Goal: Task Accomplishment & Management: Manage account settings

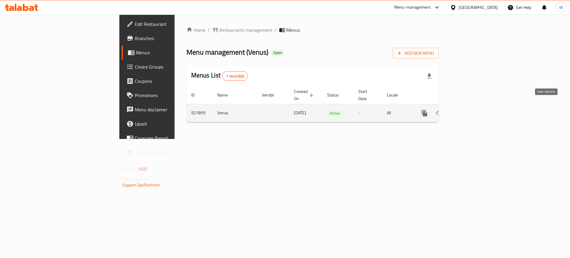
click at [471, 110] on icon "enhanced table" at bounding box center [467, 113] width 7 height 7
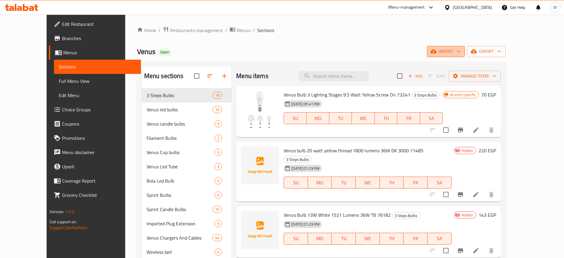
click at [437, 50] on icon "button" at bounding box center [434, 52] width 6 height 4
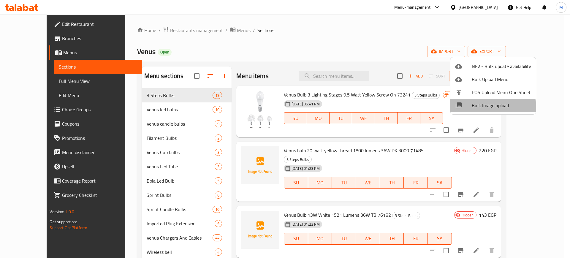
click at [491, 107] on span "Bulk Image upload" at bounding box center [501, 105] width 59 height 7
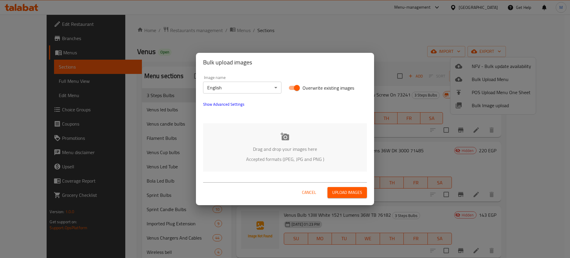
click at [268, 146] on p "Drag and drop your images here" at bounding box center [285, 148] width 146 height 7
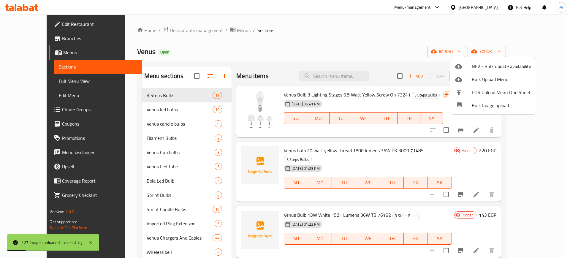
click at [399, 44] on div at bounding box center [285, 129] width 570 height 258
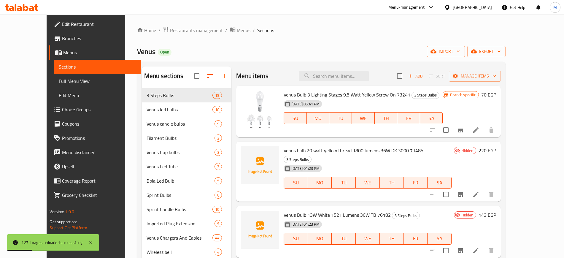
click at [499, 57] on div "Home / Restaurants management / Menus / Sections Venus Open import export Menu …" at bounding box center [321, 181] width 369 height 311
click at [468, 48] on div "Venus Open import export" at bounding box center [321, 51] width 369 height 11
click at [461, 54] on span "import" at bounding box center [446, 51] width 29 height 7
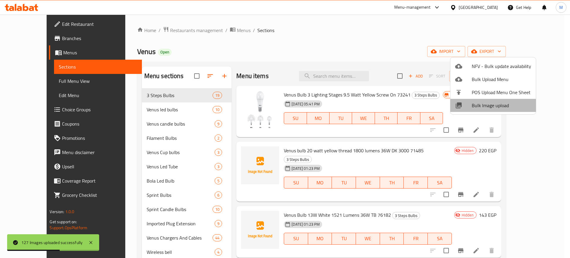
click at [499, 105] on span "Bulk Image upload" at bounding box center [501, 105] width 59 height 7
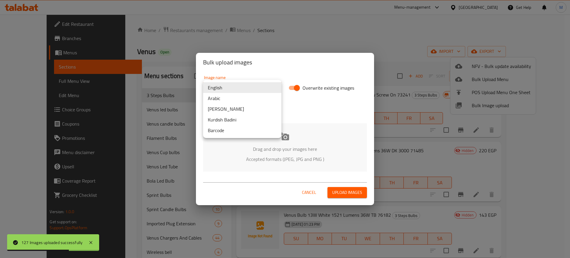
click at [227, 92] on body "127 Images uploaded successfully ​ Menu-management Egypt Get Help M Edit Restau…" at bounding box center [285, 136] width 570 height 243
click at [230, 132] on li "Barcode" at bounding box center [242, 130] width 78 height 11
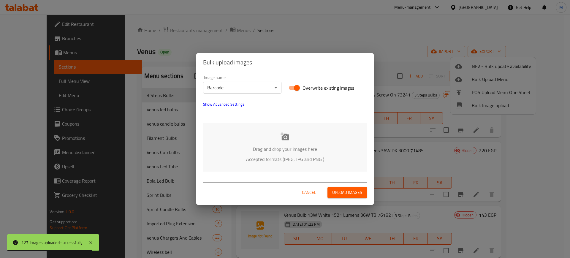
click at [248, 143] on div "Drag and drop your images here Accepted formats (JPEG, JPG and PNG )" at bounding box center [285, 147] width 164 height 48
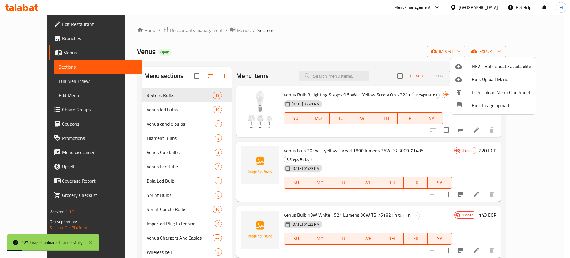
click at [270, 72] on div at bounding box center [285, 129] width 570 height 258
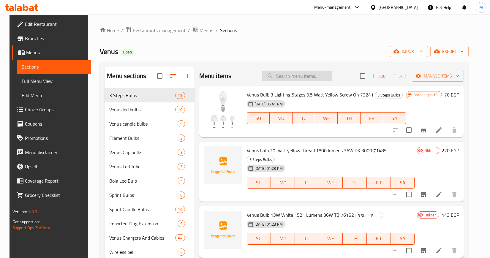
click at [286, 74] on input "search" at bounding box center [297, 76] width 70 height 10
paste input "10501"
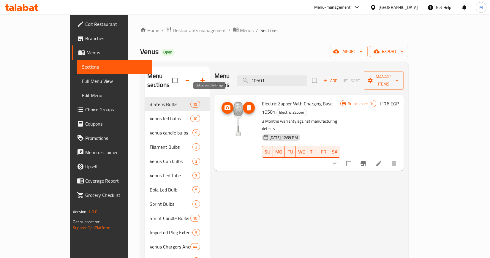
type input "10501"
click at [224, 105] on icon "upload picture" at bounding box center [227, 107] width 6 height 5
click at [307, 75] on input "10501" at bounding box center [272, 80] width 70 height 10
paste input "10286"
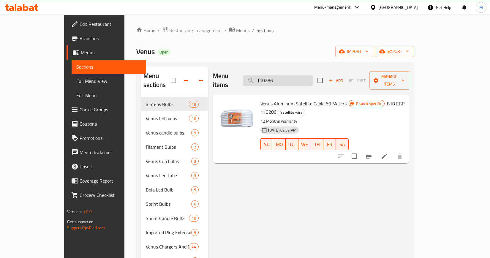
click at [296, 79] on input "110286" at bounding box center [278, 80] width 70 height 10
paste input "0501"
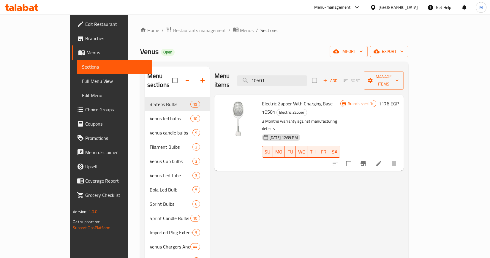
type input "10501"
click at [219, 101] on img at bounding box center [238, 118] width 38 height 38
click at [221, 147] on div "Menu items 10501 Add Sort Manage items Electric Zapper With Charging Base 10501…" at bounding box center [307, 204] width 194 height 275
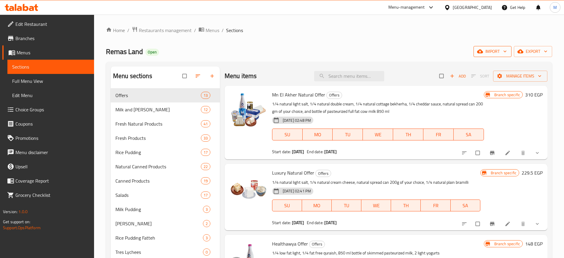
click at [492, 46] on button "import" at bounding box center [493, 51] width 38 height 11
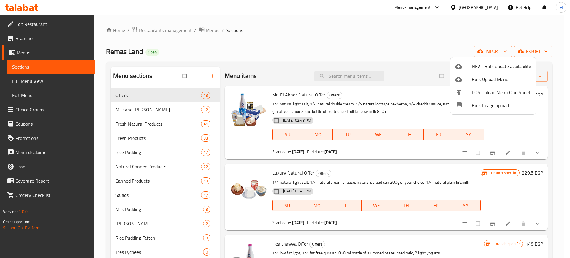
click at [495, 102] on span "Bulk Image upload" at bounding box center [501, 105] width 59 height 7
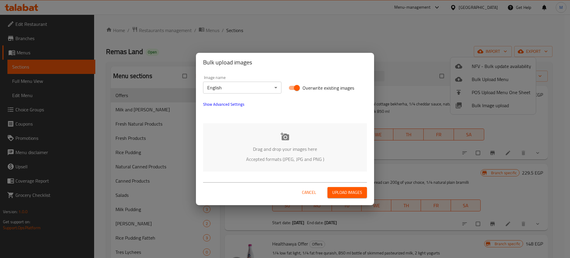
click at [287, 156] on p "Accepted formats (JPEG, JPG and PNG )" at bounding box center [285, 159] width 146 height 7
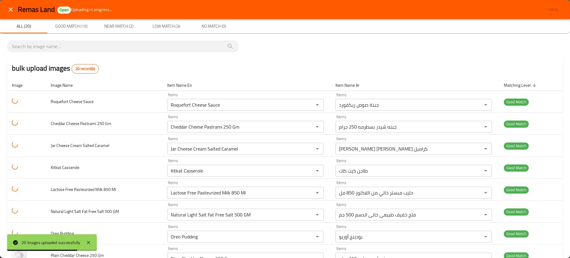
click at [93, 240] on div "20 Images uploaded successfully" at bounding box center [52, 242] width 90 height 17
click at [89, 241] on icon at bounding box center [88, 242] width 7 height 7
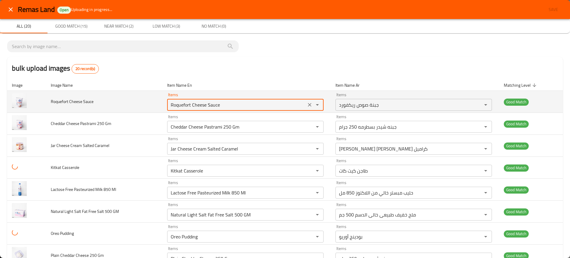
click at [190, 108] on Sauce "Roquefort Cheese Sauce" at bounding box center [236, 105] width 135 height 8
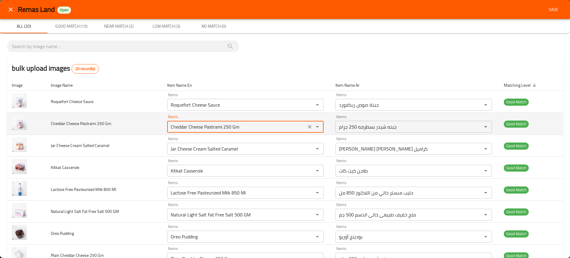
click at [201, 124] on Gm "Cheddar Cheese Pastrami 250 Gm" at bounding box center [236, 127] width 135 height 8
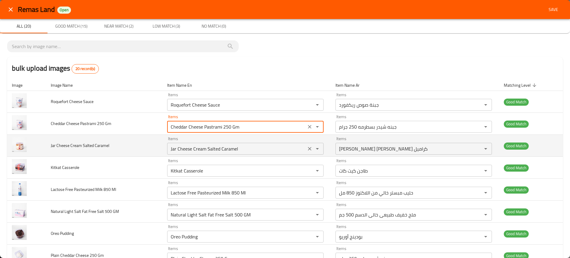
click at [219, 148] on Caramel "Jar Cheese Cream Salted Caramel" at bounding box center [236, 149] width 135 height 8
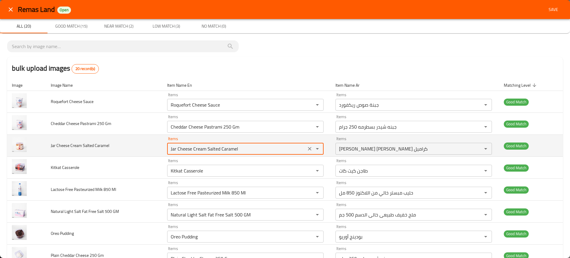
click at [219, 148] on Caramel "Jar Cheese Cream Salted Caramel" at bounding box center [236, 149] width 135 height 8
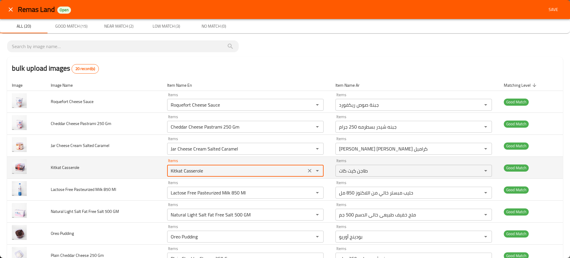
click at [204, 173] on Casserole "Kitkat Casserole" at bounding box center [236, 171] width 135 height 8
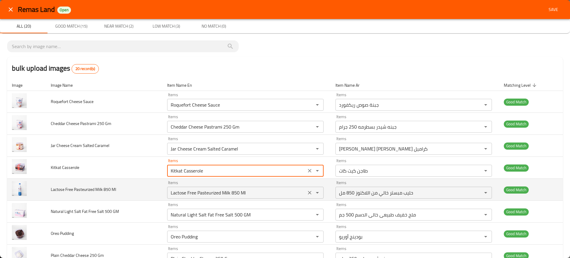
click at [211, 188] on div "Lactose Free Pasteurized Milk 850 Ml Items" at bounding box center [245, 193] width 156 height 12
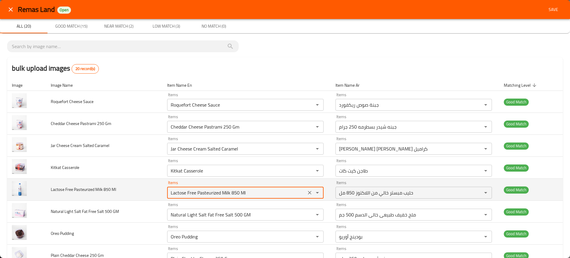
click at [211, 188] on div "Lactose Free Pasteurized Milk 850 Ml Items" at bounding box center [245, 193] width 156 height 12
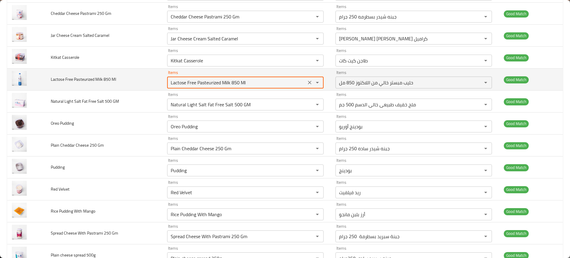
scroll to position [116, 0]
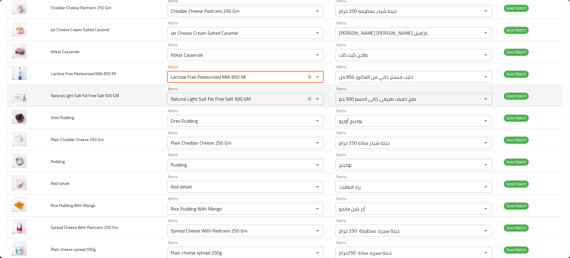
click at [196, 98] on GM "Natural Light Salt Fat Free Salt 500 GM" at bounding box center [236, 99] width 135 height 8
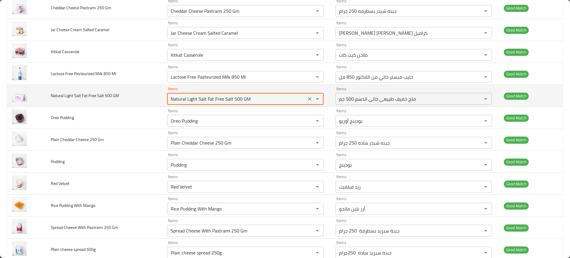
click at [196, 98] on GM "Natural Light Salt Fat Free Salt 500 GM" at bounding box center [236, 99] width 135 height 8
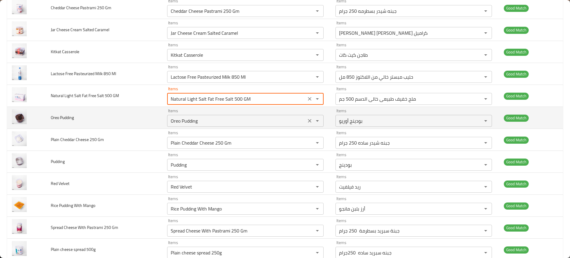
click at [184, 124] on Pudding "Oreo Pudding" at bounding box center [236, 121] width 135 height 8
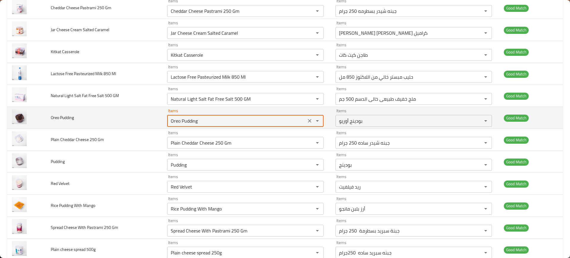
click at [184, 124] on Pudding "Oreo Pudding" at bounding box center [236, 121] width 135 height 8
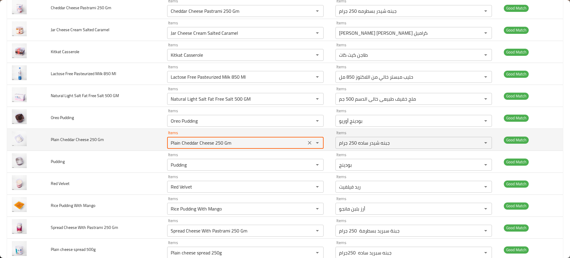
click at [202, 141] on Gm "Plain Cheddar Cheese 250 Gm" at bounding box center [236, 143] width 135 height 8
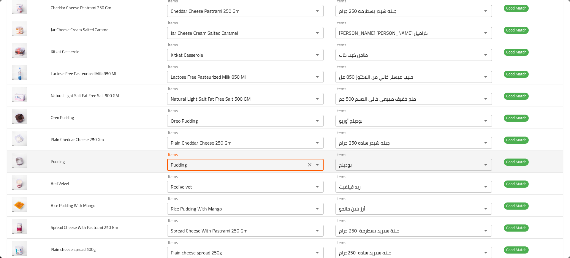
click at [194, 166] on input "Pudding" at bounding box center [236, 165] width 135 height 8
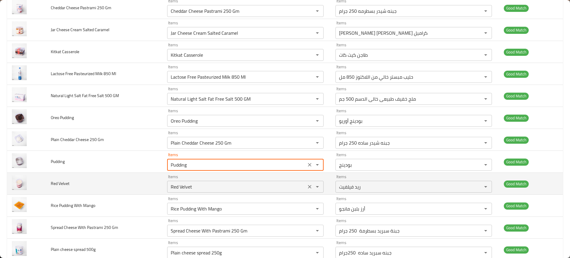
click at [196, 183] on Velvet "Red Velvet" at bounding box center [236, 187] width 135 height 8
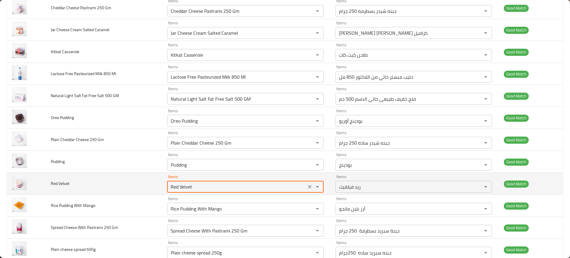
click at [196, 183] on Velvet "Red Velvet" at bounding box center [236, 187] width 135 height 8
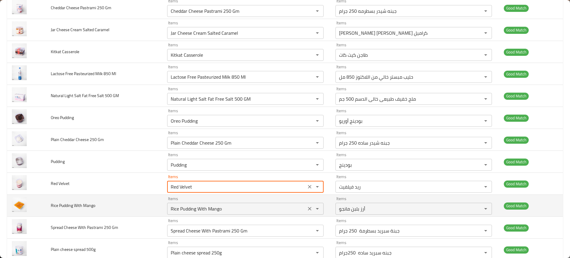
click at [201, 203] on div "Rice Pudding With Mango Items" at bounding box center [245, 209] width 156 height 12
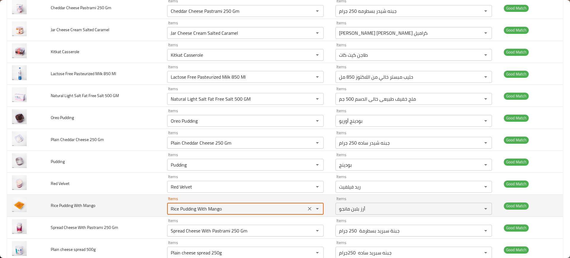
click at [201, 203] on div "Rice Pudding With Mango Items" at bounding box center [245, 209] width 156 height 12
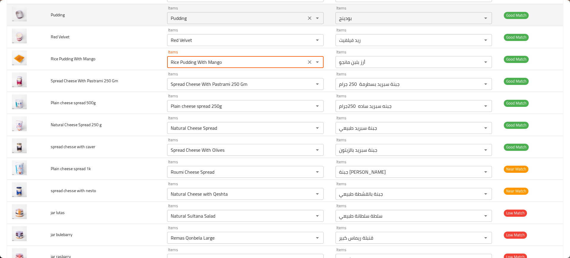
scroll to position [264, 0]
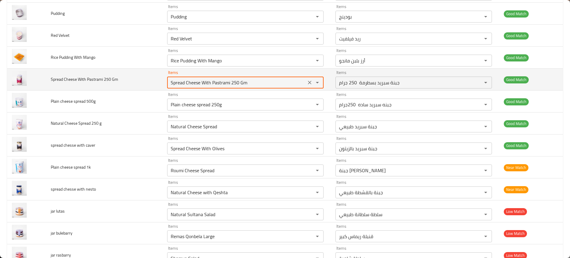
click at [197, 85] on Gm "Spread Cheese With Pastrami 250 Gm" at bounding box center [236, 82] width 135 height 8
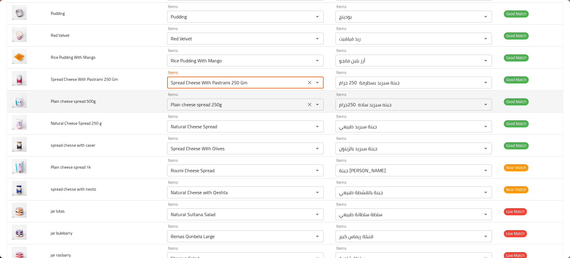
click at [206, 105] on 500g "Plain cheese spread 250g" at bounding box center [236, 104] width 135 height 8
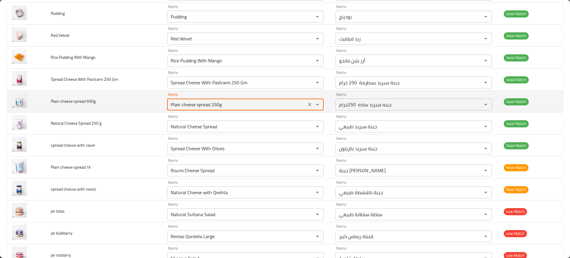
click at [206, 105] on 500g "Plain cheese spread 250g" at bounding box center [236, 104] width 135 height 8
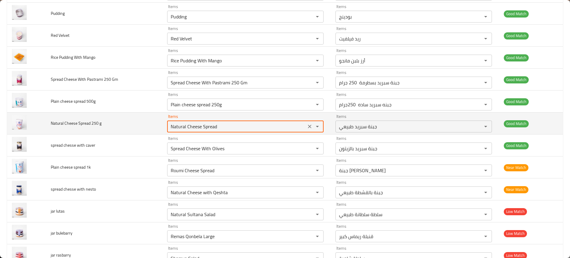
click at [212, 128] on g "Natural Cheese Spread" at bounding box center [236, 126] width 135 height 8
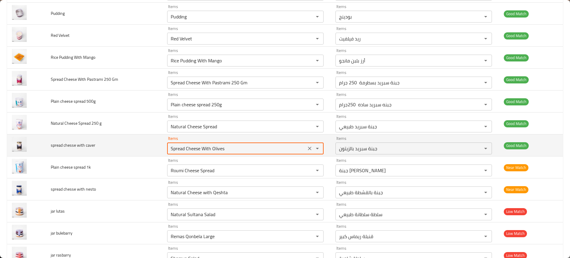
click at [187, 147] on caver "Spread Cheese With Olives" at bounding box center [236, 148] width 135 height 8
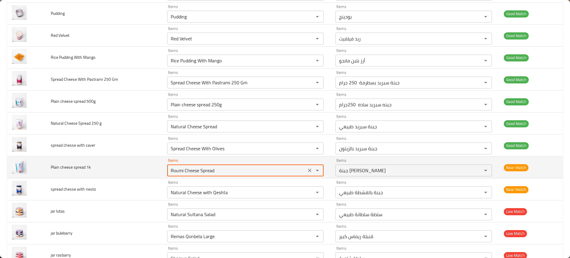
click at [201, 170] on 1k "Roumi Cheese Spread" at bounding box center [236, 170] width 135 height 8
type 1k "ح"
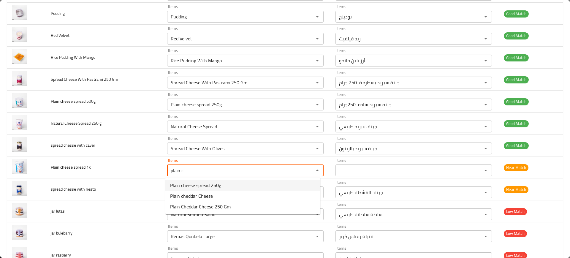
click at [196, 186] on span "Plain cheese spread 250g" at bounding box center [195, 185] width 51 height 7
type 1k "Plain cheese spread 250g"
type 1k-ar "جبنه سبريد ساده 250جرام"
type 1k "P"
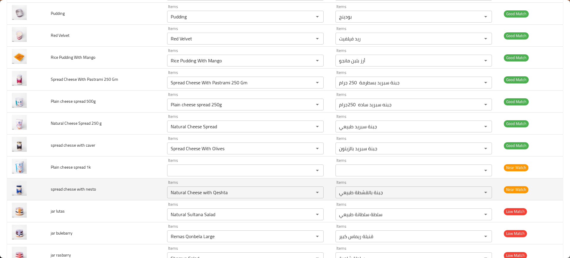
click at [113, 190] on td "spread chesse with nesto" at bounding box center [104, 189] width 116 height 22
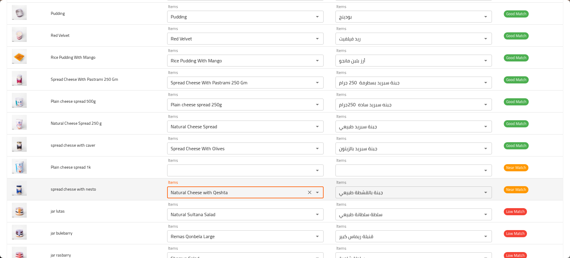
click at [182, 194] on nesto "Natural Cheese with Qeshta" at bounding box center [236, 192] width 135 height 8
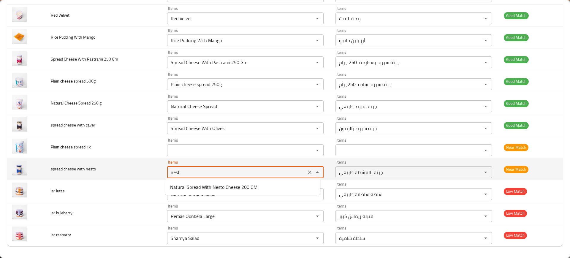
type nesto "nesto"
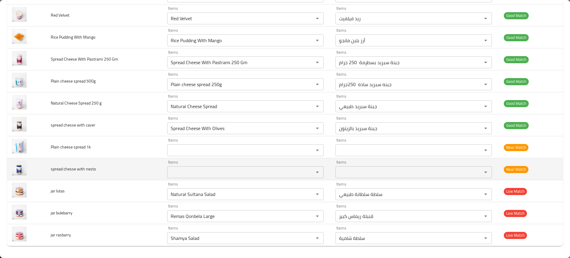
click at [125, 199] on td "jar lutas" at bounding box center [104, 191] width 116 height 22
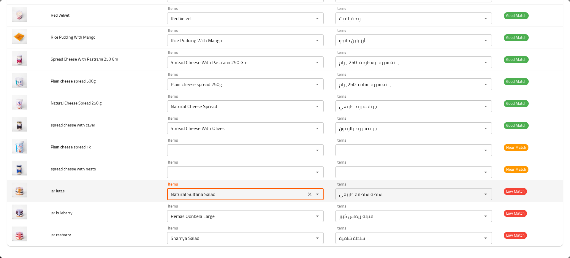
click at [202, 193] on lutas "Natural Sultana Salad" at bounding box center [236, 194] width 135 height 8
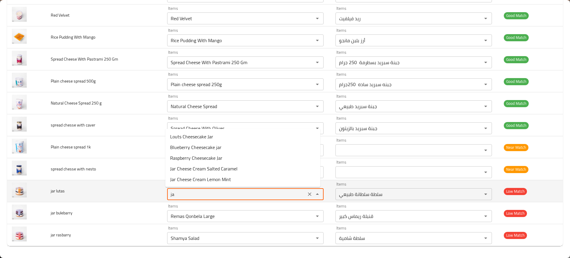
type lutas "j"
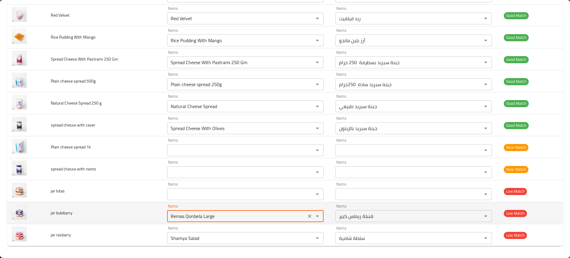
click at [205, 215] on bulebarry "Remas Qonbela Large" at bounding box center [236, 216] width 135 height 8
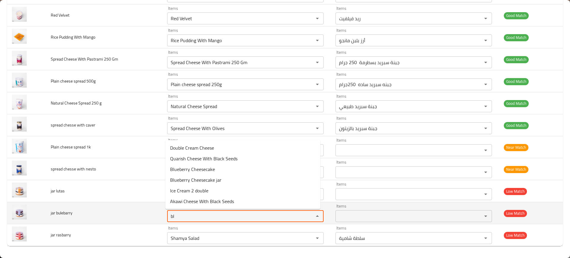
type bulebarry "blu"
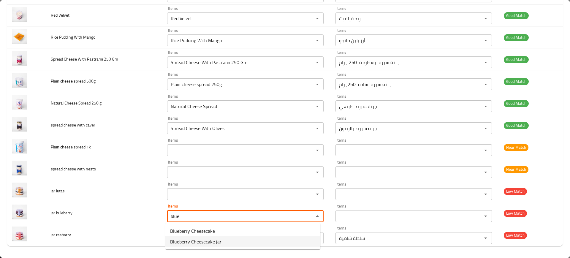
click at [184, 239] on span "Blueberry Cheesecake jar" at bounding box center [195, 241] width 51 height 7
type bulebarry "Blueberry Cheesecake jar"
type bulebarry-ar "جار تشيز كيك توت ازرق"
type bulebarry "Blueberry Cheesecake jar"
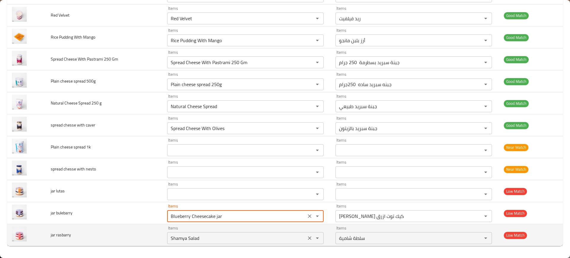
click at [220, 238] on rasbarry "Shamya Salad" at bounding box center [236, 238] width 135 height 8
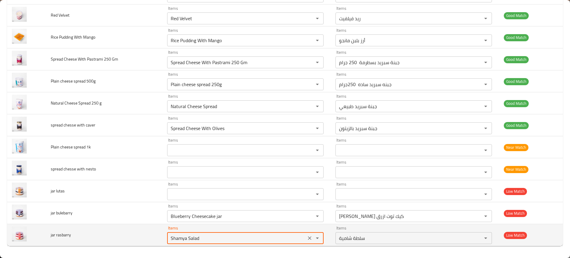
click at [220, 238] on rasbarry "Shamya Salad" at bounding box center [236, 238] width 135 height 8
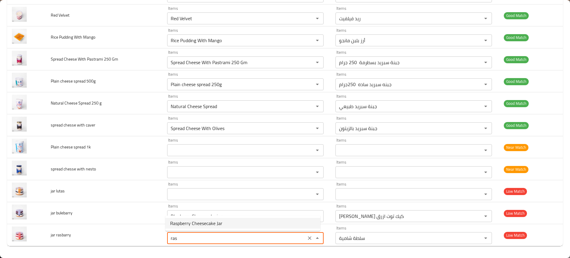
click at [190, 222] on span "Raspberry Cheesecake Jar" at bounding box center [196, 223] width 52 height 7
type rasbarry "Raspberry Cheesecake Jar"
type rasbarry-ar "جار تشيزكيك توت احمر"
type rasbarry "Raspberry Cheesecake Jar"
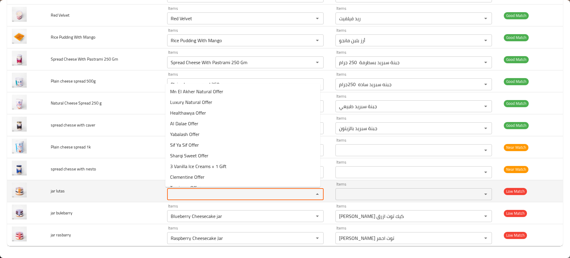
click at [177, 190] on lutas "Items" at bounding box center [236, 194] width 135 height 8
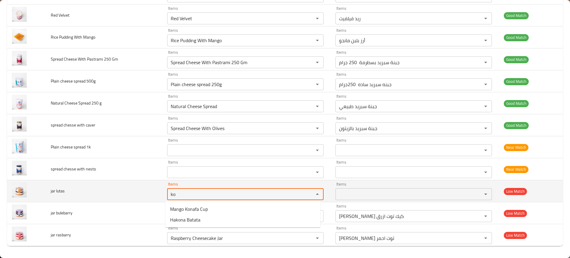
type lutas "k"
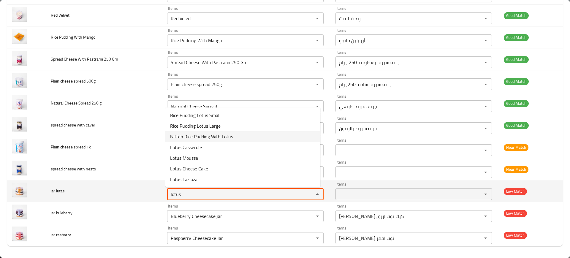
type lutas "lotus"
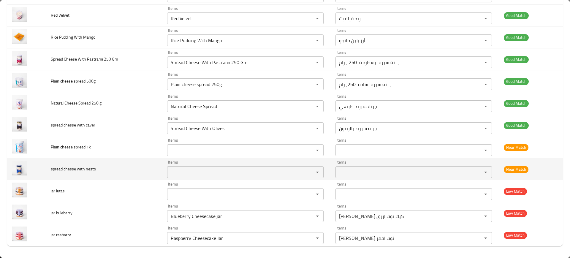
click at [118, 171] on td "spread chesse with nesto" at bounding box center [104, 169] width 116 height 22
click at [175, 170] on nesto "Items" at bounding box center [236, 172] width 135 height 8
click at [129, 177] on td "spread chesse with nesto" at bounding box center [104, 169] width 116 height 22
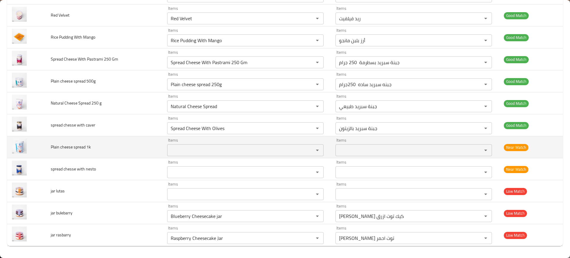
click at [63, 149] on span "Plain cheese spread 1k" at bounding box center [71, 147] width 40 height 8
copy span "Plain cheese spread 1k"
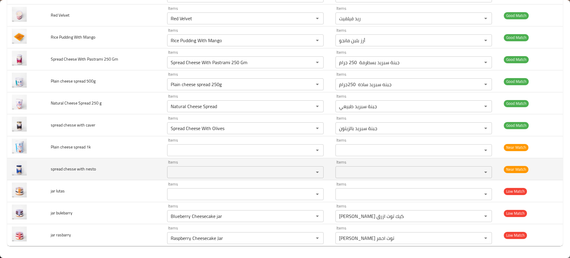
click at [105, 166] on td "spread chesse with nesto" at bounding box center [104, 169] width 116 height 22
click at [80, 167] on span "spread chesse with nesto" at bounding box center [73, 169] width 45 height 8
copy span "spread chesse with nesto"
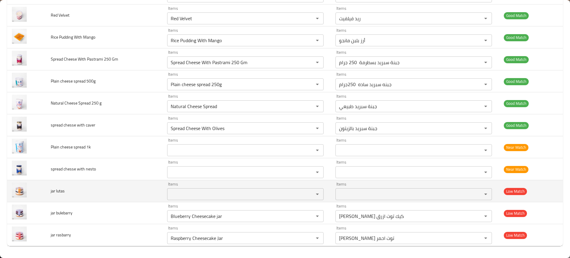
click at [130, 200] on td "jar lutas" at bounding box center [104, 191] width 116 height 22
click at [57, 191] on span "jar lutas" at bounding box center [58, 191] width 14 height 8
copy span "jar lutas"
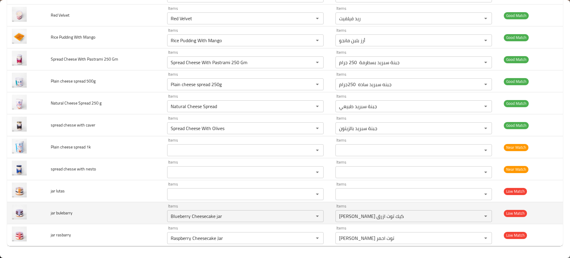
click at [153, 213] on td "jar bulebarry" at bounding box center [104, 213] width 116 height 22
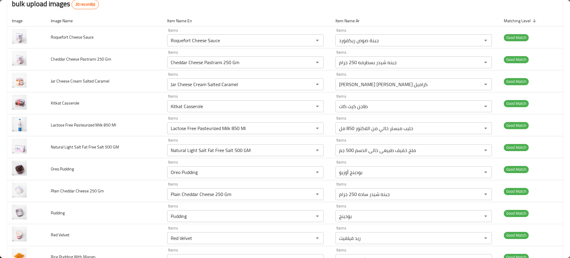
scroll to position [0, 0]
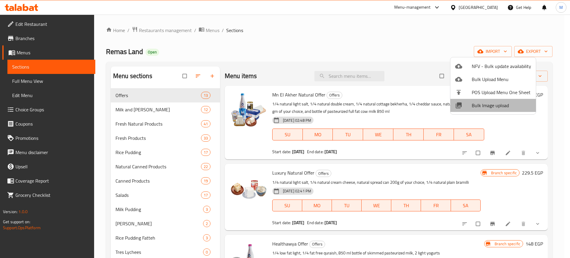
click at [495, 107] on span "Bulk Image upload" at bounding box center [501, 105] width 59 height 7
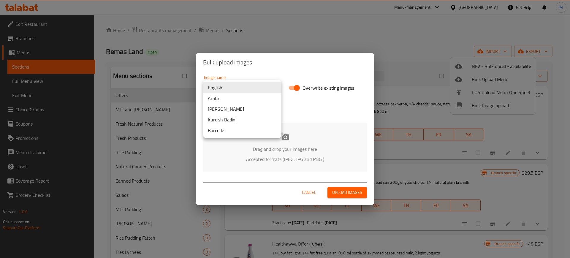
click at [253, 83] on body "​ Menu-management Egypt Get Help M Edit Restaurant Branches Menus Sections Full…" at bounding box center [285, 136] width 570 height 243
click at [228, 99] on li "Arabic" at bounding box center [242, 98] width 78 height 11
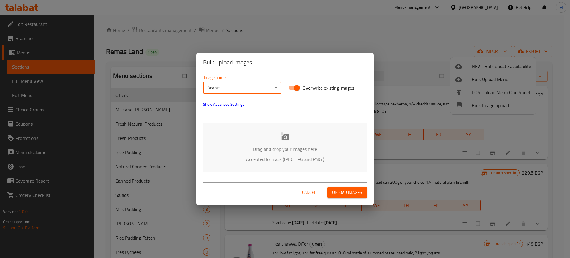
click at [224, 136] on div "Drag and drop your images here Accepted formats (JPEG, JPG and PNG )" at bounding box center [285, 147] width 164 height 48
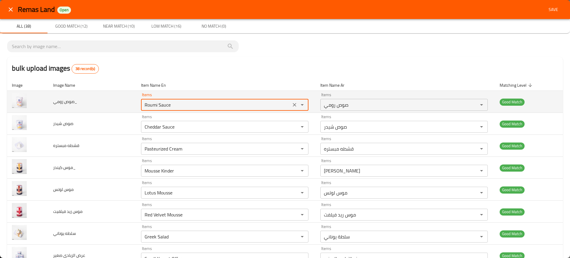
click at [161, 101] on رومي_ "Roumi Sauce" at bounding box center [216, 105] width 146 height 8
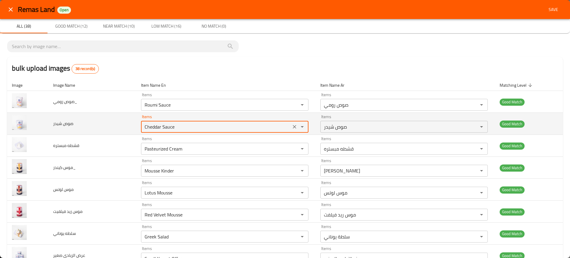
click at [172, 124] on شيدر "Cheddar Sauce" at bounding box center [216, 127] width 146 height 8
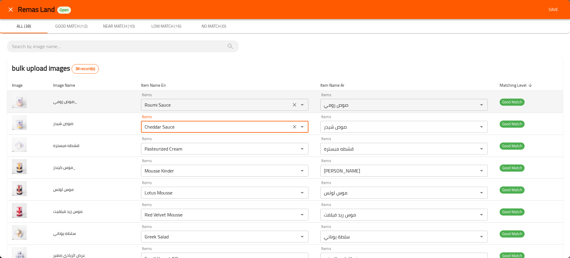
click at [172, 103] on رومي_ "Roumi Sauce" at bounding box center [216, 105] width 146 height 8
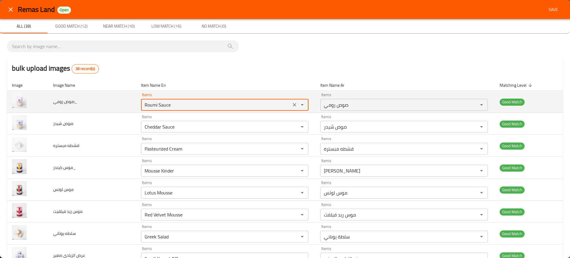
click at [172, 103] on رومي_ "Roumi Sauce" at bounding box center [216, 105] width 146 height 8
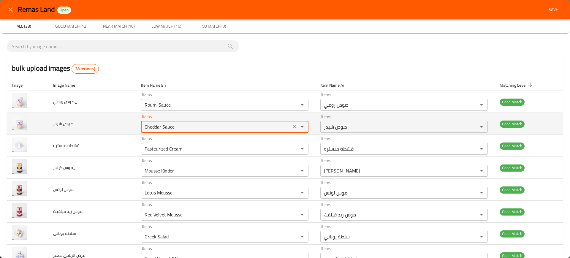
click at [180, 126] on شيدر "Cheddar Sauce" at bounding box center [216, 127] width 146 height 8
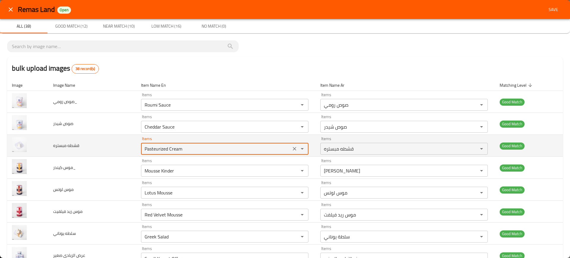
click at [194, 150] on مبستره "Pasteurized Cream" at bounding box center [216, 149] width 146 height 8
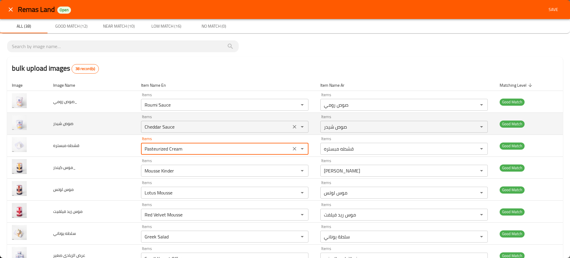
click at [167, 127] on شيدر "Cheddar Sauce" at bounding box center [216, 127] width 146 height 8
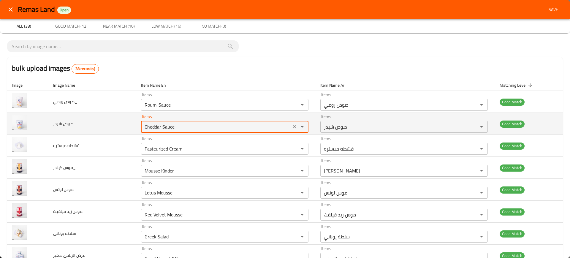
click at [167, 127] on شيدر "Cheddar Sauce" at bounding box center [216, 127] width 146 height 8
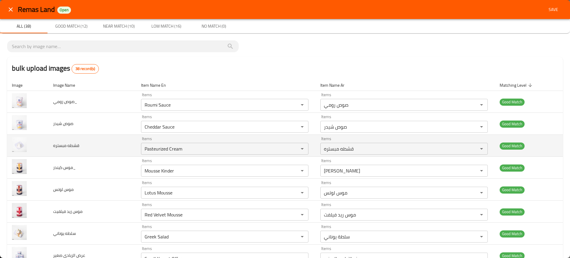
click at [99, 143] on td "قشطه مبستره" at bounding box center [92, 146] width 88 height 22
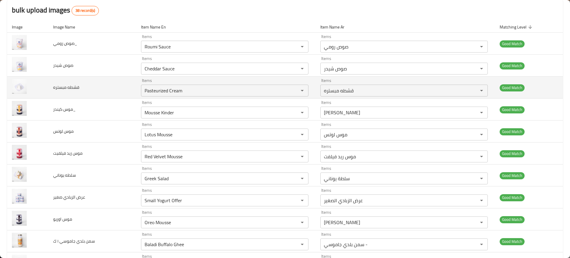
scroll to position [59, 0]
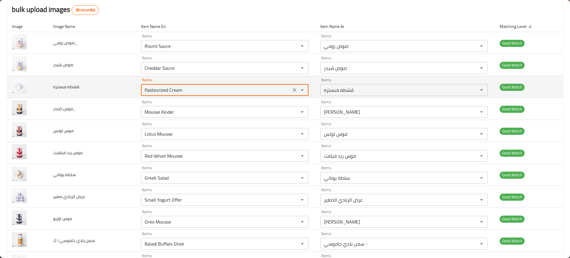
click at [152, 87] on مبستره "Pasteurized Cream" at bounding box center [216, 90] width 146 height 8
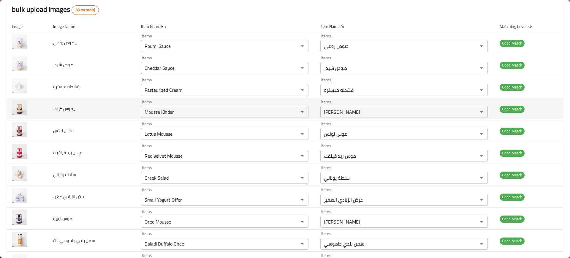
click at [103, 112] on td "موس كيندر_" at bounding box center [92, 109] width 88 height 22
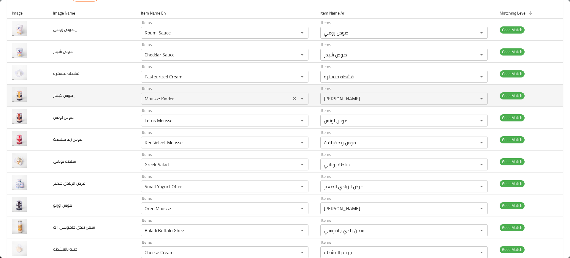
click at [148, 101] on كيندر_ "Mousse Kinder" at bounding box center [216, 98] width 146 height 8
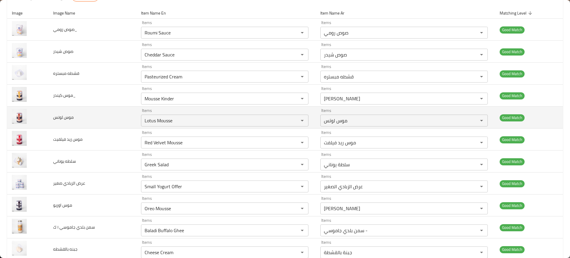
click at [114, 116] on td "موس لوتس" at bounding box center [92, 118] width 88 height 22
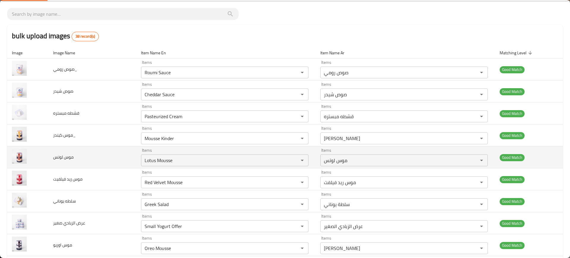
scroll to position [33, 0]
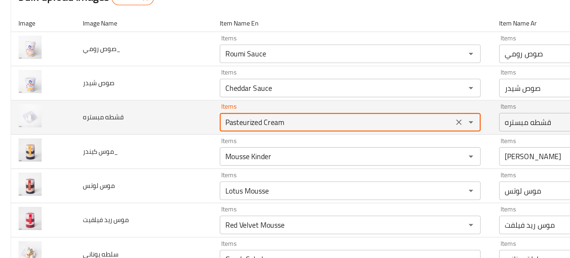
click at [159, 118] on مبستره "Pasteurized Cream" at bounding box center [216, 116] width 146 height 8
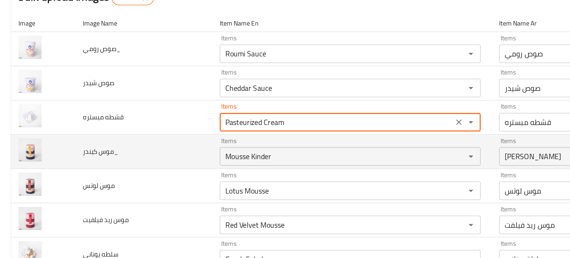
click at [113, 128] on td "موس كيندر_" at bounding box center [92, 135] width 88 height 22
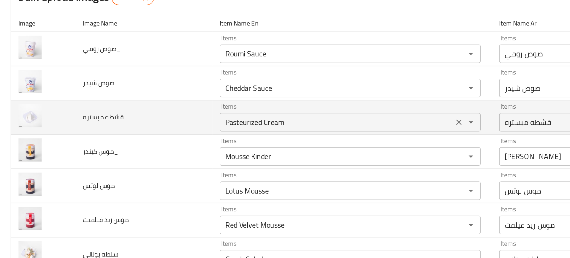
click at [158, 121] on div "Pasteurized Cream Items" at bounding box center [224, 116] width 167 height 12
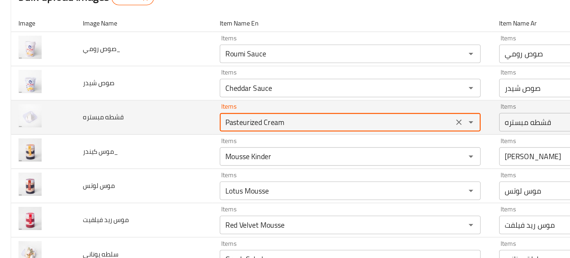
click at [158, 121] on div "Pasteurized Cream Items" at bounding box center [224, 116] width 167 height 12
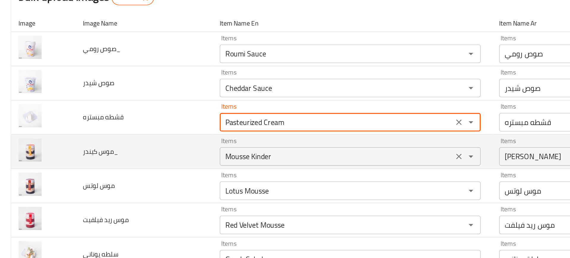
click at [150, 135] on كيندر_ "Mousse Kinder" at bounding box center [216, 138] width 146 height 8
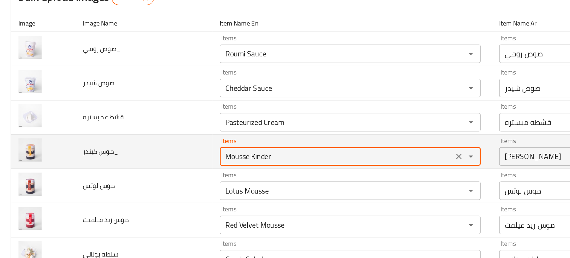
click at [150, 135] on كيندر_ "Mousse Kinder" at bounding box center [216, 138] width 146 height 8
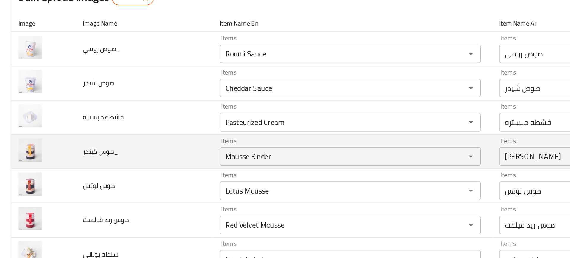
click at [93, 131] on td "موس كيندر_" at bounding box center [92, 135] width 88 height 22
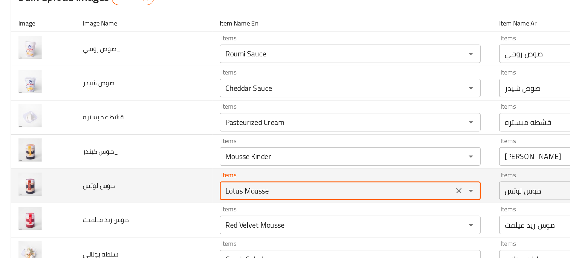
click at [161, 157] on لوتس "Lotus Mousse" at bounding box center [216, 160] width 146 height 8
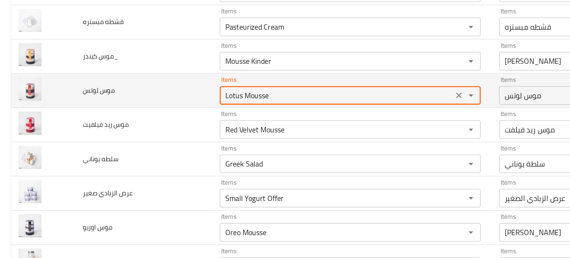
scroll to position [94, 0]
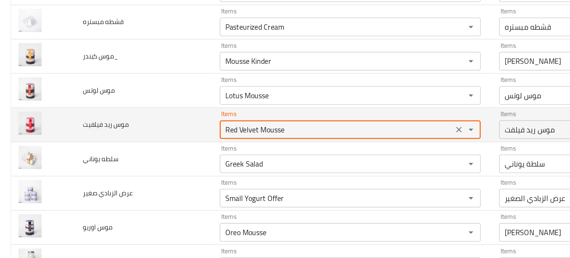
click at [149, 122] on فيلفيت "Red Velvet Mousse" at bounding box center [216, 120] width 146 height 8
click at [173, 123] on فيلفيت "Red Velvet Mousse" at bounding box center [216, 120] width 146 height 8
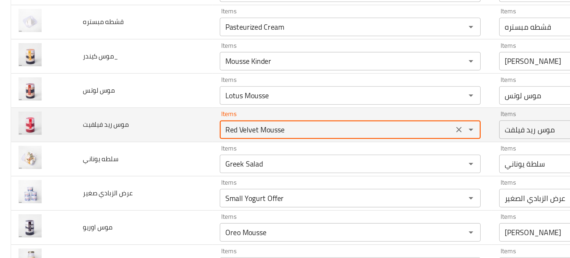
click at [173, 123] on فيلفيت "Red Velvet Mousse" at bounding box center [216, 120] width 146 height 8
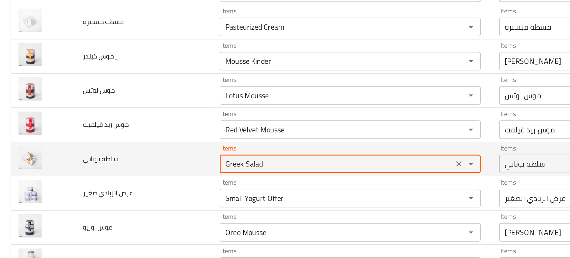
click at [148, 141] on يوناني "Greek Salad" at bounding box center [216, 142] width 146 height 8
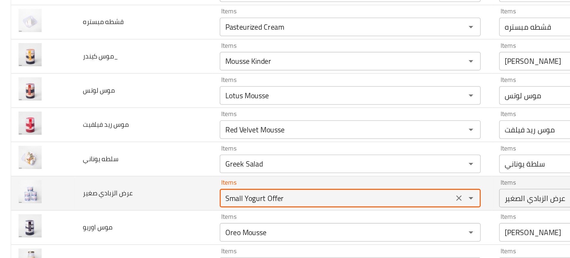
click at [156, 164] on صغير "Small Yogurt Offer" at bounding box center [216, 164] width 146 height 8
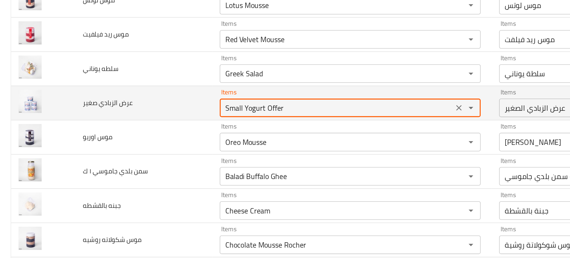
scroll to position [154, 0]
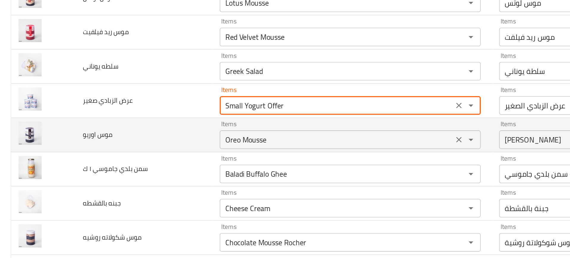
click at [157, 125] on اوريو "Oreo Mousse" at bounding box center [216, 127] width 146 height 8
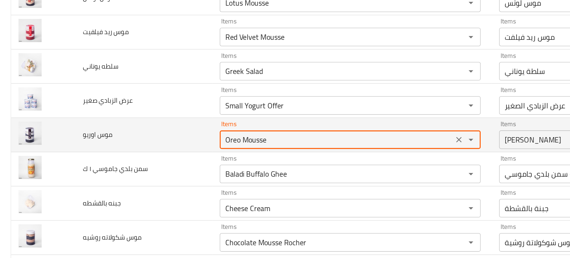
click at [157, 125] on اوريو "Oreo Mousse" at bounding box center [216, 127] width 146 height 8
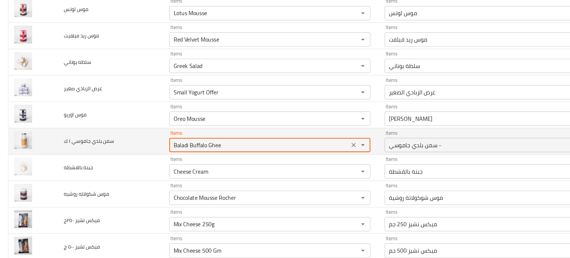
click at [152, 151] on ك "Baladi Buffalo Ghee" at bounding box center [216, 149] width 146 height 8
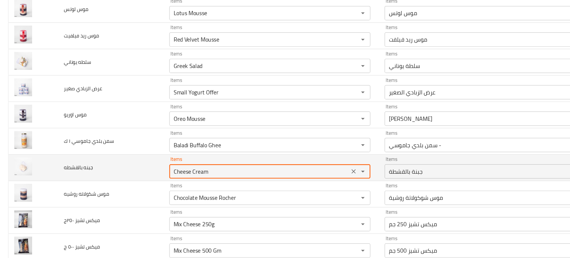
click at [162, 174] on بالقشطه "Cheese Cream" at bounding box center [216, 171] width 146 height 8
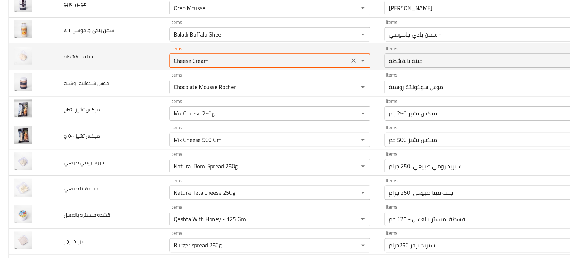
scroll to position [247, 0]
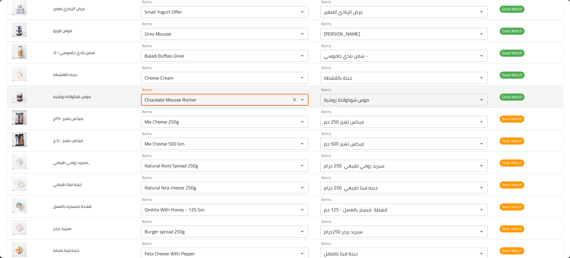
click at [166, 96] on روشيه "Chocolate Mousse Rocher" at bounding box center [216, 100] width 146 height 8
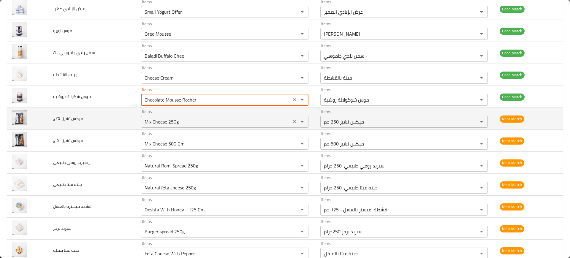
click at [164, 124] on ٢٥٠ج "Mix Cheese 250g" at bounding box center [216, 122] width 146 height 8
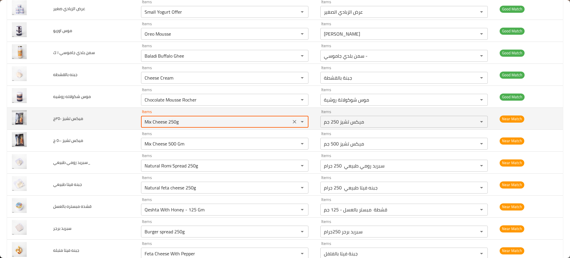
click at [164, 124] on ٢٥٠ج "Mix Cheese 250g" at bounding box center [216, 122] width 146 height 8
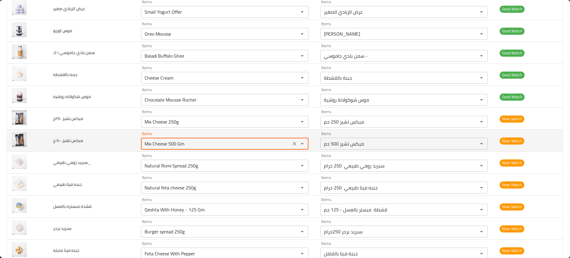
click at [146, 142] on ج "Mix Cheese 500 Gm" at bounding box center [216, 144] width 146 height 8
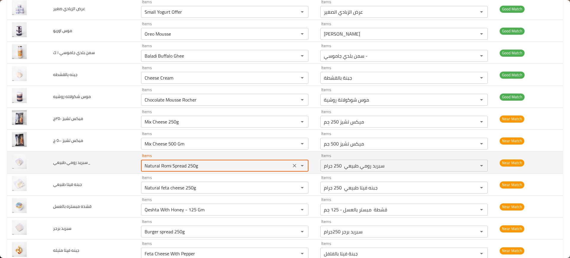
click at [175, 169] on طبيعي_ "Natural Romi Spread 250g" at bounding box center [216, 166] width 146 height 8
click at [202, 169] on طبيعي_ "Natural Romi Spread 250g" at bounding box center [216, 166] width 146 height 8
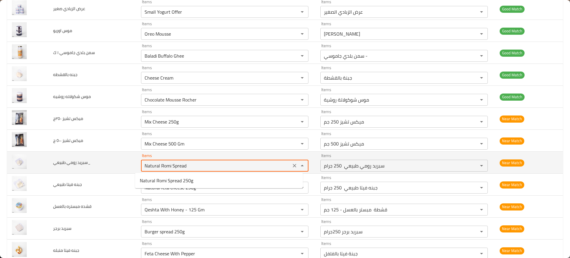
type طبيعي_ "Natural Romi Spread 250g"
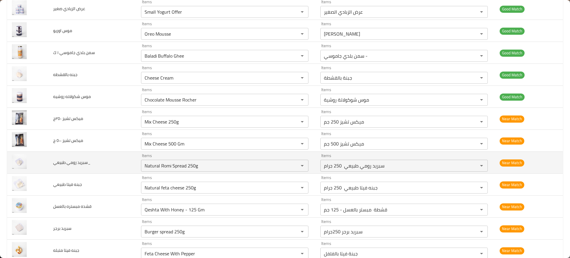
click at [79, 161] on span "سبريد رومي طبيعي_" at bounding box center [71, 163] width 37 height 8
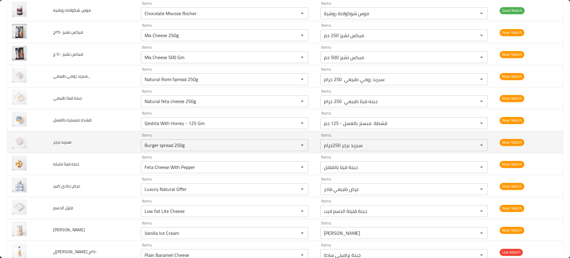
scroll to position [320, 0]
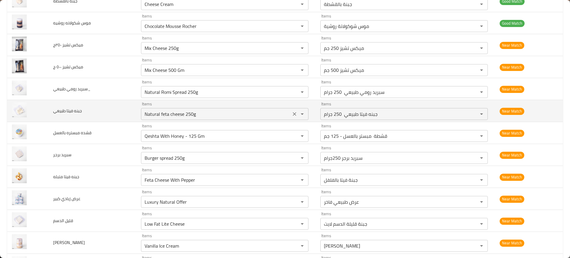
click at [165, 117] on طبيعي "Natural feta cheese 250g" at bounding box center [216, 114] width 146 height 8
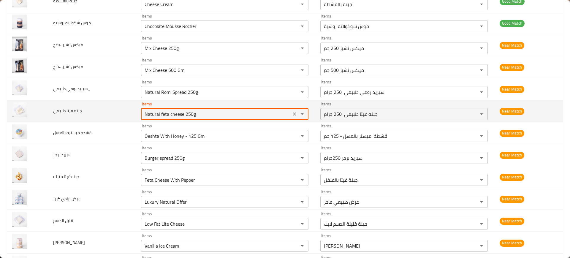
click at [165, 117] on طبيعي "Natural feta cheese 250g" at bounding box center [216, 114] width 146 height 8
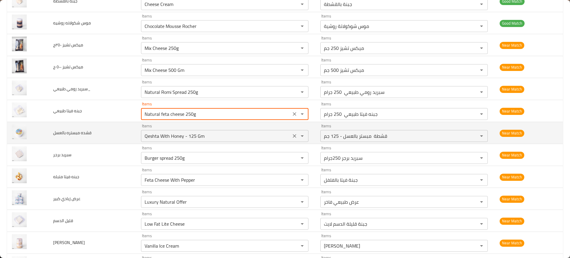
click at [151, 134] on بالعسل "Qeshta With Honey - 125 Gm" at bounding box center [216, 136] width 146 height 8
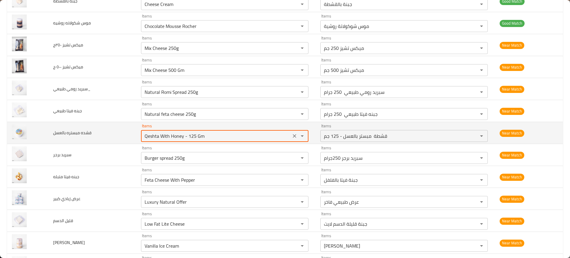
click at [151, 134] on بالعسل "Qeshta With Honey - 125 Gm" at bounding box center [216, 136] width 146 height 8
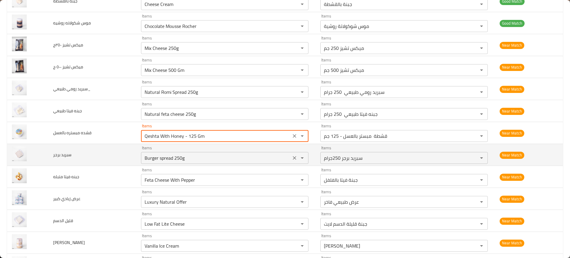
click at [168, 155] on برجر "Burger spread 250g" at bounding box center [216, 158] width 146 height 8
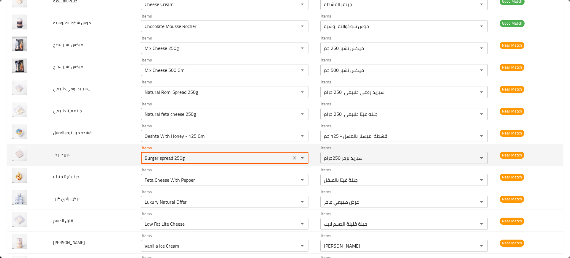
click at [168, 155] on برجر "Burger spread 250g" at bounding box center [216, 158] width 146 height 8
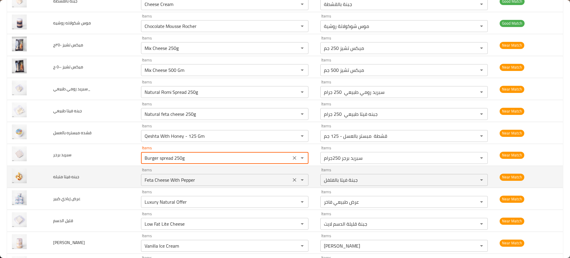
click at [167, 184] on div "Feta Cheese With Pepper Items" at bounding box center [224, 180] width 167 height 12
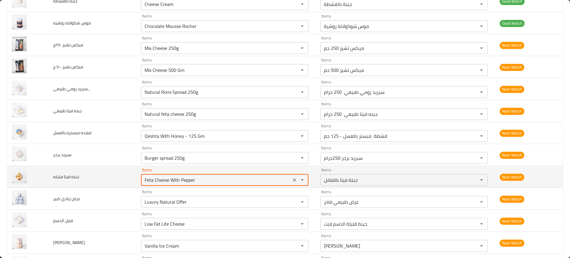
click at [167, 184] on div "Feta Cheese With Pepper Items" at bounding box center [224, 180] width 167 height 12
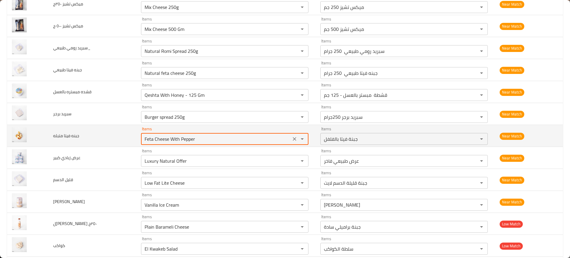
scroll to position [361, 0]
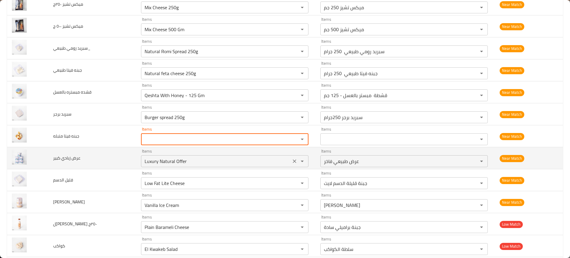
click at [142, 151] on div "Items Luxury Natural Offer Items" at bounding box center [224, 158] width 167 height 18
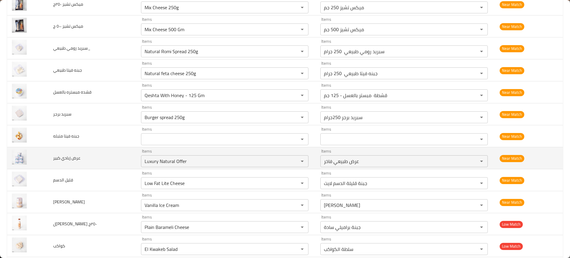
click at [136, 153] on td "Items Luxury Natural Offer Items" at bounding box center [225, 158] width 179 height 22
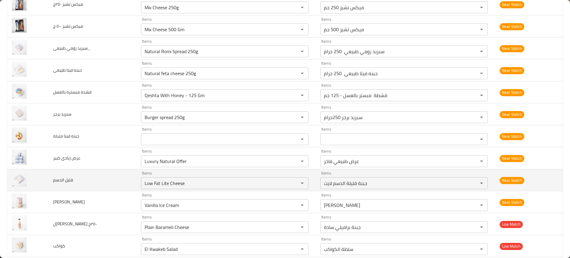
scroll to position [397, 0]
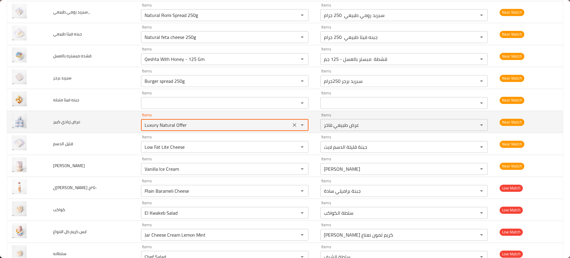
click at [176, 124] on كبير "Luxury Natural Offer" at bounding box center [216, 125] width 146 height 8
click at [154, 126] on كبير "Luxury Natural Offer" at bounding box center [216, 125] width 146 height 8
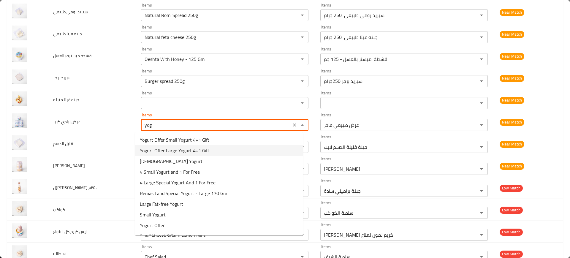
click at [197, 151] on span "Yogurt Offer Large Yogurt 4+1 Gift" at bounding box center [174, 150] width 69 height 7
type كبير "Yogurt Offer Large Yogurt 4+1 Gift"
type كبير-ar "عرض الزبادي زبادي كبير 4+1 هدية"
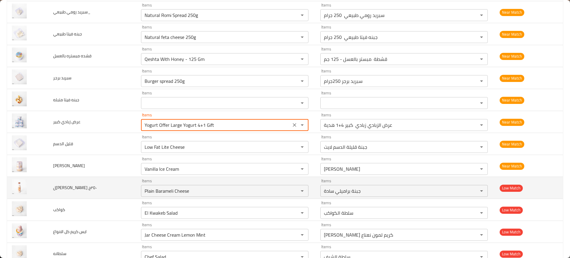
type كبير "Yogurt Offer Large Yogurt 4+1 Gift"
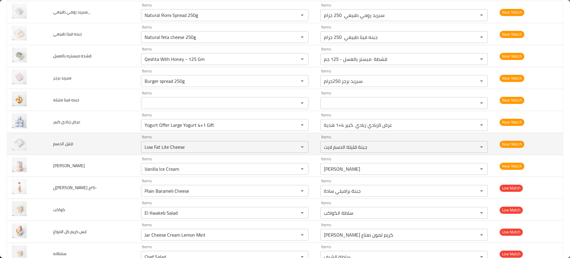
click at [99, 149] on td "قليل الدسم" at bounding box center [92, 144] width 88 height 22
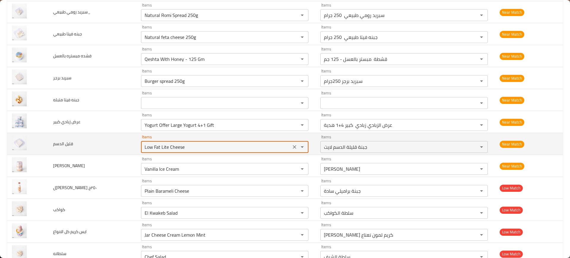
click at [154, 151] on الدسم "Low Fat Lite Cheese" at bounding box center [216, 147] width 146 height 8
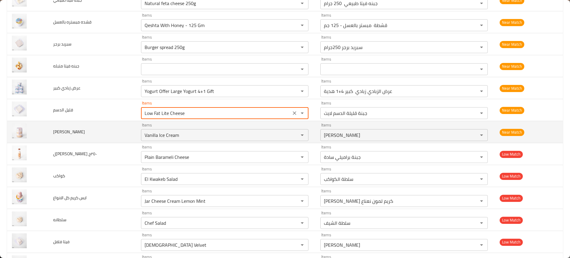
scroll to position [431, 0]
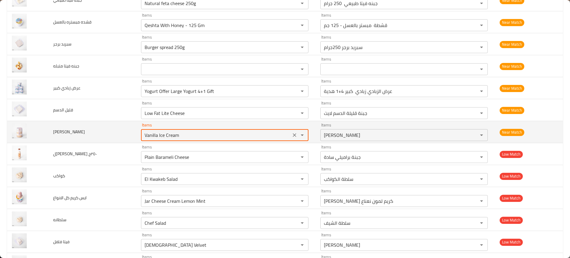
click at [165, 135] on رفايليو "Vanilla Ice Cream" at bounding box center [216, 135] width 146 height 8
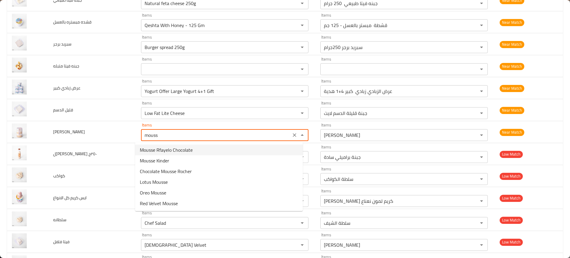
click at [165, 148] on span "Mousse Rfayelo Chocolate" at bounding box center [166, 149] width 53 height 7
type رفايليو "Mousse Rfayelo Chocolate"
type رفايليو-ar "موس شوكلاته رفايلو"
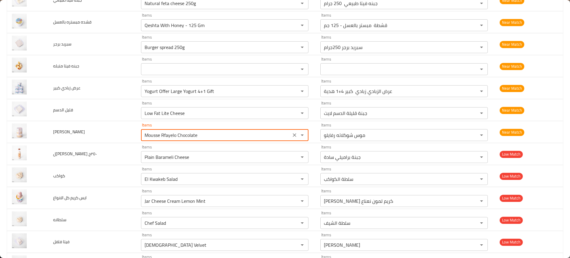
type رفايليو "Mousse Rfayelo Chocolate"
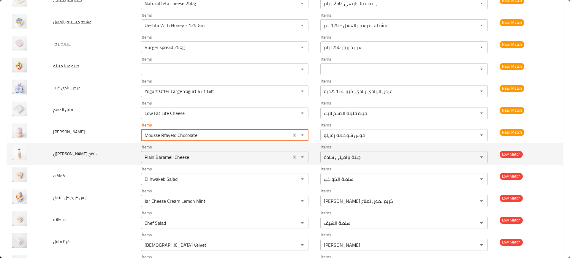
click at [172, 154] on ٢٥٠ج "Plain Barameli Cheese" at bounding box center [216, 157] width 146 height 8
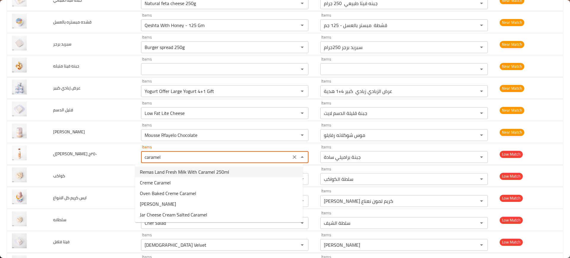
click at [198, 172] on span "Remas Land Fresh Milk With Caramel 250ml" at bounding box center [184, 171] width 89 height 7
type ٢٥٠ج "Remas Land Fresh Milk With Caramel 250ml"
type ٢٥٠ج-ar "ريماس لاند حليب فريش بالكراميل 250 مللي"
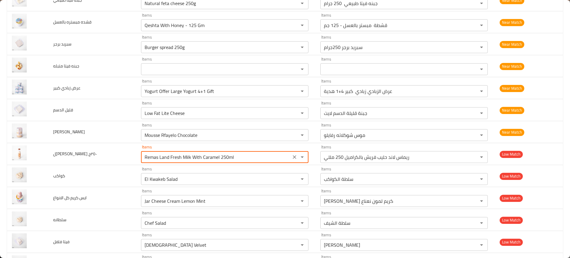
type ٢٥٠ج "Remas Land Fresh Milk With Caramel 250ml"
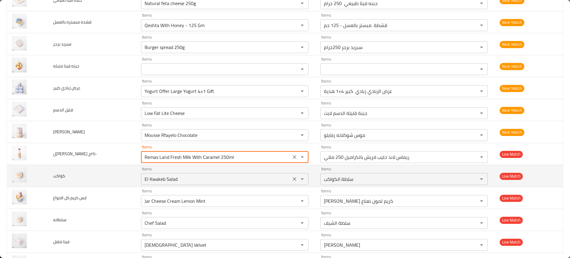
scroll to position [486, 0]
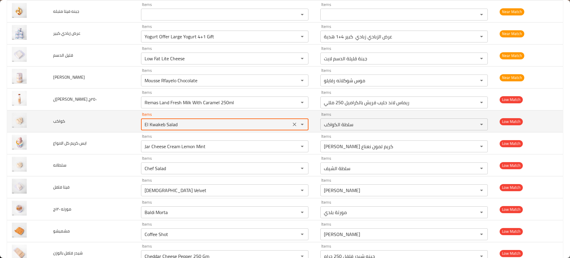
click at [159, 126] on input "El Kwakeb Salad" at bounding box center [216, 124] width 146 height 8
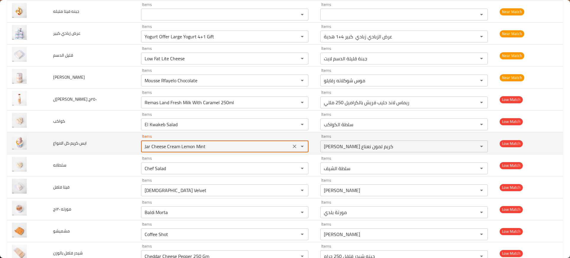
click at [178, 143] on الانواع "Jar Cheese Cream Lemon Mint" at bounding box center [216, 146] width 146 height 8
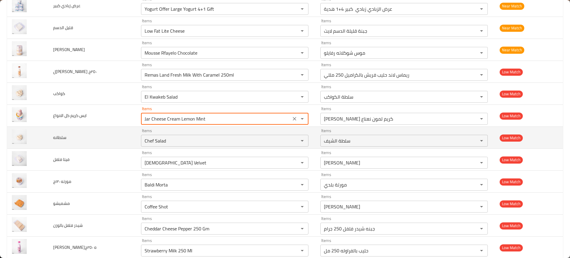
scroll to position [514, 0]
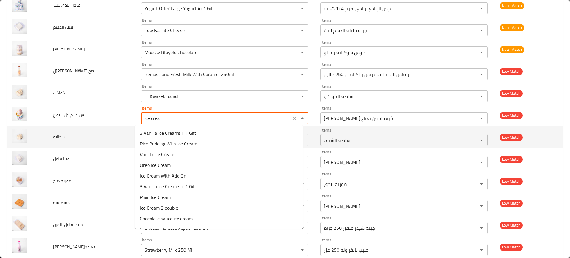
type الانواع "ice cream"
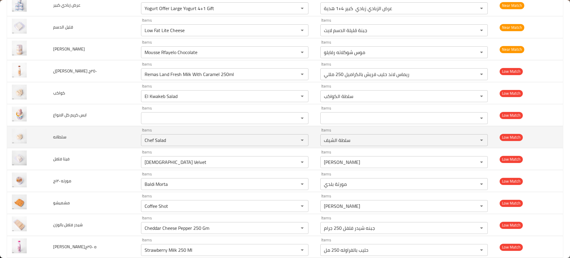
click at [99, 136] on td "سلطانه" at bounding box center [92, 137] width 88 height 22
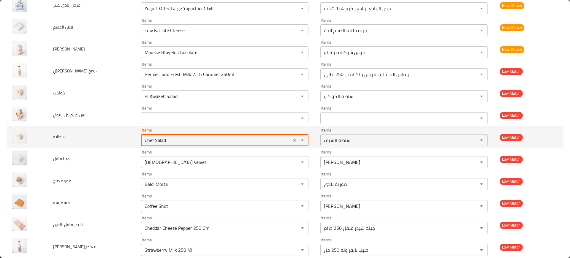
click at [164, 140] on input "Chef Salad" at bounding box center [216, 140] width 146 height 8
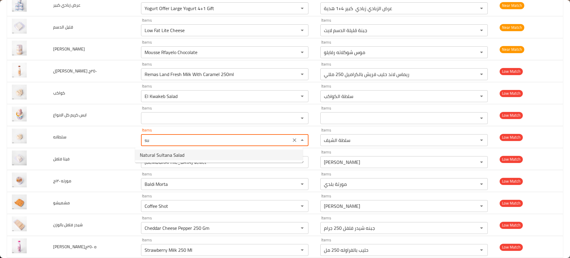
click at [176, 152] on span "Natural Sultana Salad" at bounding box center [162, 154] width 45 height 7
type input "Natural Sultana Salad"
type input "سلطة سلطانة طبيعي"
type input "Natural Sultana Salad"
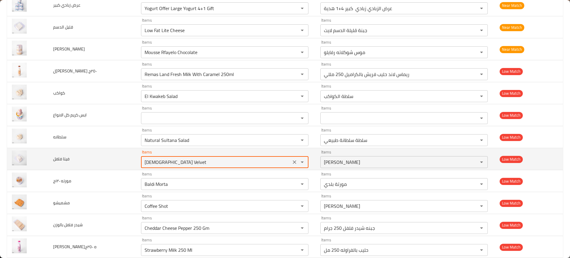
click at [173, 163] on فلفل "Lady Velvet" at bounding box center [216, 162] width 146 height 8
type فلفل "f"
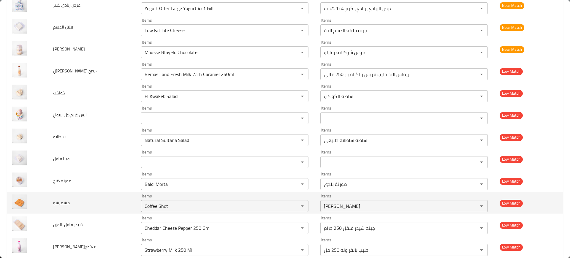
click at [96, 192] on td "مشميشو" at bounding box center [92, 203] width 88 height 22
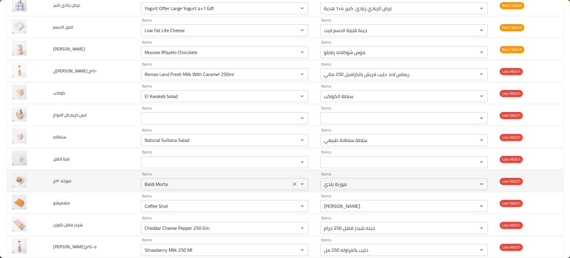
click at [177, 190] on div "Baldi Morta Items" at bounding box center [224, 184] width 167 height 12
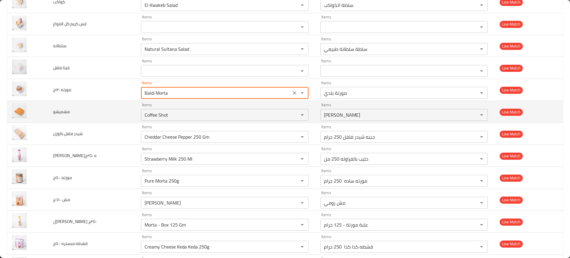
scroll to position [605, 0]
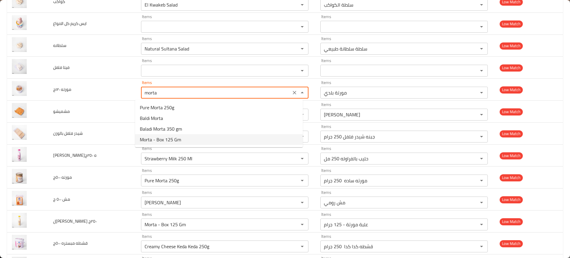
click at [188, 138] on ١٢٠ج-option-3 "Morta - Box 125 Gm" at bounding box center [219, 139] width 168 height 11
type ١٢٠ج "Morta - Box 125 Gm"
type ١٢٠ج-ar "علبة مورتة - 125 جرام"
type ١٢٠ج "Morta - Box 125 Gm"
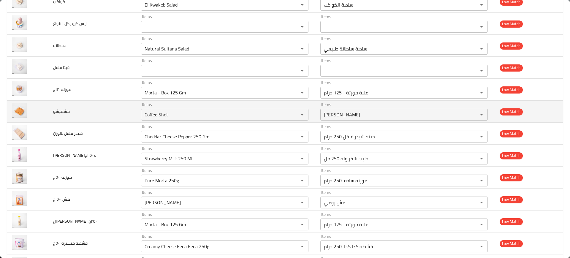
click at [86, 114] on td "مشميشو" at bounding box center [92, 112] width 88 height 22
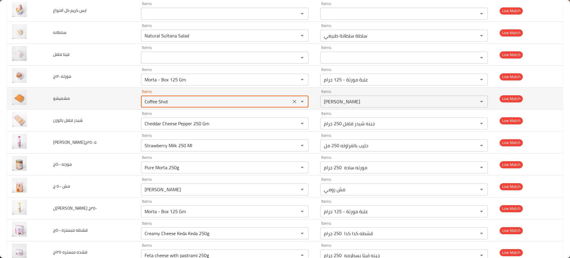
click at [163, 102] on input "Coffee Shot" at bounding box center [216, 101] width 146 height 8
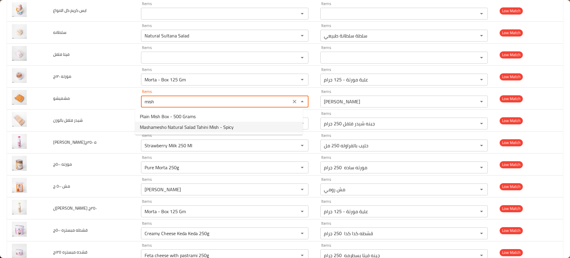
click at [171, 129] on span "Mashamesho Natural Salad Tahini Mish - Spicy" at bounding box center [187, 127] width 94 height 7
type input "Mashamesho Natural Salad Tahini Mish - Spicy"
type input "سلطه مشميشو طبيعي مش بالطحينه-شطه نار"
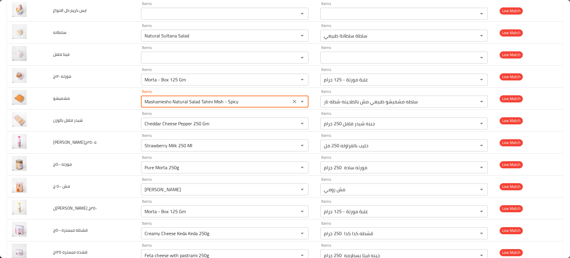
type input "Mashamesho Natural Salad Tahini Mish - Spicy"
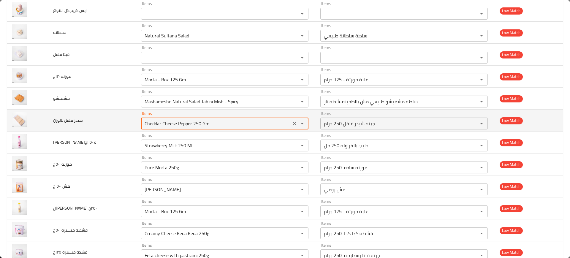
click at [155, 124] on بالوزن "Cheddar Cheese Pepper 250 Gm" at bounding box center [216, 123] width 146 height 8
click at [151, 119] on بالوزن "Cheddar Cheese Pepper 250 Gm" at bounding box center [216, 123] width 146 height 8
paste بالوزن "Cheddar Cheese With Pepper"
paste بالوزن "ar Cheese With Pepper"
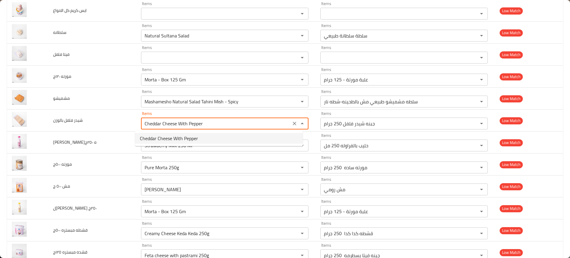
click at [169, 137] on span "Cheddar Cheese With Pepper" at bounding box center [169, 138] width 58 height 7
type بالوزن "Cheddar Cheese With Pepper"
type بالوزن-ar "جبنة شيدر فلفل"
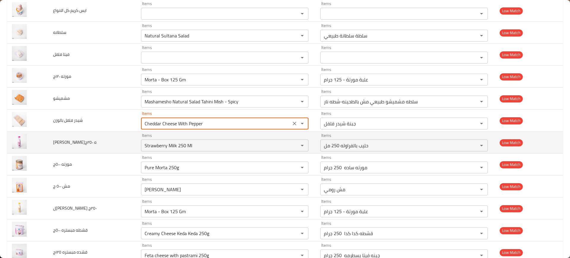
type بالوزن "Cheddar Cheese With Pepper"
click at [92, 149] on td "لبن فرواله ٢٥٠ج" at bounding box center [92, 143] width 88 height 22
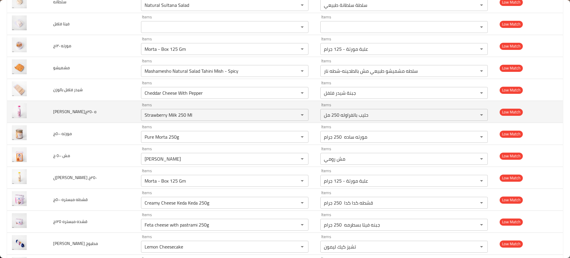
scroll to position [680, 0]
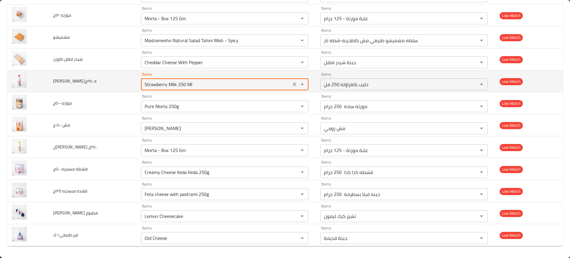
click at [154, 85] on ٢٥٠ج "Strawberry Milk 250 Ml" at bounding box center [216, 84] width 146 height 8
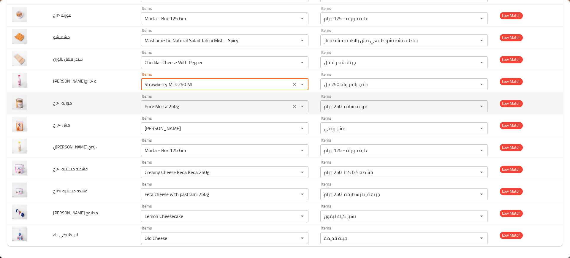
click at [167, 111] on div "Pure Morta 250g Items" at bounding box center [224, 106] width 167 height 12
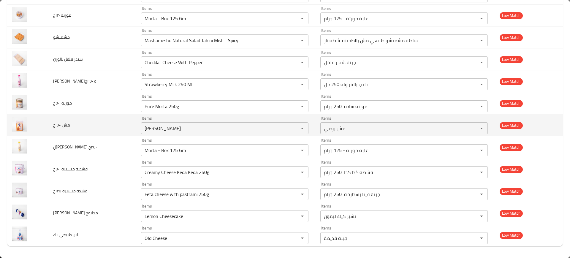
click at [90, 129] on td "مش ٥٠٠ ج" at bounding box center [92, 125] width 88 height 22
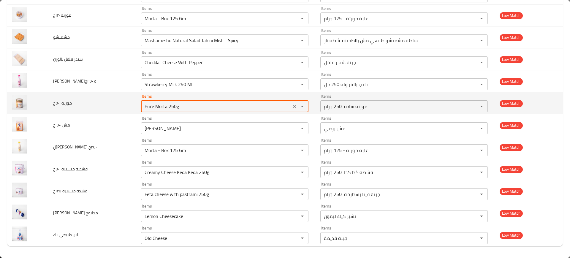
click at [180, 106] on ٥٠٠ج "Pure Morta 250g" at bounding box center [216, 106] width 146 height 8
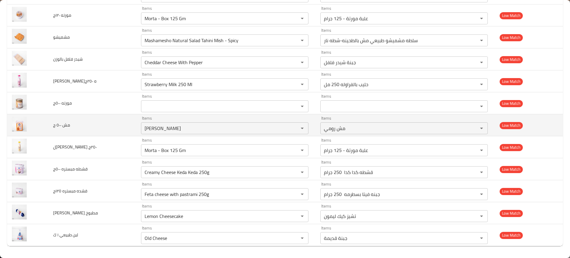
click at [136, 116] on td "Items Mesh Roumi Items" at bounding box center [225, 125] width 179 height 22
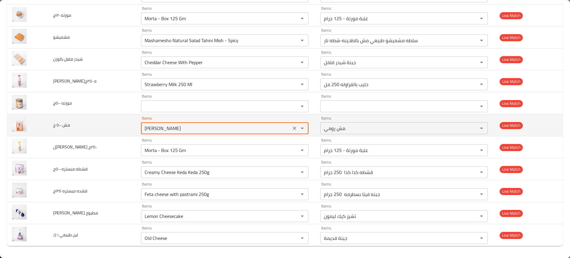
click at [175, 124] on ج "Mesh Roumi" at bounding box center [216, 128] width 146 height 8
paste ج "Plain Mish Box - 500 Grams"
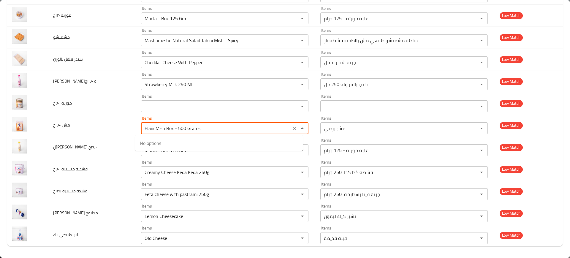
type ج "Plain Mish Box - 500 Grams"
click at [178, 144] on span "Plain Mish Box - 500 Grams" at bounding box center [168, 143] width 56 height 7
type ج-ar "علبة مش سادة - 500 جرام"
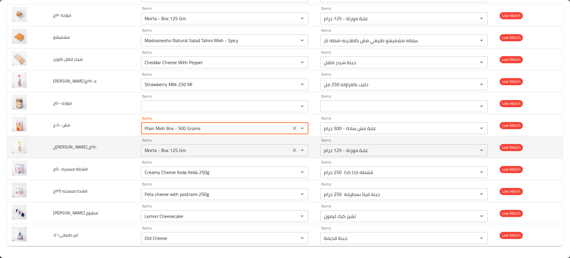
type ج "Plain Mish Box - 500 Grams"
click at [165, 148] on ٢٥٠ج "Morta - Box 125 Gm" at bounding box center [216, 150] width 146 height 8
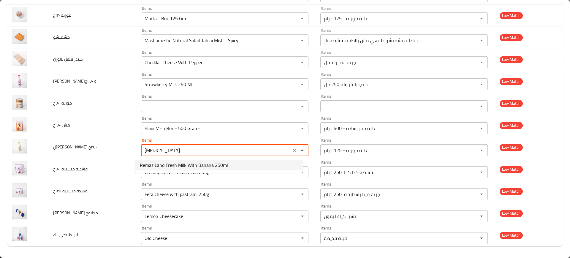
click at [193, 164] on span "Remas Land Fresh Milk With Banana 250ml" at bounding box center [184, 165] width 88 height 7
type ٢٥٠ج "Remas Land Fresh Milk With Banana 250ml"
type ٢٥٠ج-ar "ريماس لاند حليب فريش بالموز 250 مللي"
type ٢٥٠ج "Remas Land Fresh Milk With Banana 250ml"
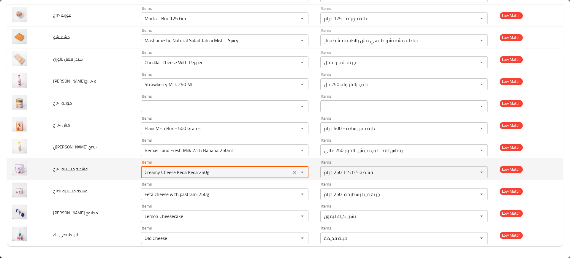
click at [177, 173] on ٥٠٠ج "Creamy Cheese Keda Keda 250g" at bounding box center [216, 172] width 146 height 8
click at [171, 172] on ٥٠٠ج "Creamy Cheese Keda Keda 250g" at bounding box center [216, 172] width 146 height 8
drag, startPoint x: 154, startPoint y: 171, endPoint x: 253, endPoint y: 173, distance: 98.6
click at [253, 173] on ٥٠٠ج "Creamy Cheese Keda Keda 250g" at bounding box center [216, 172] width 146 height 8
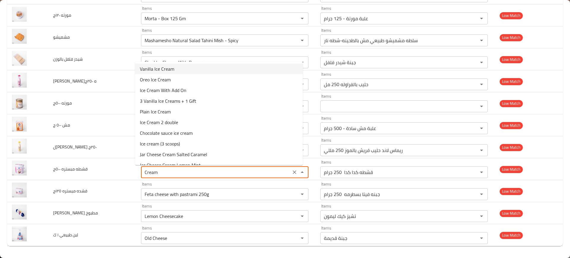
scroll to position [0, 0]
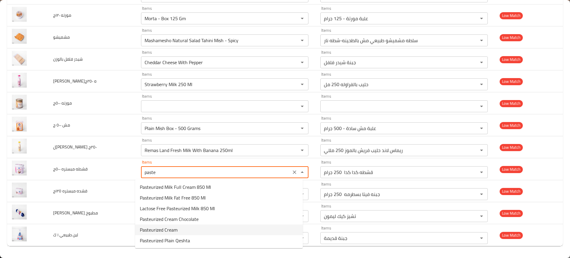
click at [184, 231] on ٥٠٠ج-option-4 "Pasteurized Cream" at bounding box center [219, 229] width 168 height 11
type ٥٠٠ج "Pasteurized Cream"
type ٥٠٠ج-ar "قشطه مبستره"
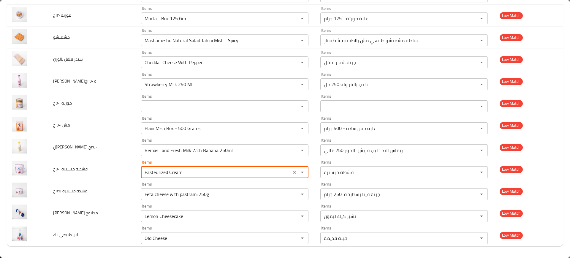
type ٥٠٠ج "Pasteurized Cream"
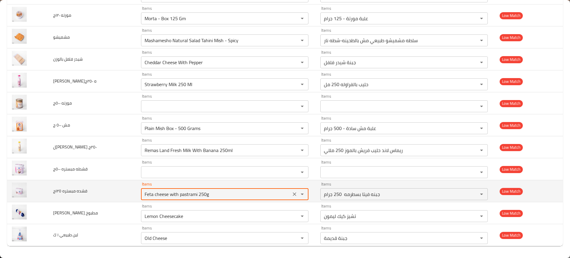
click at [162, 196] on ١٢٥ج "Feta cheese with pastrami 250g" at bounding box center [216, 194] width 146 height 8
paste ١٢٥ج "Pasteurized Cream"
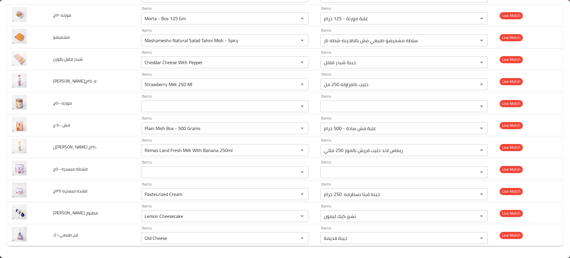
type ١٢٥ج "Feta cheese with pastrami 250g"
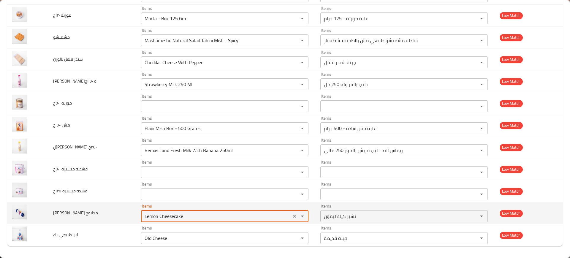
click at [171, 218] on مطبوخ "Lemon Cheesecake" at bounding box center [216, 216] width 146 height 8
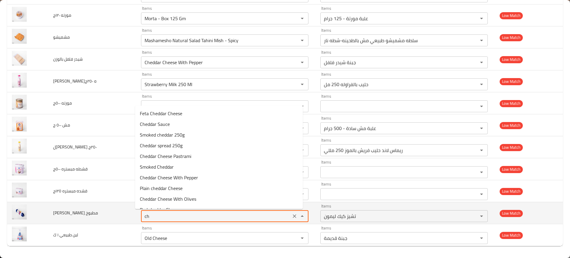
type مطبوخ "c"
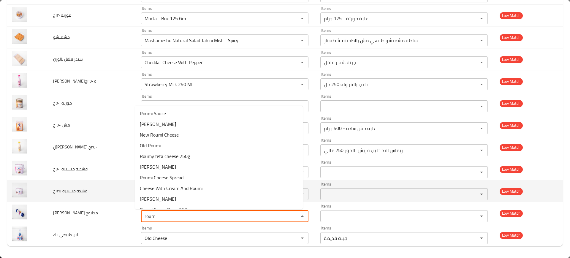
type مطبوخ "roumy"
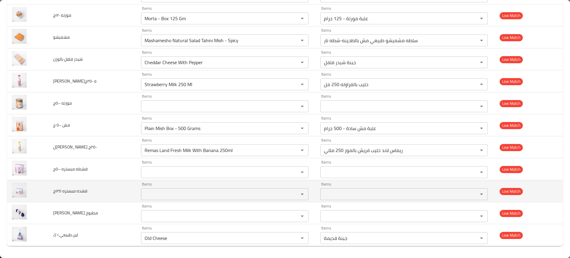
click at [105, 185] on td "قشده مبستره ١٢٥ج" at bounding box center [92, 191] width 88 height 22
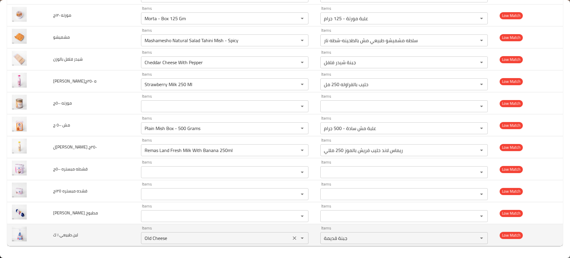
click at [172, 233] on div "Old Cheese Items" at bounding box center [224, 238] width 167 height 12
type ك "1"
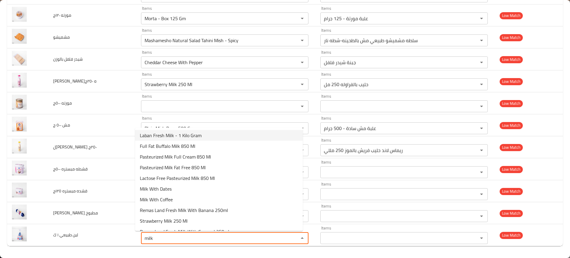
click at [155, 136] on span "Laban Fresh Milk - 1 Kilo Gram" at bounding box center [171, 135] width 62 height 7
type ك "Laban Fresh Milk - 1 Kilo Gram"
type ك-ar "لبن حليب طازج - 1 كيلو جرام"
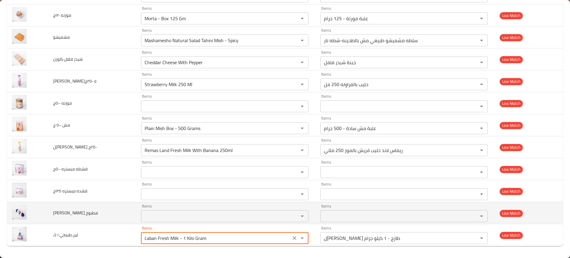
type ك "Laban Fresh Milk - 1 Kilo Gram"
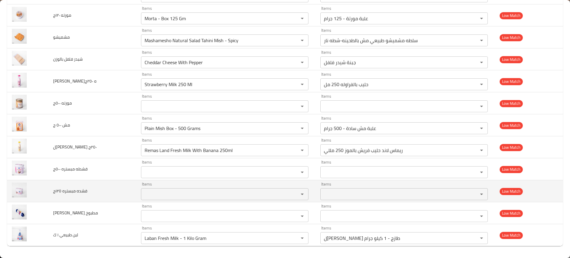
click at [94, 192] on td "قشده مبستره ١٢٥ج" at bounding box center [92, 191] width 88 height 22
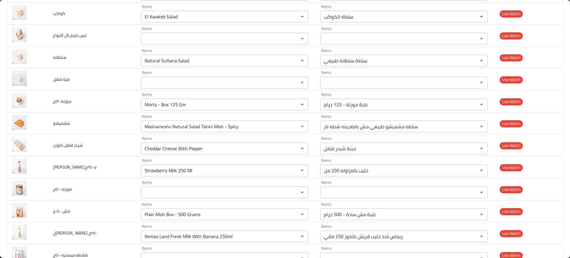
scroll to position [680, 0]
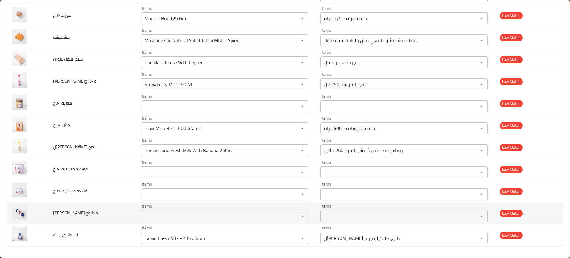
click at [73, 213] on span "شيدر رومي مطبوخ" at bounding box center [75, 213] width 45 height 8
copy span "شيدر رومي مطبوخ"
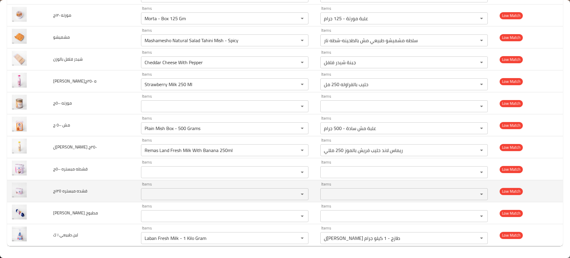
click at [75, 190] on span "قشده مبستره ١٢٥ج" at bounding box center [70, 191] width 34 height 8
copy span "قشده مبستره ١٢٥ج"
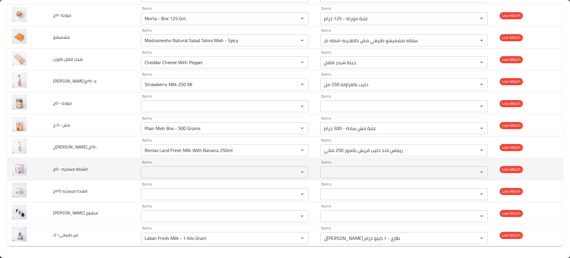
click at [60, 170] on span "قشطه مبستره ٥٠٠ج" at bounding box center [70, 169] width 34 height 8
copy span "قشطه مبستره ٥٠٠ج"
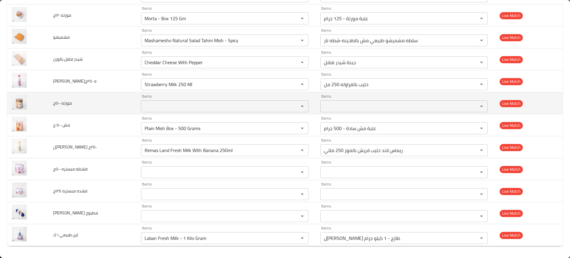
click at [58, 105] on span "مورته ٥٠٠ج" at bounding box center [62, 103] width 19 height 8
copy span "مورته ٥٠٠ج"
click at [58, 105] on span "مورته ٥٠٠ج" at bounding box center [62, 103] width 19 height 8
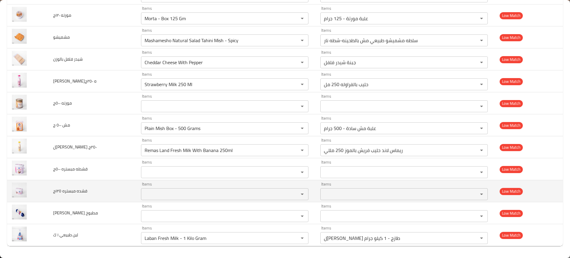
click at [136, 191] on td "Items Items" at bounding box center [225, 191] width 179 height 22
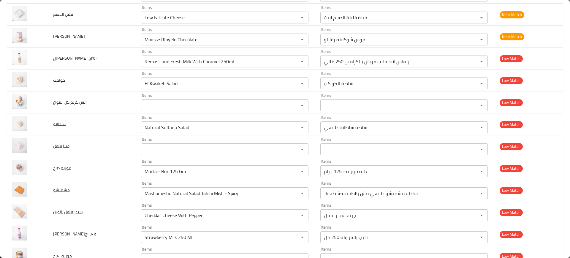
scroll to position [519, 0]
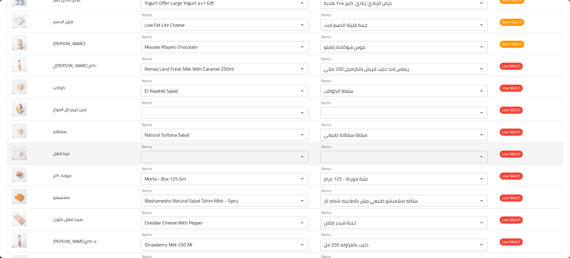
click at [58, 154] on span "فيتا فلفل" at bounding box center [61, 154] width 16 height 8
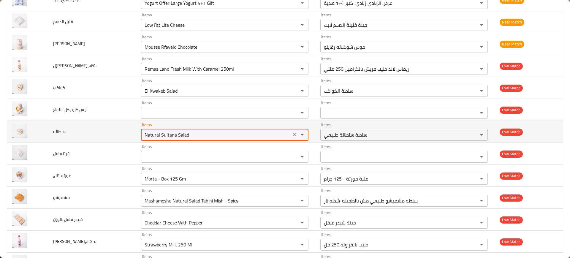
click at [167, 136] on input "Natural Sultana Salad" at bounding box center [216, 135] width 146 height 8
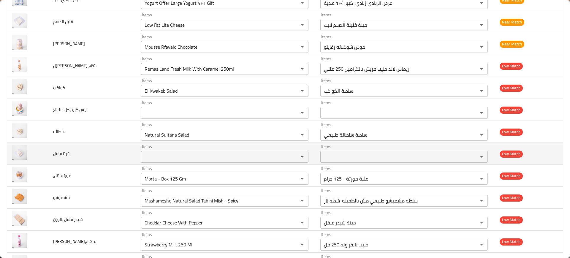
click at [61, 153] on span "فيتا فلفل" at bounding box center [61, 154] width 16 height 8
copy span "فيتا فلفل"
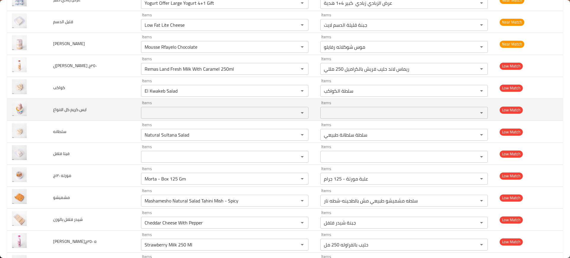
click at [63, 105] on td "ايس كريم كل الانواع" at bounding box center [92, 110] width 88 height 22
click at [59, 97] on div at bounding box center [59, 97] width 0 height 0
click at [79, 113] on span "ايس كريم كل الانواع" at bounding box center [70, 110] width 34 height 8
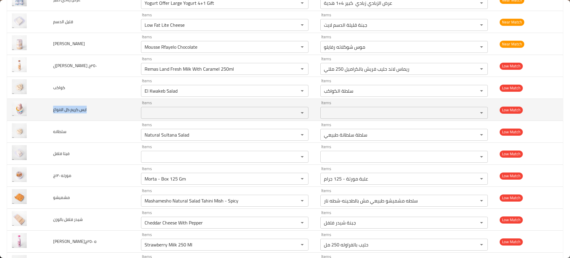
click at [79, 113] on span "ايس كريم كل الانواع" at bounding box center [70, 110] width 34 height 8
copy span "ايس كريم كل الانواع"
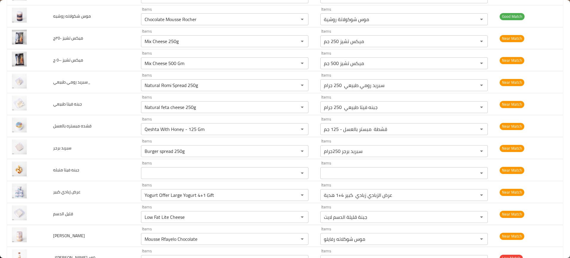
scroll to position [327, 0]
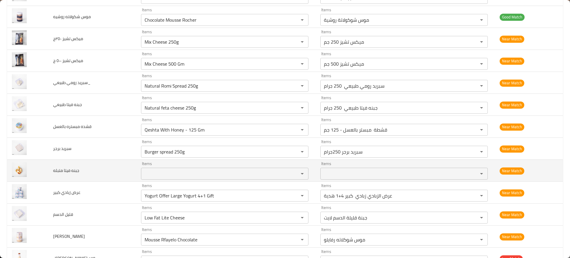
click at [56, 168] on span "جبنه فيتا متبله" at bounding box center [66, 171] width 26 height 8
copy span "جبنه فيتا متبله"
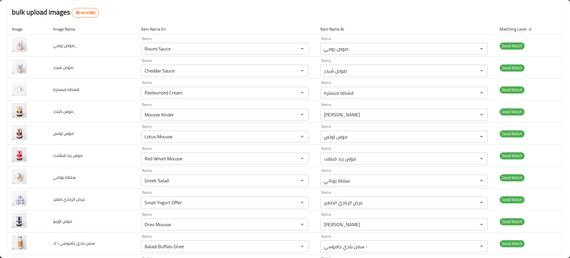
scroll to position [0, 0]
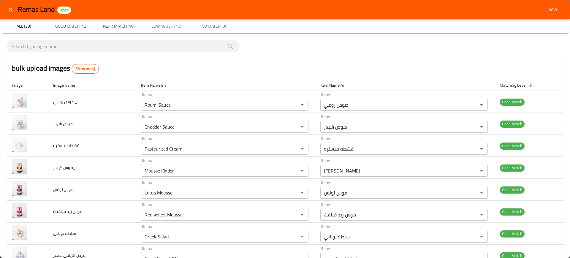
click at [419, 67] on div "bulk upload images 38 record(s)" at bounding box center [285, 68] width 556 height 23
click at [495, 11] on span "Save" at bounding box center [553, 9] width 14 height 7
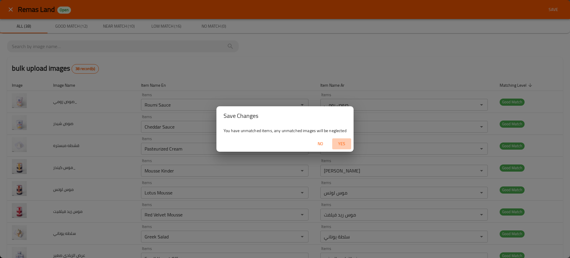
click at [340, 143] on span "Yes" at bounding box center [342, 143] width 14 height 7
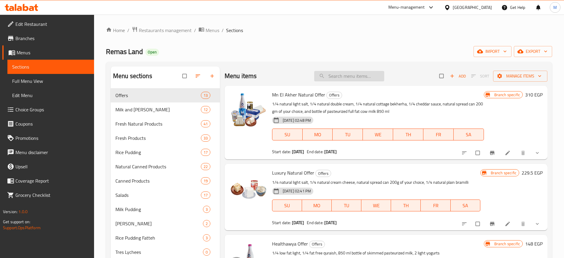
click at [326, 75] on input "search" at bounding box center [349, 76] width 70 height 10
paste input "Roquefort Cheese Sauce"
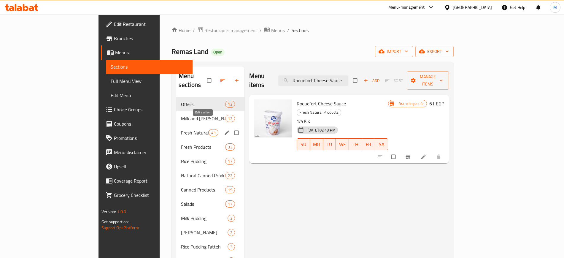
paste input "Cheddar Cheese Pastrami 250 Gm"
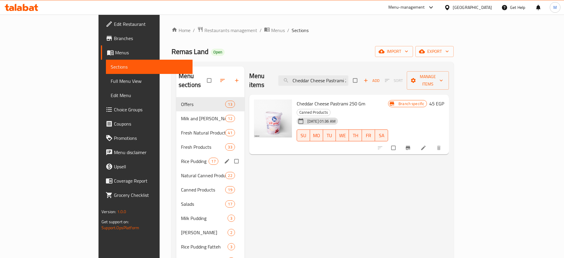
paste input "Jar Cheese Cream Salted Caramel"
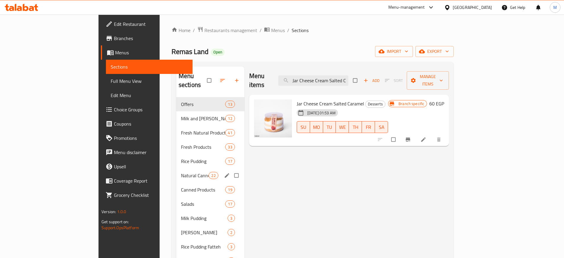
paste input "Kitkat Casserole"
paste input "Lactose Free Pasteurized Milk 850 Ml"
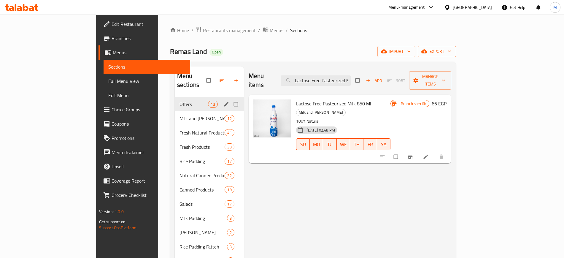
paste input "Natural Light Salt Fat Free Salt 500 GM"
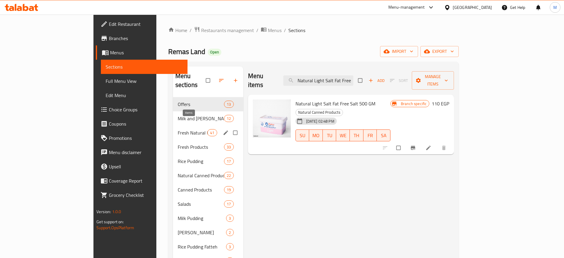
paste input "Oreo Pudding"
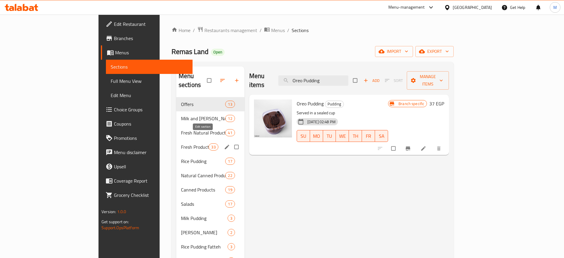
paste input "Plain Cheddar Cheese 250 Gm"
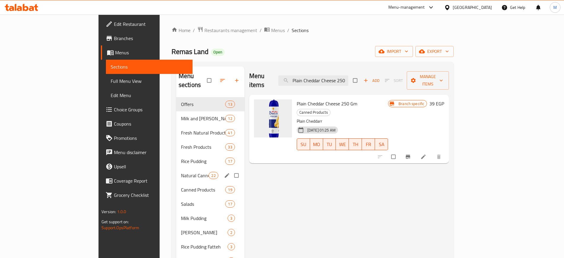
paste input "udding"
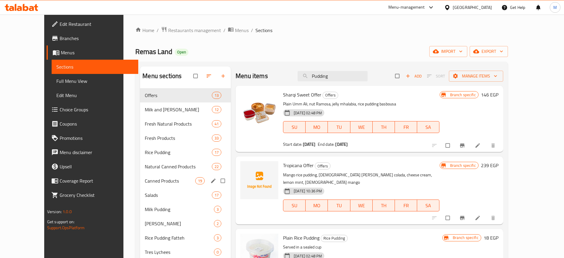
paste input "Red Velvet"
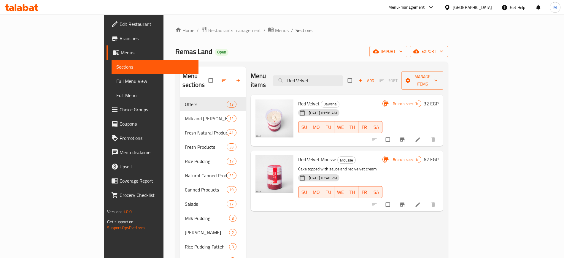
paste input "ice Pudding With Mango"
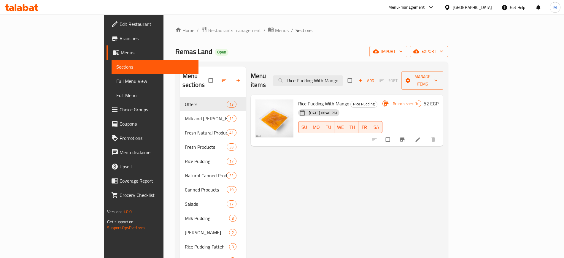
paste input "Spread Cheese With Pastrami 250 Gm"
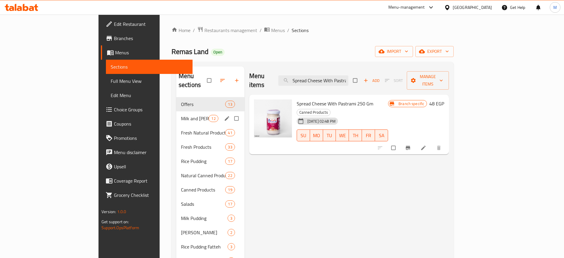
paste input "Plain cheese spread 250g"
paste input "Natural Cheese Spread"
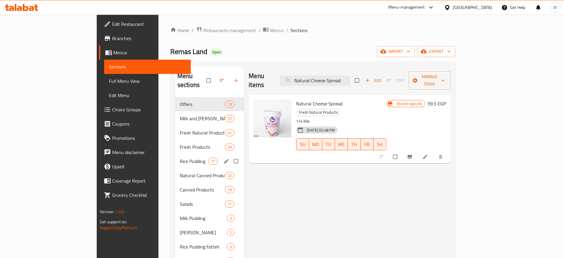
paste input "Spread Cheese With Olives"
paste input "search"
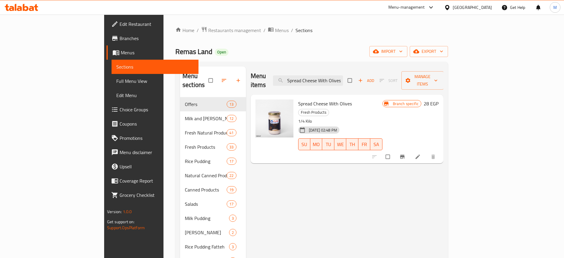
paste input "Blueberry Cheesecake jar"
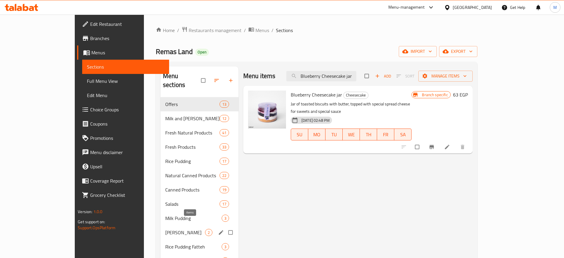
paste input "Raspberry Cheesecake J"
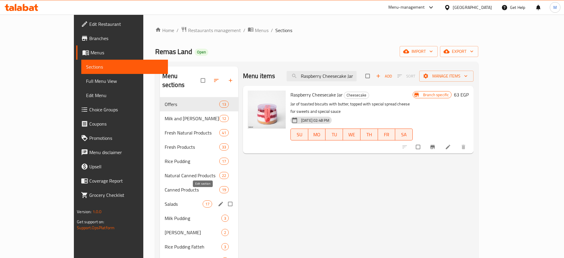
paste input "lotus"
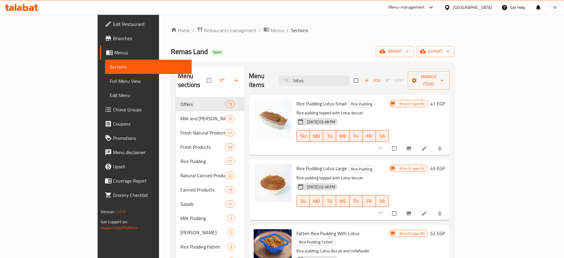
paste input "Roumi Sauce"
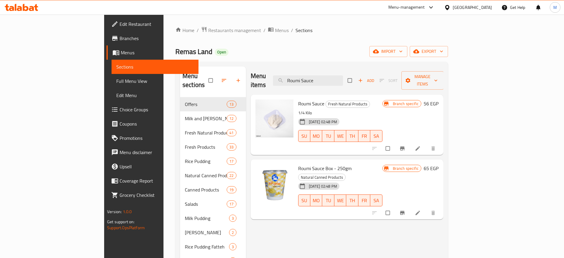
paste input "Cheddar"
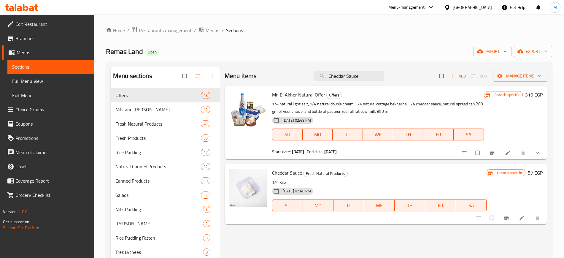
paste input "Pasteurized Cream"
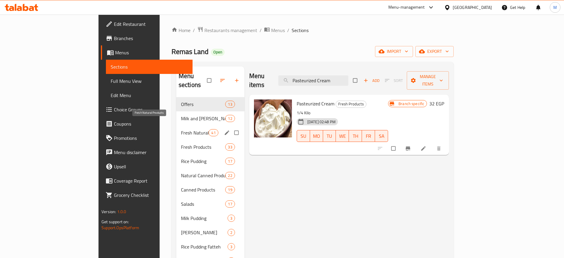
paste input "Cheddar Sauce"
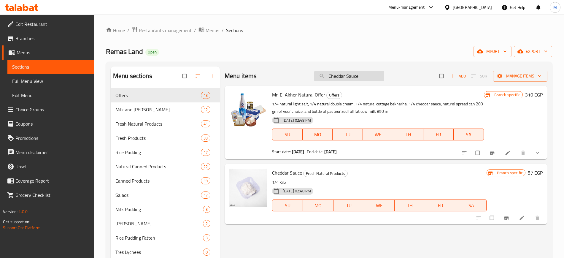
click at [356, 77] on input "Cheddar Sauce" at bounding box center [349, 76] width 70 height 10
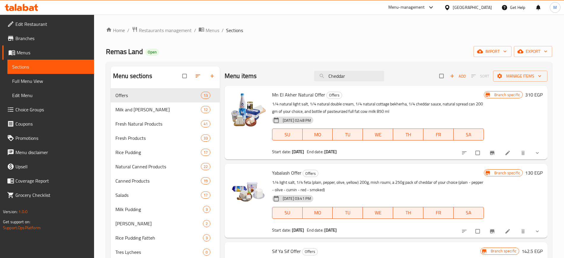
paste input "Sauce"
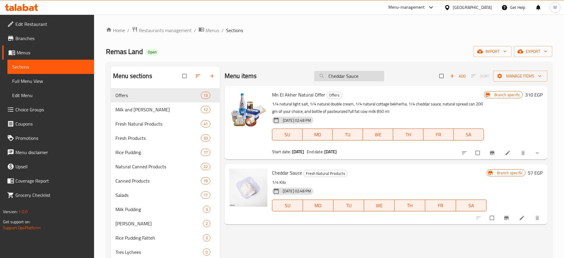
click at [367, 75] on input "Cheddar Sauce" at bounding box center [349, 76] width 70 height 10
paste input "Pasteurized Cream"
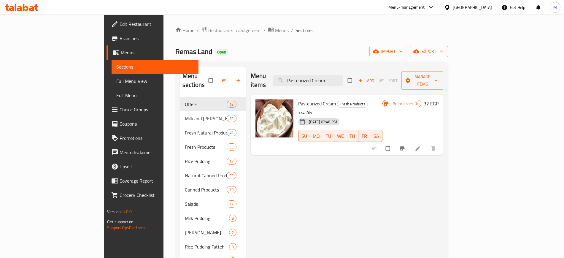
paste input "Mousse Kinder"
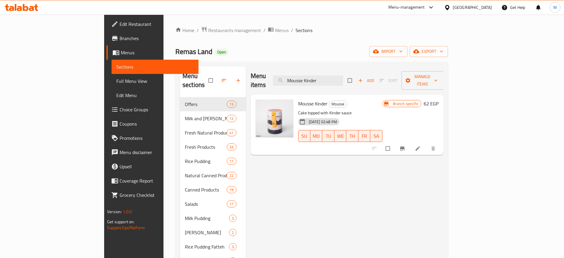
paste input "Lotus Mousse"
paste input "Red Velvet"
paste input "Greek Salad"
paste input "Small Yogurt Offer"
paste input "Oreo Mousse"
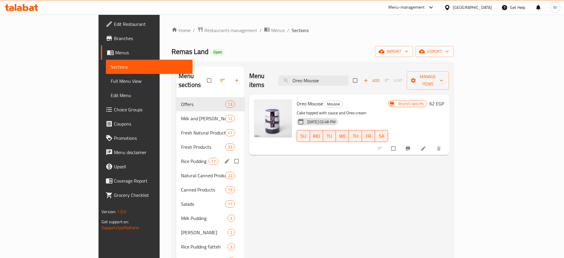
paste input "Baladi Buffalo Ghee"
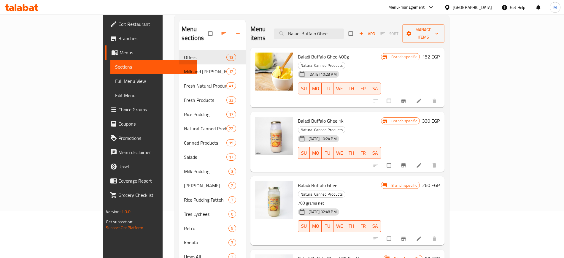
scroll to position [47, 0]
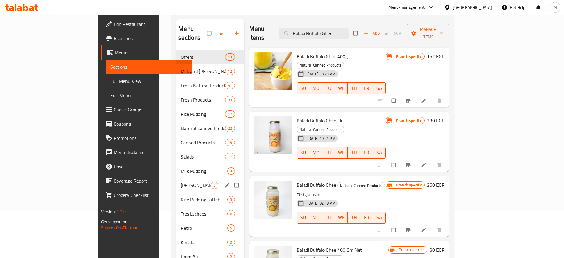
paste input "Cheese Cream"
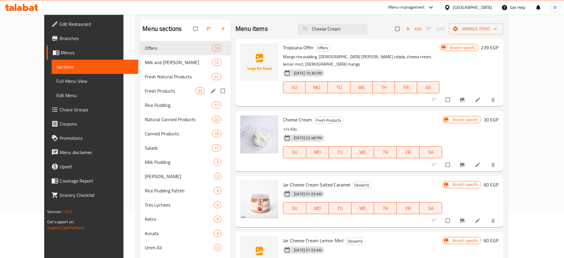
paste input "ocolate Mousse Rocher"
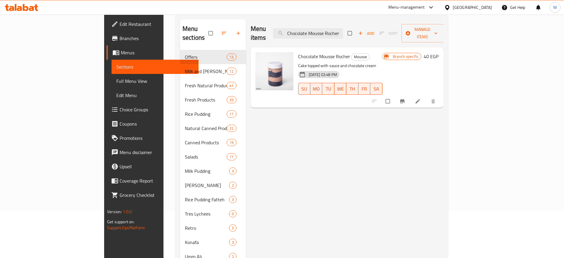
paste input "Mix Cheese 250g"
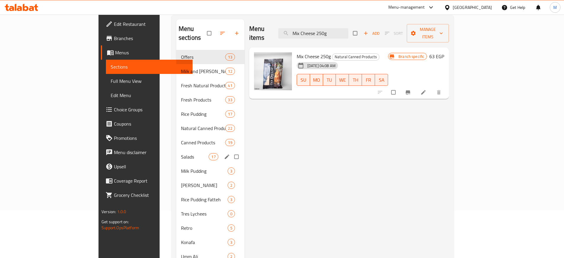
paste input "500 Gm"
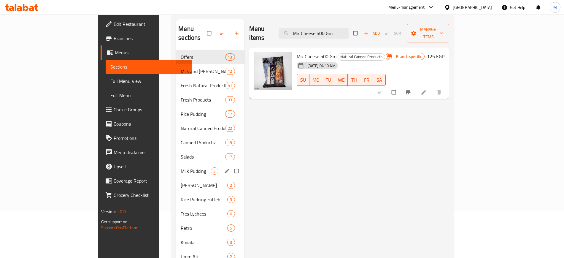
paste input "Natural Romi Spread 250g"
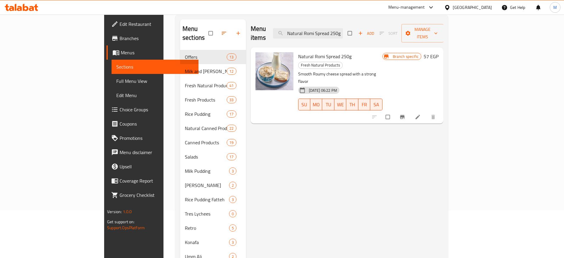
paste input "search"
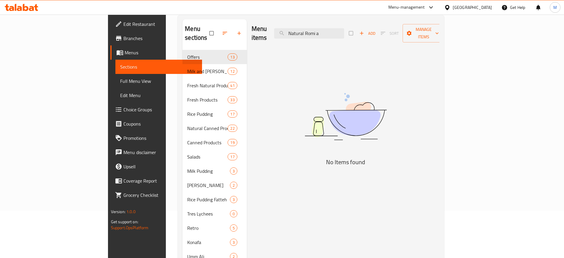
paste input "feta cheese 250g"
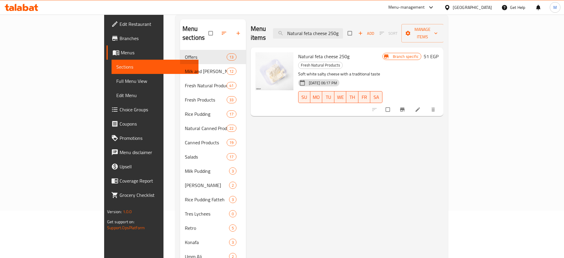
paste input "Qeshta With Honey - 125 Gm"
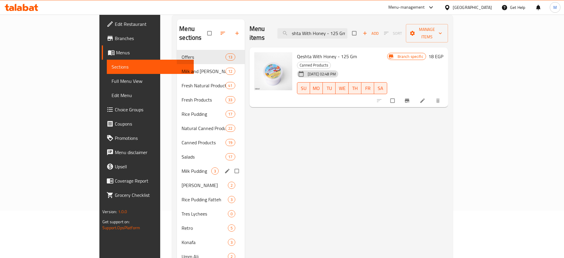
scroll to position [0, 0]
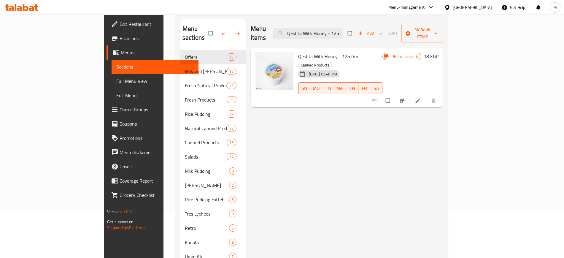
paste input "Burger spread 250g"
paste input "Feta Cheese With Pepper"
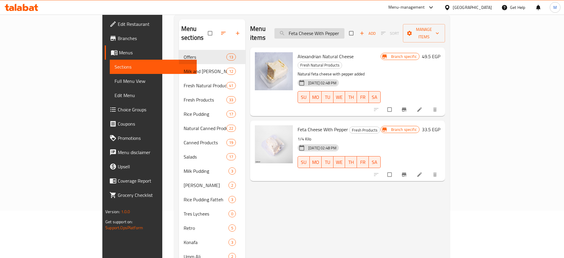
drag, startPoint x: 382, startPoint y: 26, endPoint x: 355, endPoint y: 26, distance: 26.1
click at [345, 28] on input "Feta Cheese With Pepper" at bounding box center [310, 33] width 70 height 10
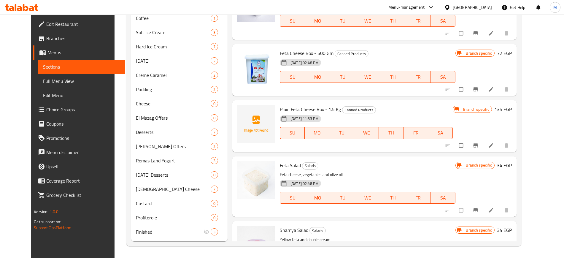
scroll to position [456, 0]
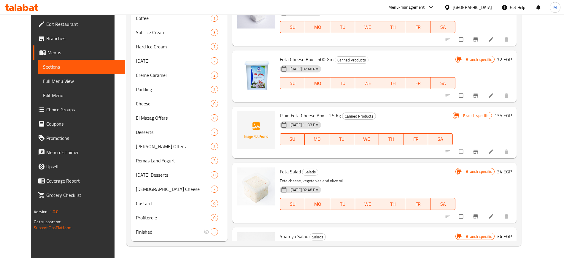
paste input "Yogurt Offer Large Yogurt 4+1 Gift"
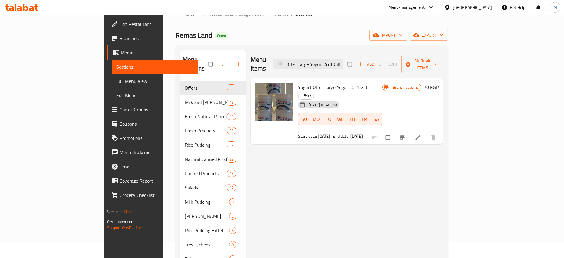
scroll to position [0, 0]
paste input "Low Fat Lite Cheese"
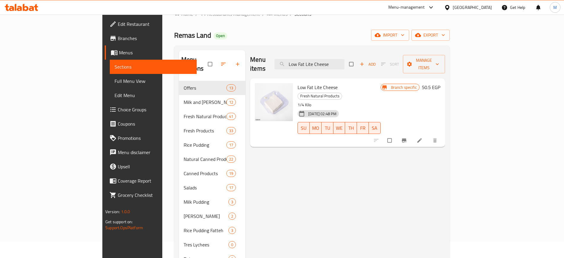
paste input "Mousse Rfayelo Chocolate"
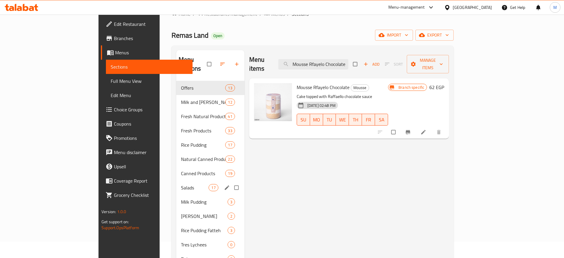
paste input "Remas Land Fresh Milk With Caramel 250ml"
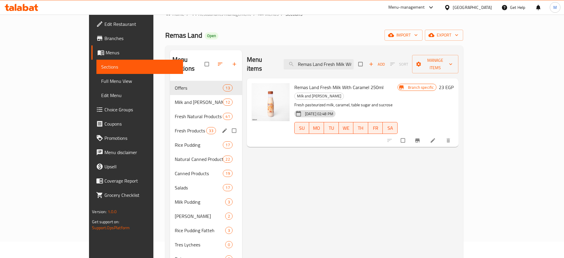
paste input "El Kwakeb Salad"
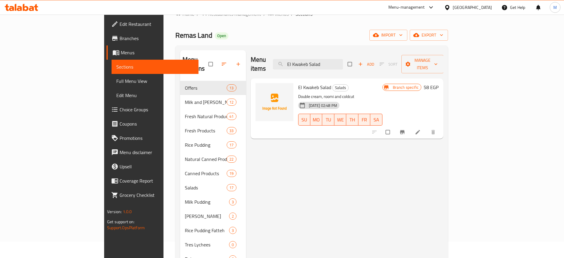
paste input "ice cream"
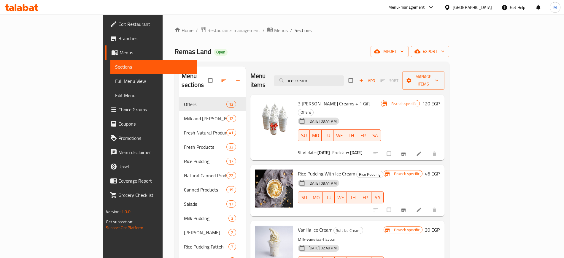
paste input "Natural Sultana Salad"
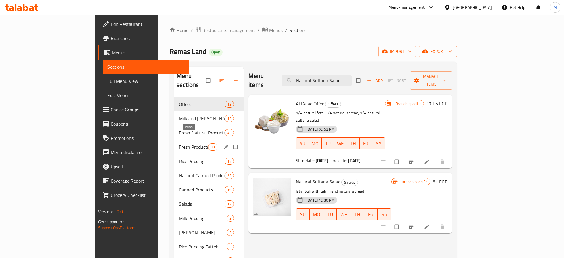
paste input "Morta - Box 125 Gm"
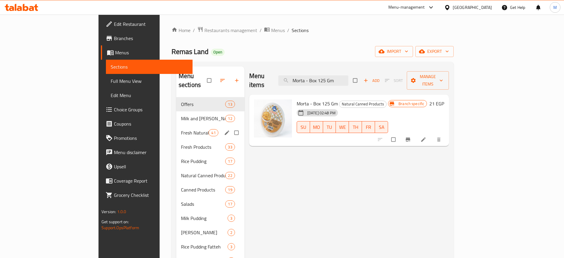
paste input "ashamesho Natural Salad Tahini Mish - Spicy"
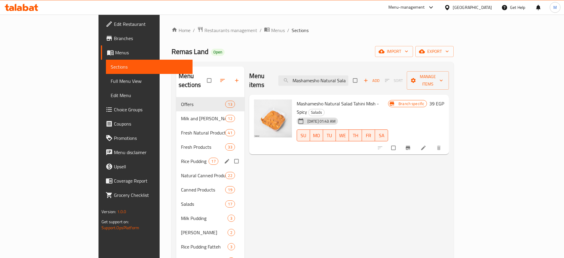
paste input "Cheddar Cheese Pepper 250 Gm"
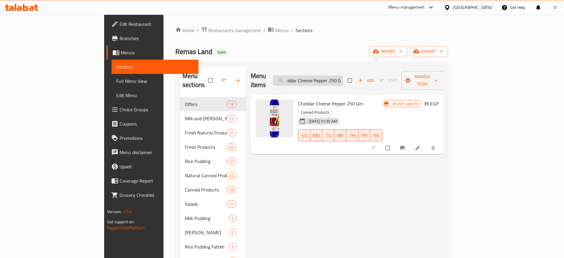
drag, startPoint x: 384, startPoint y: 75, endPoint x: 334, endPoint y: 76, distance: 49.3
click at [334, 76] on input "Cheddar Cheese Pepper 250 Gm" at bounding box center [308, 80] width 70 height 10
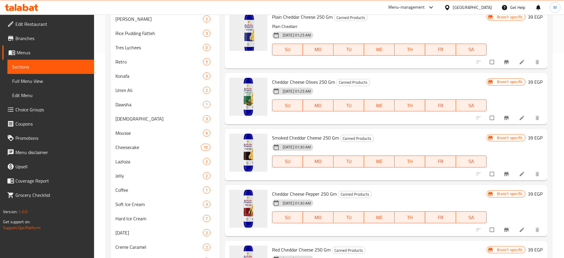
scroll to position [154, 0]
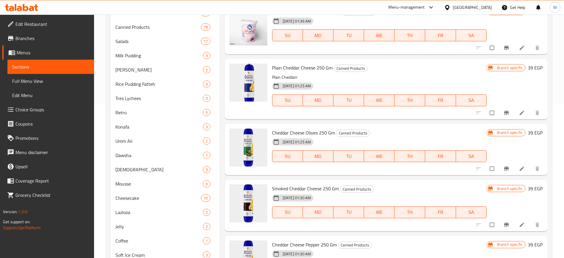
drag, startPoint x: 246, startPoint y: 84, endPoint x: 339, endPoint y: 75, distance: 93.4
click at [339, 75] on p "Plain Cheddarr" at bounding box center [379, 77] width 215 height 7
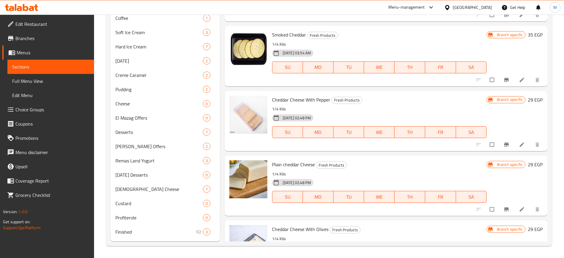
scroll to position [299, 0]
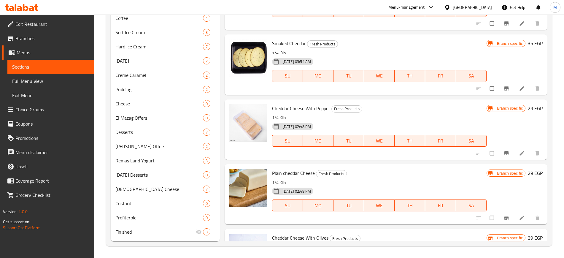
click at [291, 109] on span "Cheddar Cheese With Pepper" at bounding box center [301, 108] width 58 height 9
copy h6 "Cheddar Cheese With Pepper"
click at [291, 109] on span "Cheddar Cheese With Pepper" at bounding box center [301, 108] width 58 height 9
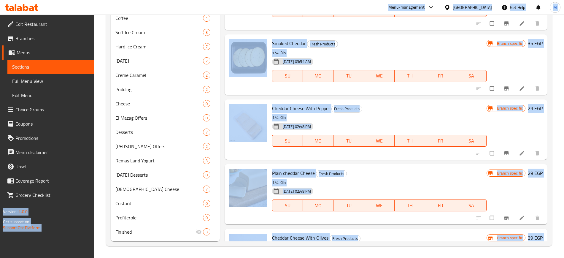
click at [361, 90] on div "Smoked Cheddar Fresh Products 1/4 Kilo 07-08-2025 03:54 AM SU MO TU WE TH FR SA" at bounding box center [379, 65] width 219 height 56
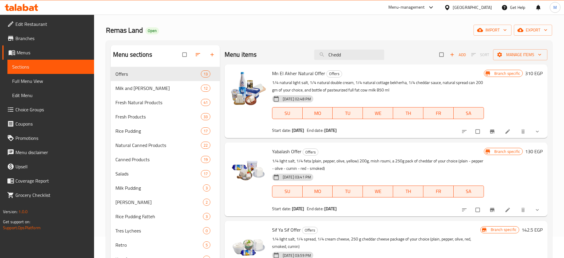
scroll to position [0, 0]
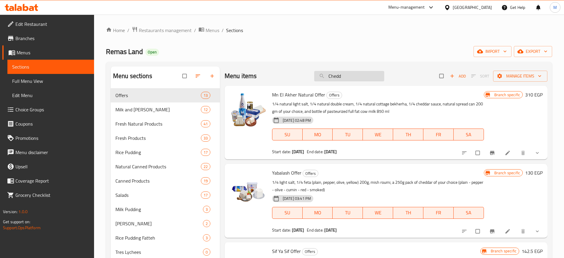
click at [340, 77] on input "Chedd" at bounding box center [349, 76] width 70 height 10
paste input "Strawberry Milk 250 Ml"
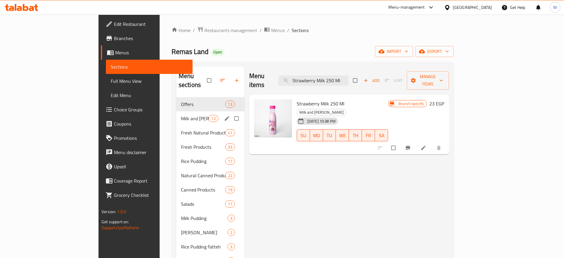
paste input "Pure Morta 250g"
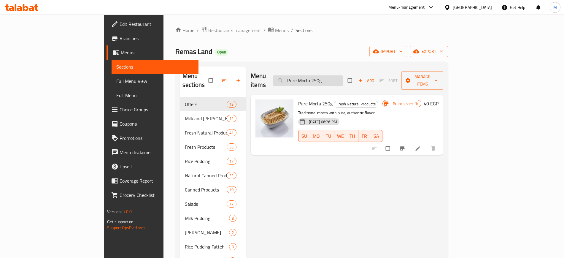
click at [341, 76] on input "Pure Morta 250g" at bounding box center [308, 80] width 70 height 10
drag, startPoint x: 341, startPoint y: 76, endPoint x: 303, endPoint y: 76, distance: 38.0
click at [303, 76] on div "Menu items Pure Morta 250g Add Sort Manage items" at bounding box center [347, 81] width 193 height 28
drag, startPoint x: 342, startPoint y: 73, endPoint x: 457, endPoint y: 58, distance: 115.8
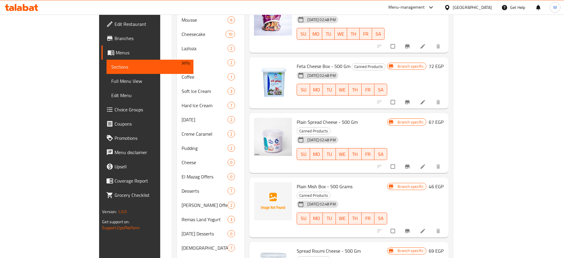
scroll to position [376, 0]
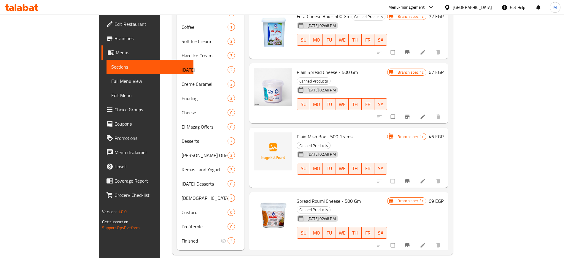
click at [297, 132] on span "Plain Mish Box - 500 Grams" at bounding box center [325, 136] width 56 height 9
copy h6 "Plain Mish Box - 500 Grams"
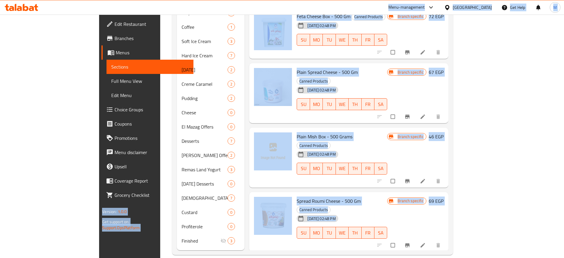
click at [349, 148] on div "26-06-2025 02:48 PM SU MO TU WE TH FR SA" at bounding box center [342, 164] width 95 height 32
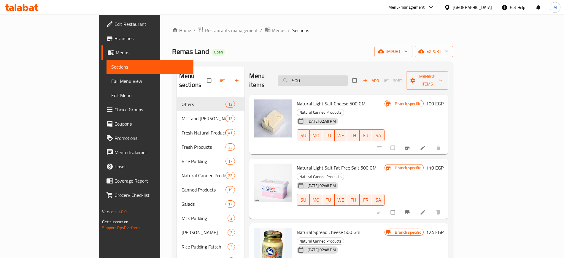
scroll to position [0, 0]
click at [330, 68] on div "Menu items 500 Add Sort Manage items" at bounding box center [348, 80] width 199 height 28
click at [336, 77] on input "500" at bounding box center [313, 80] width 70 height 10
paste input "Remas Land Fresh Milk With Banana 250ml"
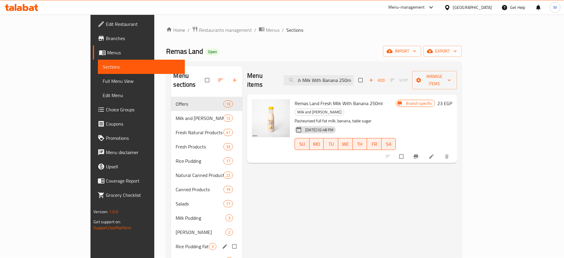
scroll to position [0, 0]
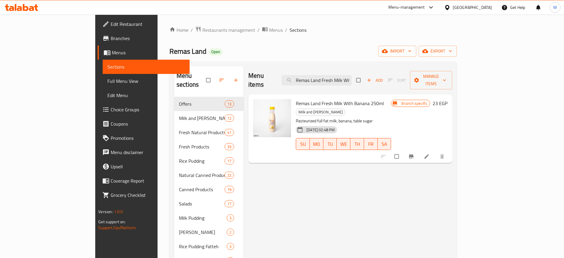
paste input "Pasteurized Cream"
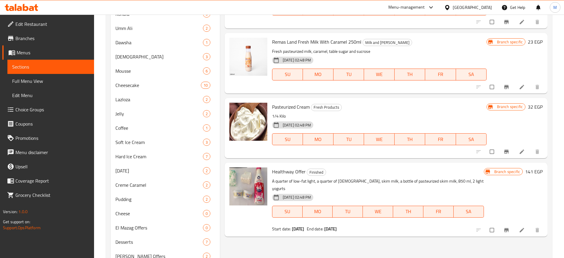
scroll to position [376, 0]
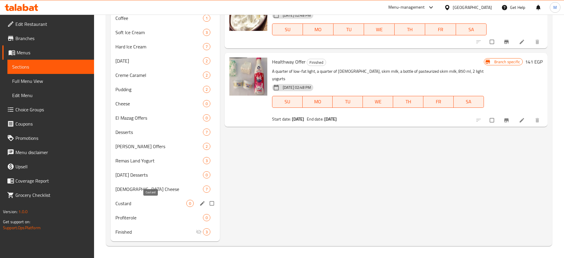
paste input "Cream"
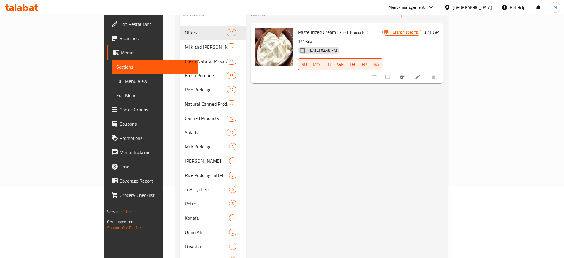
scroll to position [0, 0]
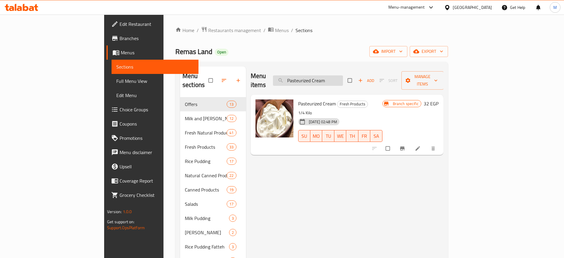
click at [330, 75] on input "Pasteurized Cream" at bounding box center [308, 80] width 70 height 10
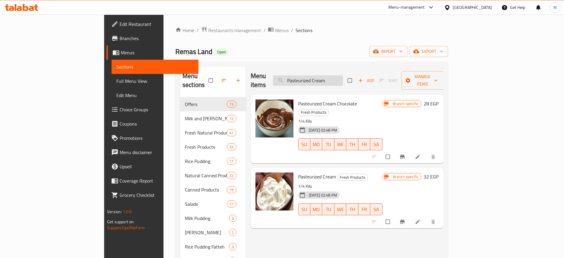
click at [343, 76] on input "Pasteurized Cream" at bounding box center [308, 80] width 70 height 10
paste input "Laban Fresh Milk - 1 Kilo Gr"
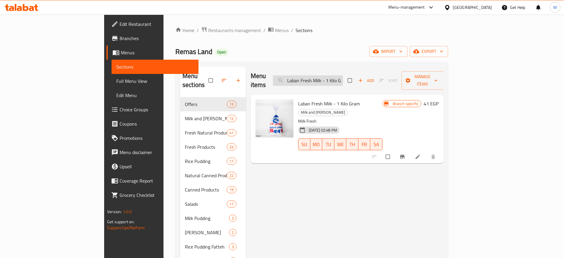
click at [343, 80] on input "Laban Fresh Milk - 1 Kilo Gram" at bounding box center [308, 80] width 70 height 10
paste input "Spread Cheese With Olives"
click at [406, 83] on div "Menu items Spread Cheese With Olives Add Sort Manage items" at bounding box center [347, 81] width 193 height 28
click at [343, 80] on input "Spread Cheese With Olives" at bounding box center [308, 80] width 70 height 10
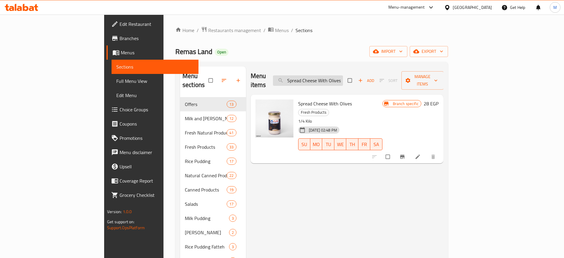
click at [343, 80] on input "Spread Cheese With Olives" at bounding box center [308, 80] width 70 height 10
click at [404, 74] on div "Menu items Spread Cheese With Olives Add Sort Manage items" at bounding box center [347, 81] width 193 height 28
click at [343, 79] on input "Spread Cheese With Olives" at bounding box center [308, 80] width 70 height 10
paste input "Roquefort cheese sauce"
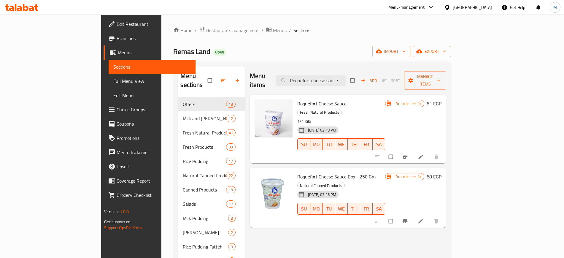
click at [412, 71] on div "Menu items Roquefort cheese sauce Add Sort Manage items" at bounding box center [348, 81] width 196 height 28
click at [346, 76] on input "Roquefort cheese sauce" at bounding box center [311, 80] width 70 height 10
paste input "Shamya salad"
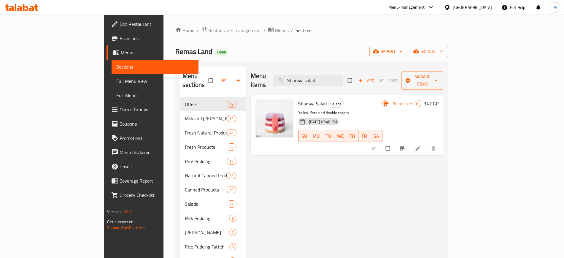
type input "Shamya salad"
click at [261, 105] on icon "upload picture" at bounding box center [263, 107] width 5 height 4
click at [298, 99] on span "Shamya Salad" at bounding box center [312, 103] width 29 height 9
click at [343, 78] on input "Shamya salad" at bounding box center [308, 80] width 70 height 10
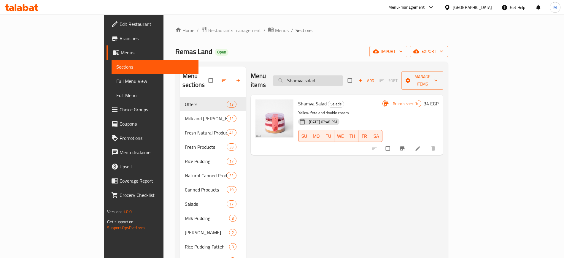
click at [343, 78] on input "Shamya salad" at bounding box center [308, 80] width 70 height 10
click at [258, 105] on span "upload picture" at bounding box center [264, 108] width 12 height 6
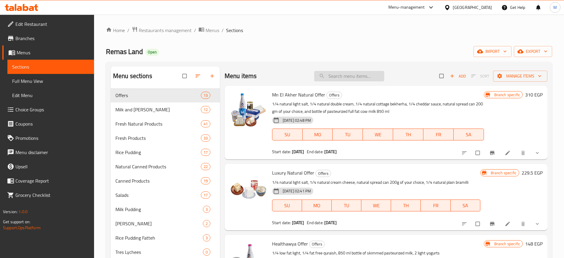
click at [353, 72] on input "search" at bounding box center [349, 76] width 70 height 10
paste input "Spread Cheese With Olives"
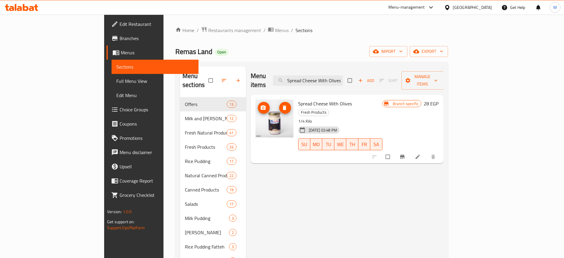
type input "Spread Cheese With Olives"
click at [261, 105] on icon "upload picture" at bounding box center [263, 107] width 5 height 4
click at [258, 102] on button "upload picture" at bounding box center [264, 108] width 12 height 12
click at [298, 99] on span "Spread Cheese With Olives" at bounding box center [325, 103] width 54 height 9
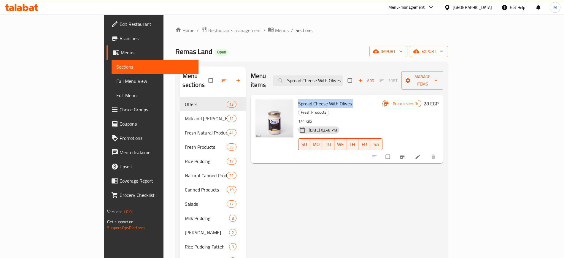
click at [298, 99] on span "Spread Cheese With Olives" at bounding box center [325, 103] width 54 height 9
copy h6 "Spread Cheese With Olives"
click at [400, 74] on div "Menu items Spread Cheese With Olives Add Sort Manage items" at bounding box center [347, 81] width 193 height 28
click at [343, 77] on input "Spread Cheese With Olives" at bounding box center [308, 80] width 70 height 10
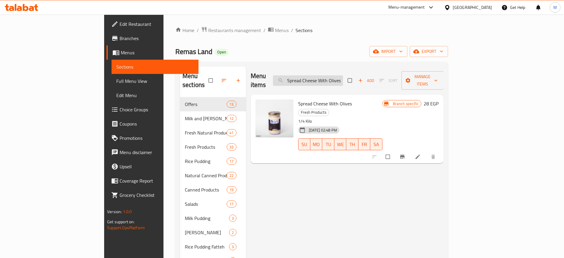
paste input "Roquefort cheese sauce"
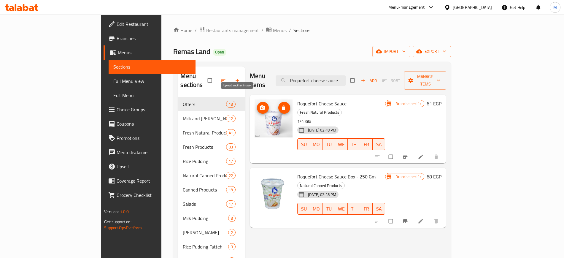
type input "Roquefort cheese sauce"
click at [257, 105] on span "upload picture" at bounding box center [263, 108] width 12 height 6
click at [346, 75] on input "Roquefort cheese sauce" at bounding box center [311, 80] width 70 height 10
paste input "Shamya salad"
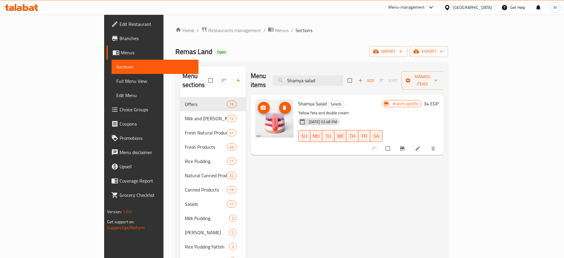
click at [256, 100] on img at bounding box center [275, 118] width 38 height 38
click at [298, 99] on span "Shamya Salad" at bounding box center [312, 103] width 29 height 9
copy h6 "Shamya Salad"
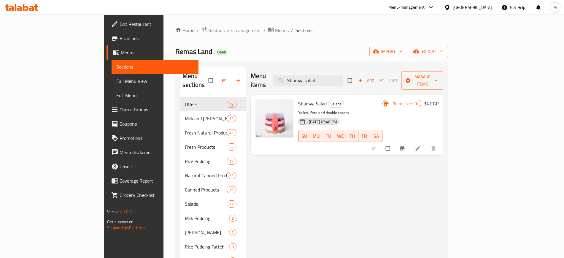
click at [404, 68] on div "Menu items Shamya salad Add Sort Manage items" at bounding box center [347, 81] width 193 height 28
click at [338, 81] on input "Shamya salad" at bounding box center [308, 80] width 70 height 10
paste input "Mesh Roumi"
type input "Mesh Roumi"
click at [336, 77] on input "Mesh Roumi" at bounding box center [308, 80] width 70 height 10
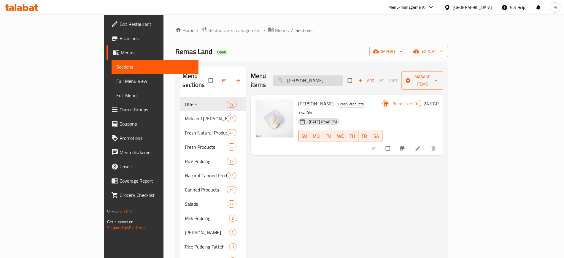
click at [336, 77] on input "Mesh Roumi" at bounding box center [308, 80] width 70 height 10
click at [258, 102] on button "upload picture" at bounding box center [264, 108] width 12 height 12
click at [383, 99] on h6 "Mesh Roumi Fresh Products" at bounding box center [340, 103] width 84 height 8
click at [352, 70] on div "Menu items Mesh Roumi Add Sort Manage items" at bounding box center [347, 81] width 193 height 28
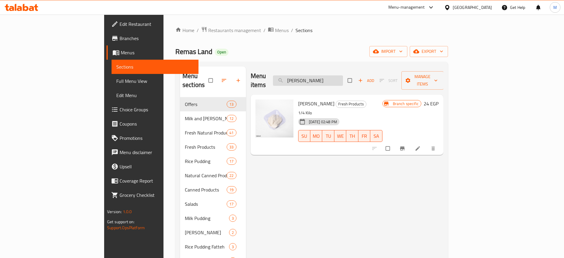
click at [343, 75] on input "Mesh Roumi" at bounding box center [308, 80] width 70 height 10
paste input "El Kwakeb Salad"
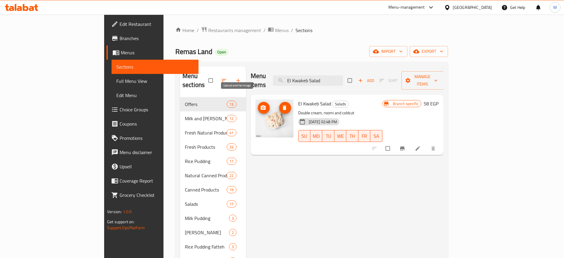
type input "El Kwakeb Salad"
click at [260, 105] on icon "upload picture" at bounding box center [263, 108] width 6 height 6
click at [383, 99] on h6 "El Kwakeb Salad Salads" at bounding box center [340, 103] width 84 height 8
click at [343, 79] on input "El Kwakeb Salad" at bounding box center [308, 80] width 70 height 10
paste input "Bshawesh"
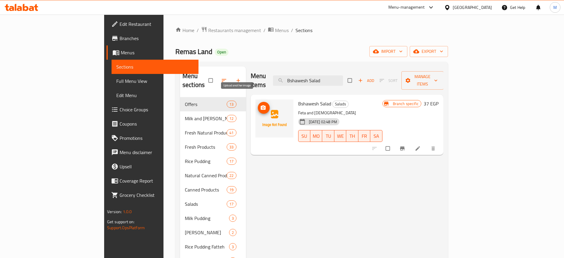
type input "Bshawesh Salad"
click at [260, 105] on icon "upload picture" at bounding box center [263, 108] width 6 height 6
click at [343, 76] on input "Bshawesh Salad" at bounding box center [308, 80] width 70 height 10
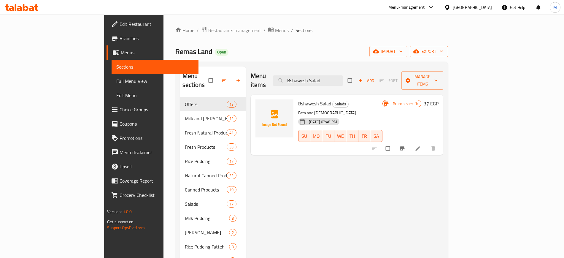
click at [338, 79] on input "Bshawesh Salad" at bounding box center [308, 80] width 70 height 10
paste input "Marinated Cheese"
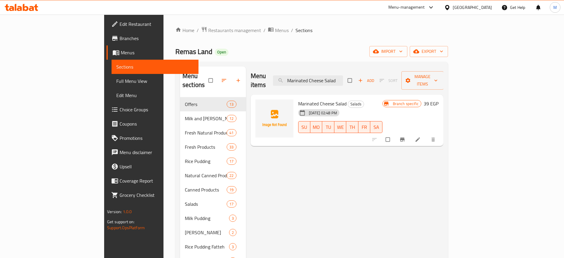
click at [253, 97] on div at bounding box center [274, 120] width 43 height 47
click at [258, 105] on span "upload picture" at bounding box center [264, 108] width 12 height 6
click at [425, 75] on div "Menu items Marinated Cheese Salad Add Sort Manage items" at bounding box center [347, 81] width 193 height 28
click at [384, 78] on div "Menu items Marinated Cheese Salad Add Sort Manage items" at bounding box center [347, 81] width 193 height 28
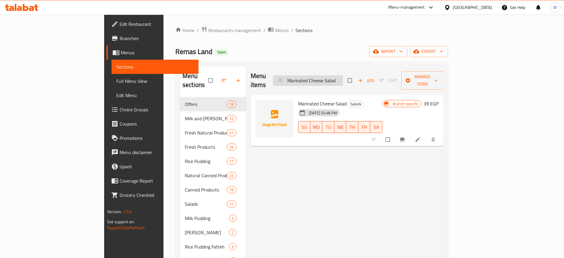
click at [343, 75] on input "Marinated Cheese Salad" at bounding box center [308, 80] width 70 height 10
paste input "Lactose Free Pasteurized Milk 850 Ml"
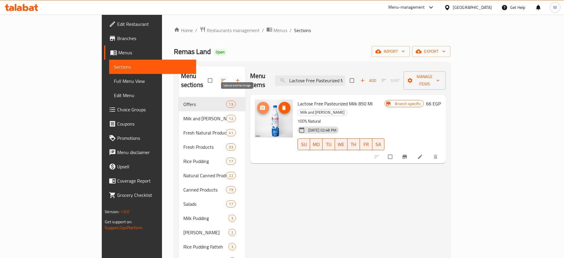
click at [257, 102] on button "upload picture" at bounding box center [263, 108] width 12 height 12
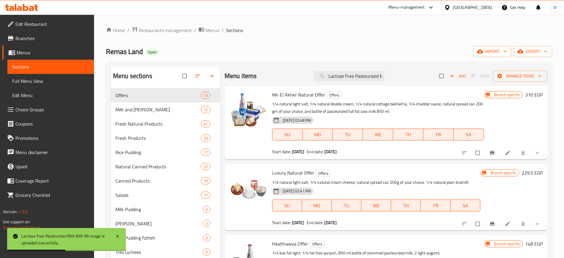
drag, startPoint x: 246, startPoint y: 127, endPoint x: 255, endPoint y: 130, distance: 9.7
click at [255, 130] on div at bounding box center [248, 122] width 43 height 69
click at [371, 74] on input "Lactose Free Pasteurized Milk 850 Ml" at bounding box center [349, 76] width 70 height 10
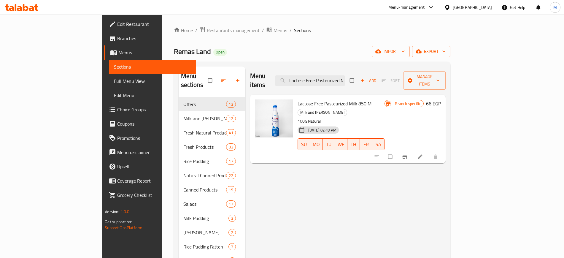
click at [345, 81] on input "Lactose Free Pasteurized Milk 850 M" at bounding box center [310, 80] width 70 height 10
paste input "Spread Cheese With Olives"
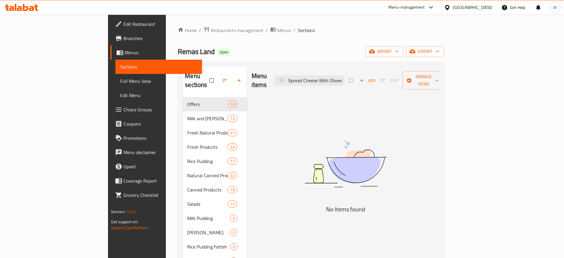
paste input "search"
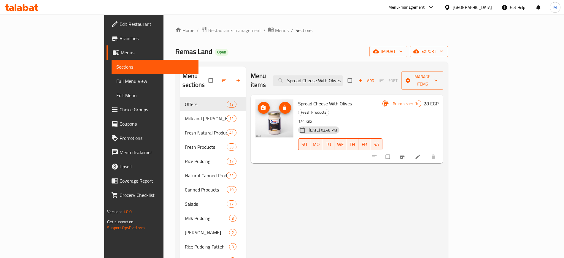
type input "Spread Cheese With Olives"
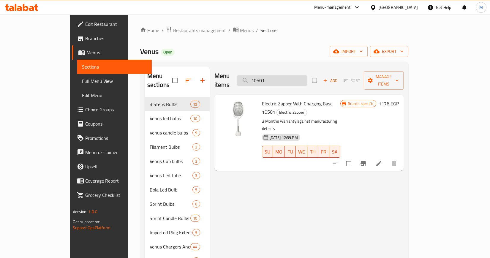
click at [307, 77] on input "10501" at bounding box center [272, 80] width 70 height 10
paste input "10286"
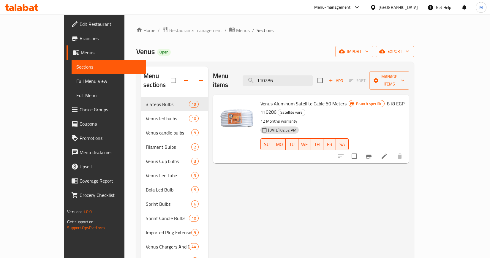
click at [218, 102] on img at bounding box center [237, 118] width 38 height 38
click at [222, 116] on img at bounding box center [237, 118] width 38 height 38
click at [230, 150] on div "Menu items 110286 Add Sort Manage items Venus Aluminum Satellite Cable 50 Meter…" at bounding box center [308, 204] width 201 height 275
click at [223, 105] on icon "upload picture" at bounding box center [226, 107] width 6 height 5
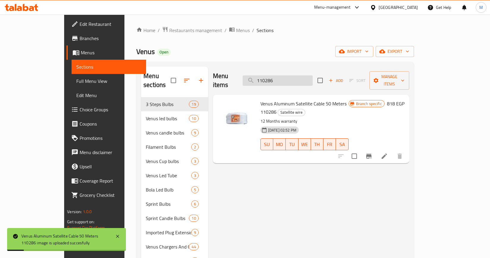
click at [297, 81] on input "110286" at bounding box center [278, 80] width 70 height 10
paste input "7"
click at [218, 99] on img at bounding box center [237, 118] width 38 height 38
click at [225, 148] on div "Menu items 110287 Add Sort Manage items Venus Aluminum Satellite Cable 30 Meter…" at bounding box center [308, 204] width 201 height 275
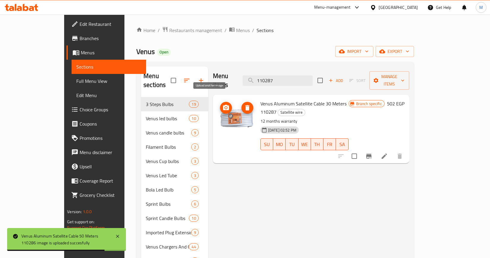
click at [225, 107] on circle "upload picture" at bounding box center [226, 108] width 2 height 2
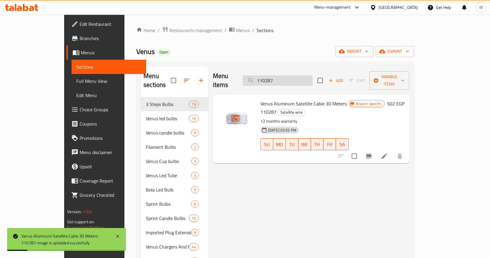
drag, startPoint x: 300, startPoint y: 70, endPoint x: 304, endPoint y: 75, distance: 6.7
click at [304, 75] on div "Menu items 110287 Add Sort Manage items" at bounding box center [311, 81] width 196 height 28
click at [304, 75] on input "110287" at bounding box center [278, 80] width 70 height 10
paste input "8"
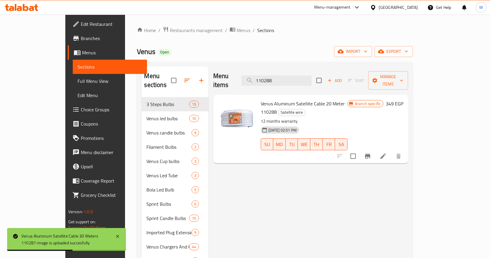
click at [218, 100] on img at bounding box center [237, 118] width 38 height 38
click at [223, 136] on div at bounding box center [237, 129] width 43 height 64
click at [223, 105] on icon "upload picture" at bounding box center [226, 107] width 6 height 5
click at [311, 75] on input "110288" at bounding box center [276, 80] width 70 height 10
paste input "404"
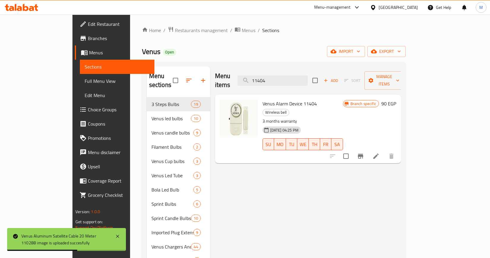
click at [232, 146] on div "Menu items 11404 Add Sort Manage items Venus Alarm Device 11404 Wireless bell 3…" at bounding box center [305, 204] width 191 height 275
click at [224, 104] on icon "upload picture" at bounding box center [227, 107] width 7 height 7
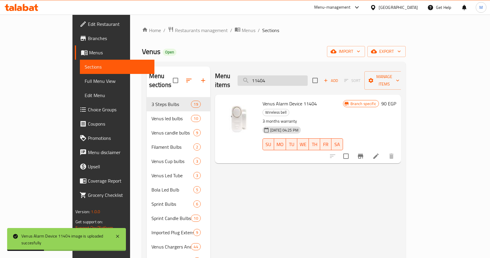
click at [304, 75] on input "11404" at bounding box center [273, 80] width 70 height 10
paste input "35"
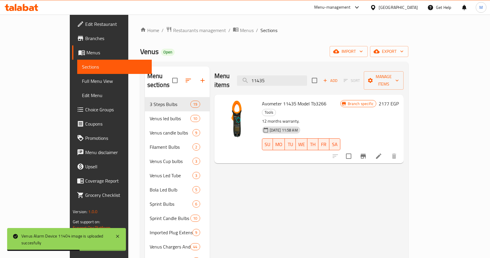
click at [219, 99] on img at bounding box center [238, 118] width 38 height 38
click at [222, 138] on div at bounding box center [238, 129] width 43 height 64
click at [226, 107] on circle "upload picture" at bounding box center [227, 108] width 2 height 2
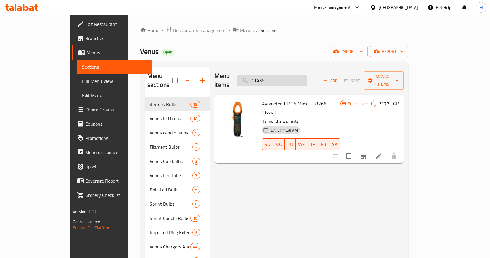
click at [303, 81] on input "11435" at bounding box center [272, 80] width 70 height 10
paste input "670"
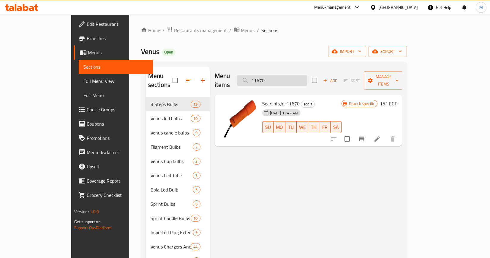
click at [293, 77] on input "11670" at bounding box center [272, 80] width 70 height 10
paste input "50805"
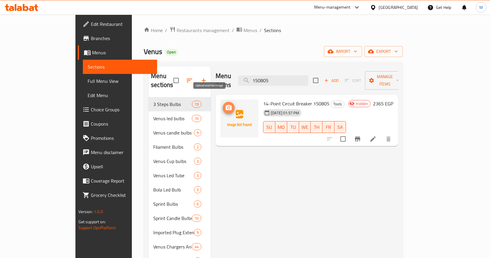
click at [226, 105] on icon "upload picture" at bounding box center [229, 107] width 6 height 5
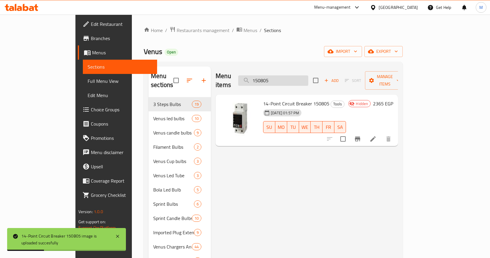
click at [291, 75] on input "150805" at bounding box center [273, 80] width 70 height 10
paste input "90006"
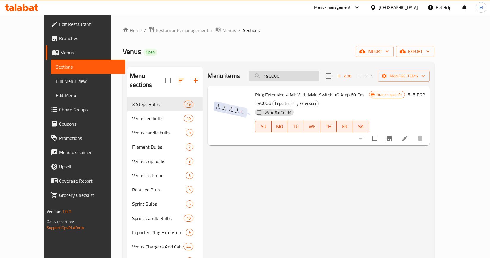
click at [287, 81] on input "190006" at bounding box center [284, 76] width 70 height 10
paste input "7"
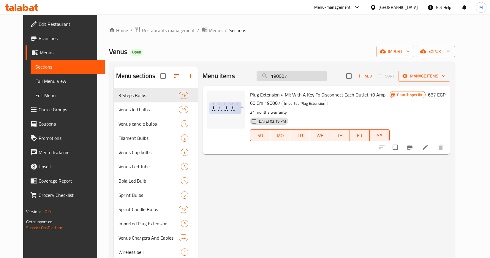
click at [312, 77] on input "190007" at bounding box center [292, 76] width 70 height 10
paste input "8"
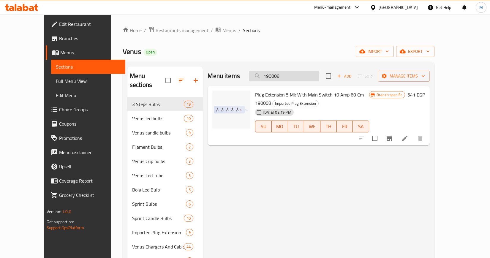
click at [311, 71] on input "190008" at bounding box center [284, 76] width 70 height 10
paste input "9"
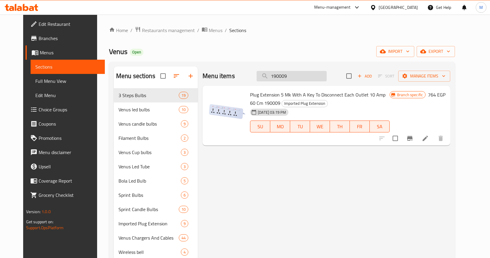
click at [307, 74] on input "190009" at bounding box center [292, 76] width 70 height 10
paste input "52"
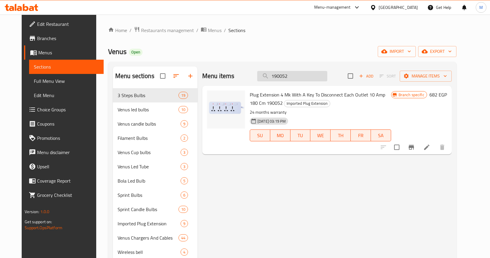
click at [283, 76] on input "190052" at bounding box center [292, 76] width 70 height 10
paste input "3"
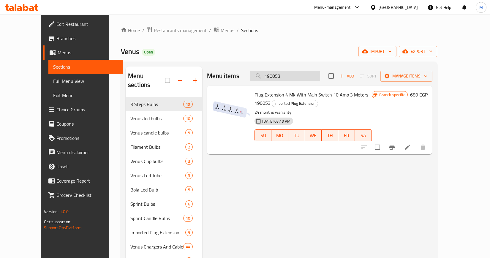
click at [318, 72] on input "190053" at bounding box center [285, 76] width 70 height 10
paste input "6"
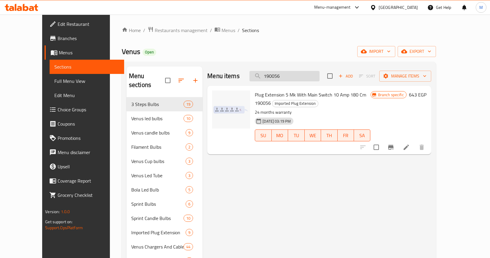
click at [298, 78] on input "190056" at bounding box center [284, 76] width 70 height 10
paste input "35510"
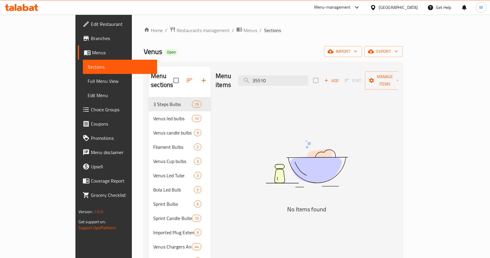
click at [398, 109] on div "Menu items 35510 Add Sort Manage items No Items found" at bounding box center [304, 204] width 187 height 275
click at [308, 75] on input "35510" at bounding box center [273, 80] width 70 height 10
paste input "0"
click at [308, 76] on input "35510" at bounding box center [273, 80] width 70 height 10
paste input "5"
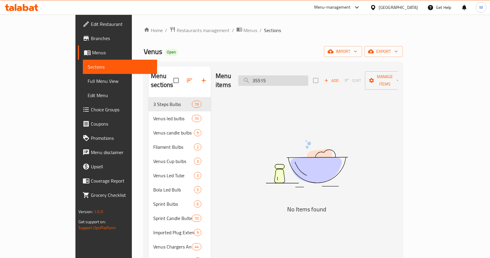
click at [302, 75] on input "35515" at bounding box center [273, 80] width 70 height 10
paste input "20"
click at [308, 78] on input "35520" at bounding box center [273, 80] width 70 height 10
paste input "5"
click at [398, 135] on div "Menu items 35525 Add Sort Manage items No Items found" at bounding box center [304, 204] width 187 height 275
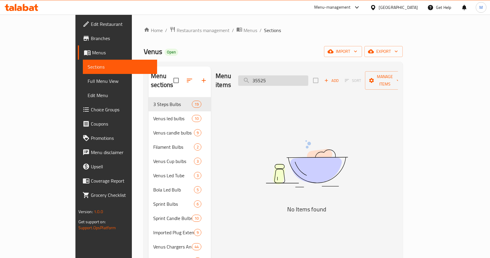
click at [308, 80] on input "35525" at bounding box center [273, 80] width 70 height 10
paste input "400150"
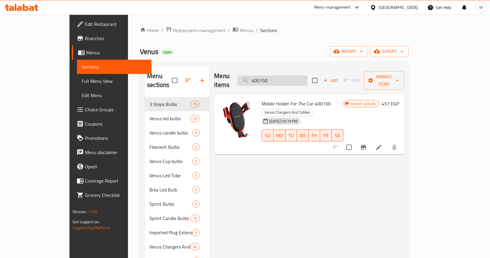
click at [307, 79] on input "400150" at bounding box center [272, 80] width 70 height 10
paste input "5"
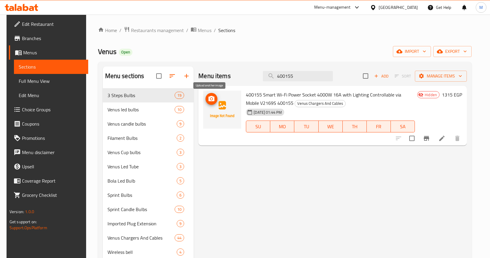
click at [208, 97] on icon "upload picture" at bounding box center [211, 98] width 7 height 7
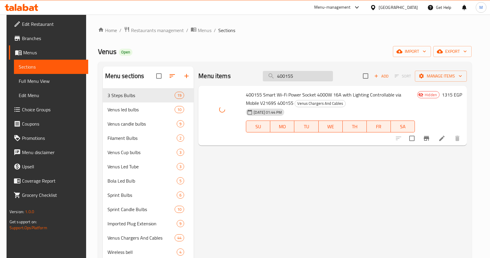
click at [296, 77] on input "400155" at bounding box center [298, 76] width 70 height 10
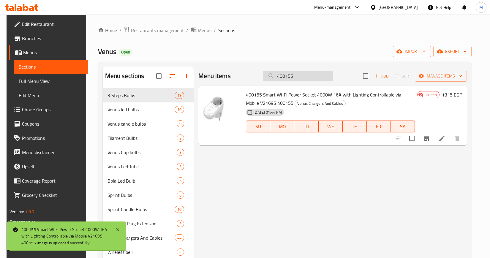
paste input "80"
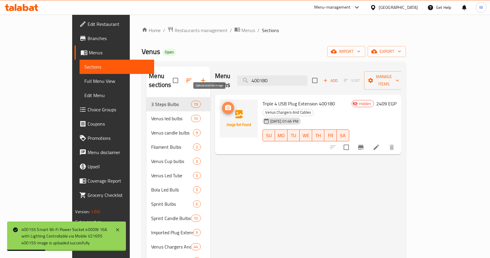
click at [222, 102] on button "upload picture" at bounding box center [228, 108] width 12 height 12
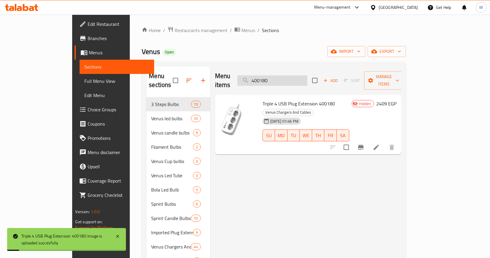
click at [307, 76] on input "400180" at bounding box center [272, 80] width 70 height 10
paste input "20"
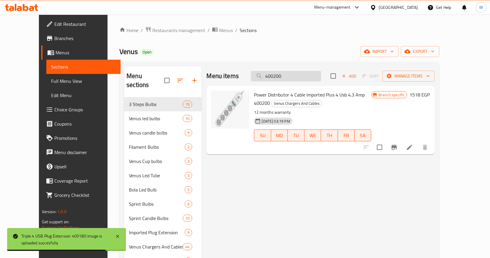
click at [299, 77] on input "400200" at bounding box center [286, 76] width 70 height 10
paste input "5"
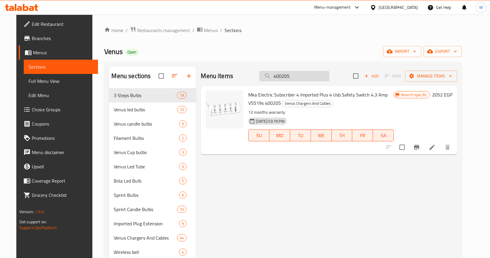
click at [316, 77] on input "400205" at bounding box center [294, 76] width 70 height 10
paste input "10"
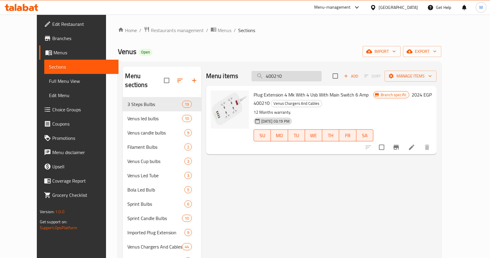
click at [282, 75] on input "400210" at bounding box center [286, 76] width 70 height 10
paste input "55"
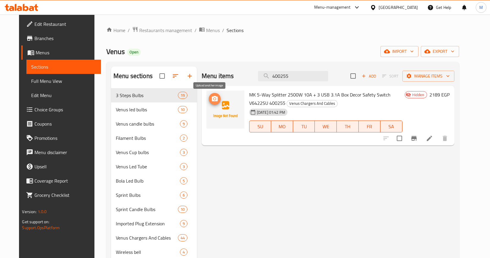
click at [212, 102] on button "upload picture" at bounding box center [215, 99] width 12 height 12
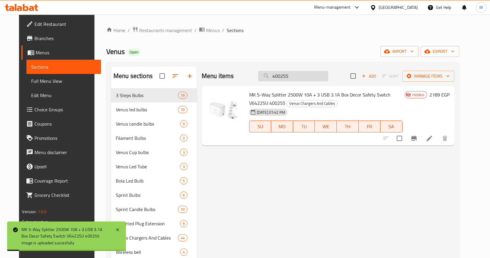
click at [314, 72] on input "400255" at bounding box center [293, 76] width 70 height 10
paste input "6"
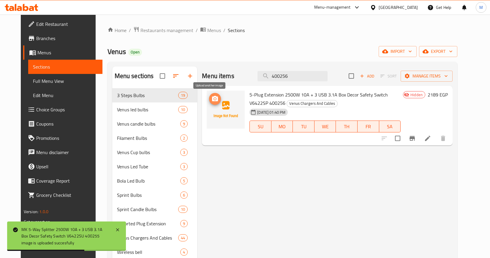
click at [211, 96] on icon "upload picture" at bounding box center [214, 98] width 7 height 7
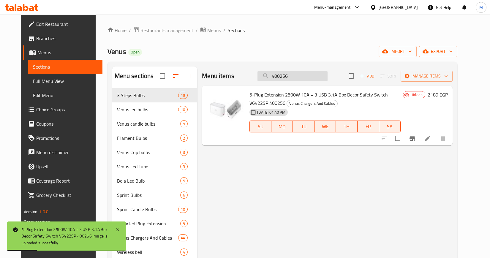
click at [298, 80] on input "400256" at bounding box center [292, 76] width 70 height 10
paste input "60"
click at [298, 80] on input "400256" at bounding box center [292, 76] width 70 height 10
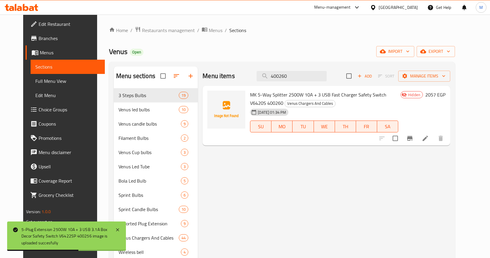
click at [207, 100] on img at bounding box center [226, 110] width 38 height 38
click at [235, 152] on div "Menu items 400260 Add Sort Manage items MK 5-Way Splitter 2500W 10A + 3 USB Fas…" at bounding box center [324, 200] width 252 height 266
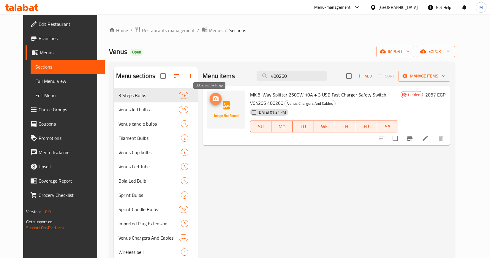
click at [210, 96] on span "upload picture" at bounding box center [216, 98] width 12 height 7
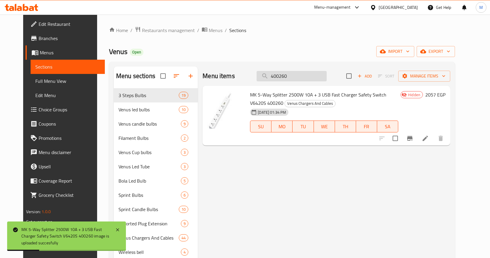
click at [301, 77] on input "400260" at bounding box center [292, 76] width 70 height 10
paste input "30"
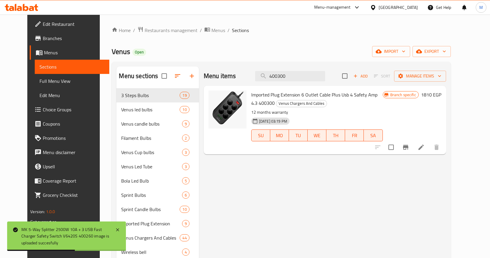
click at [308, 81] on input "400300" at bounding box center [290, 76] width 70 height 10
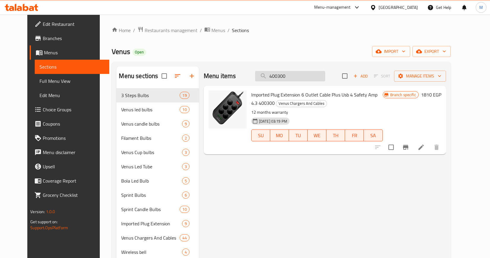
click at [324, 80] on input "400300" at bounding box center [290, 76] width 70 height 10
paste input "92"
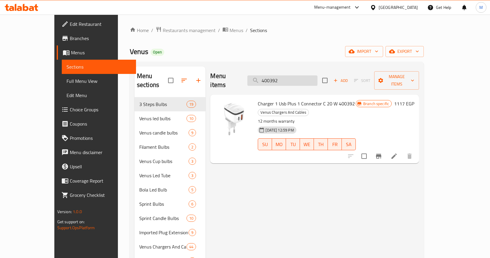
click at [290, 75] on input "400392" at bounding box center [282, 80] width 70 height 10
paste input "3"
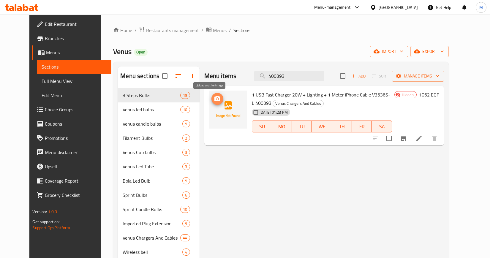
click at [214, 97] on icon "upload picture" at bounding box center [217, 98] width 6 height 5
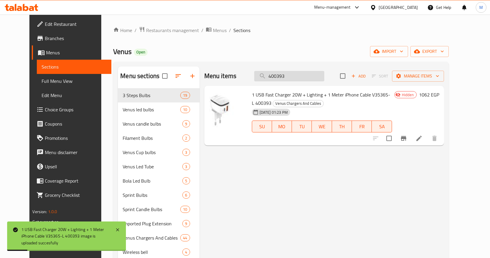
click at [300, 74] on input "400393" at bounding box center [289, 76] width 70 height 10
paste input "7"
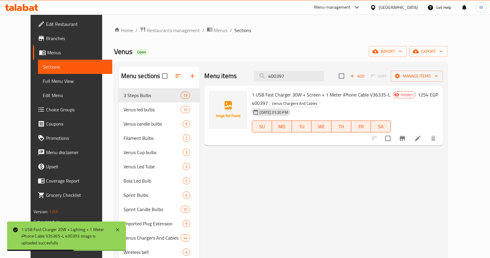
click at [236, 137] on div at bounding box center [228, 115] width 43 height 55
click at [214, 96] on icon "upload picture" at bounding box center [217, 98] width 7 height 7
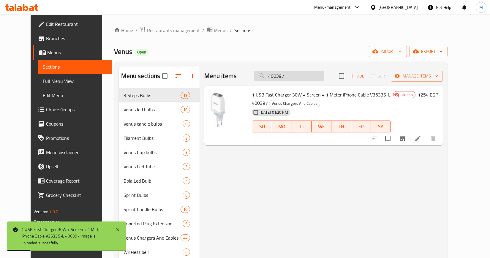
click at [308, 75] on input "400397" at bounding box center [289, 76] width 70 height 10
paste input "9"
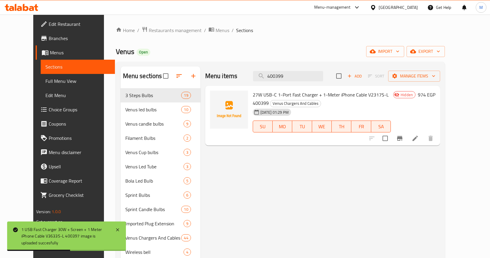
click at [237, 151] on div "Menu items 400399 Add Sort Manage items 27W USB-C 1-Port Fast Charger + 1-Meter…" at bounding box center [320, 200] width 240 height 266
click at [215, 95] on icon "upload picture" at bounding box center [218, 98] width 7 height 7
click at [259, 164] on div "Menu items 400399 Add Sort Manage items 27W USB-C 1-Port Fast Charger + 1-Meter…" at bounding box center [320, 200] width 240 height 266
click at [316, 74] on input "400399" at bounding box center [288, 76] width 70 height 10
paste input "405"
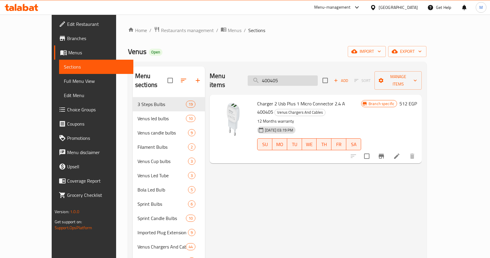
click at [295, 75] on input "400405" at bounding box center [283, 80] width 70 height 10
paste input "6"
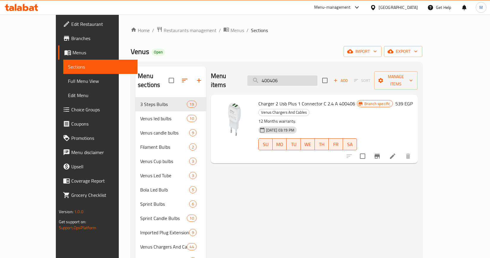
click at [308, 81] on input "400406" at bounding box center [282, 80] width 70 height 10
paste input "7"
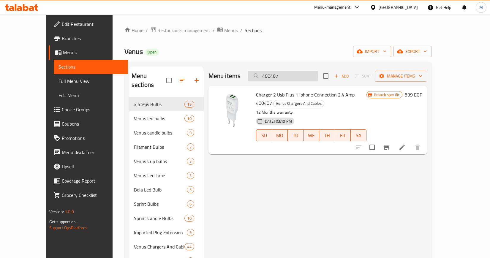
click at [308, 78] on input "400407" at bounding box center [283, 76] width 70 height 10
paste input "10"
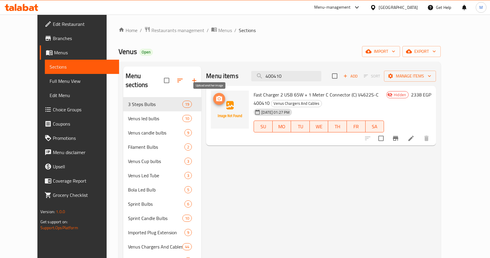
click at [216, 98] on icon "upload picture" at bounding box center [219, 98] width 6 height 5
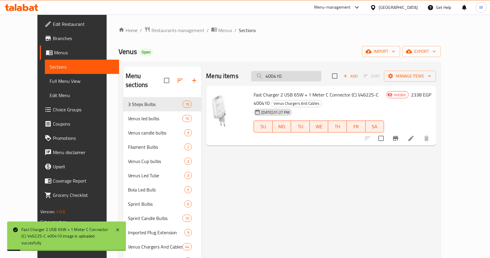
click at [303, 75] on input "400410" at bounding box center [286, 76] width 70 height 10
paste input "45"
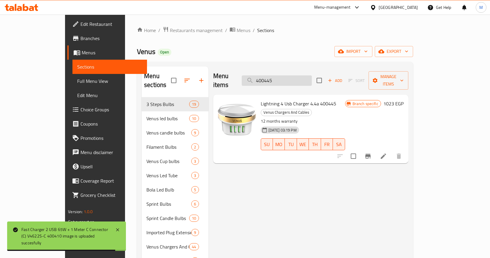
click at [312, 77] on input "400445" at bounding box center [277, 80] width 70 height 10
paste input "50"
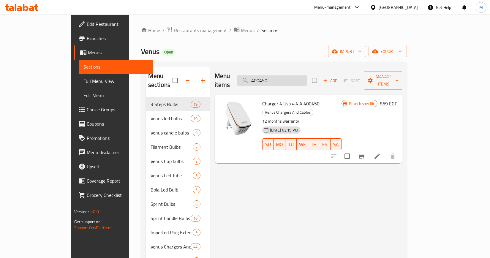
click at [284, 79] on input "400450" at bounding box center [272, 80] width 70 height 10
paste input "5"
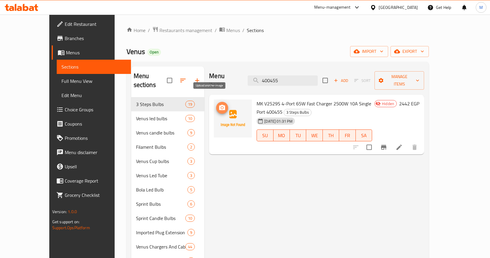
click at [219, 104] on icon "upload picture" at bounding box center [222, 107] width 7 height 7
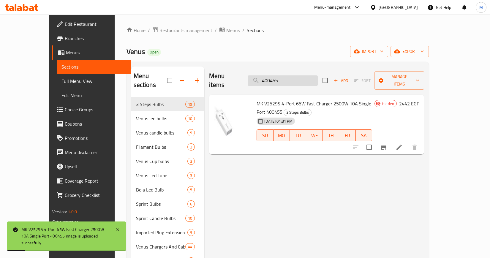
click at [315, 75] on input "400455" at bounding box center [283, 80] width 70 height 10
paste input "90"
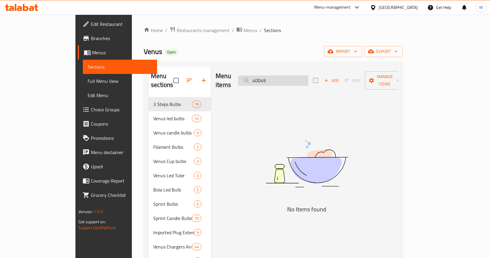
click at [308, 78] on input "40049" at bounding box center [273, 80] width 70 height 10
paste input "400500"
paste input "search"
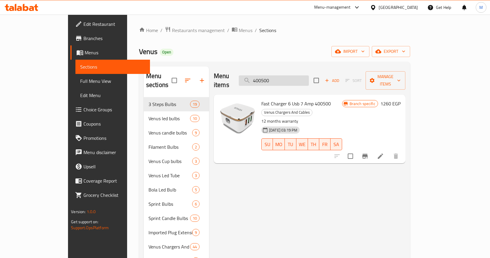
click at [309, 76] on input "400500" at bounding box center [274, 80] width 70 height 10
paste input "4"
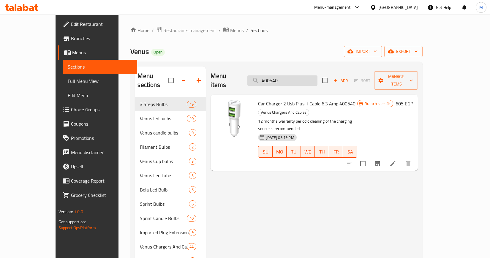
click at [317, 75] on input "400540" at bounding box center [282, 80] width 70 height 10
paste input "4"
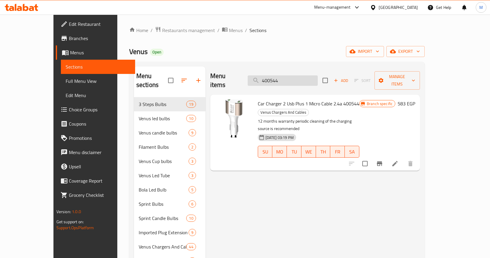
click at [285, 76] on input "400544" at bounding box center [283, 80] width 70 height 10
paste input "50"
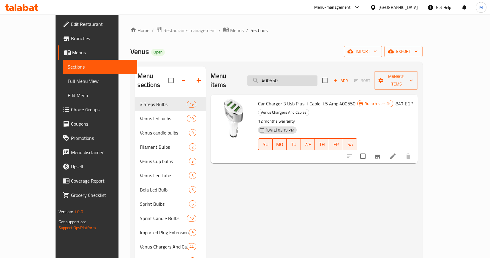
click at [317, 75] on input "400550" at bounding box center [282, 80] width 70 height 10
paste input "6"
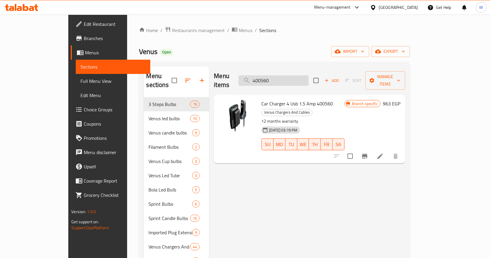
click at [304, 75] on input "400560" at bounding box center [273, 80] width 70 height 10
paste input "715"
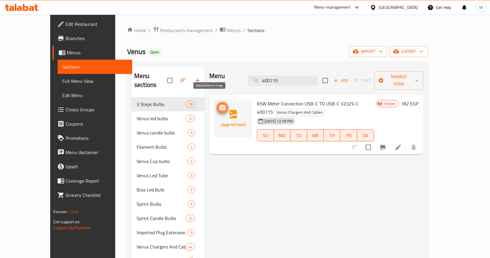
click at [219, 105] on icon "upload picture" at bounding box center [222, 107] width 6 height 5
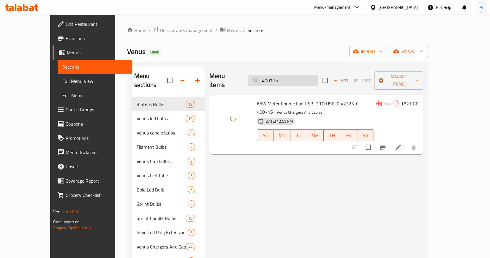
click at [305, 75] on input "400715" at bounding box center [283, 80] width 70 height 10
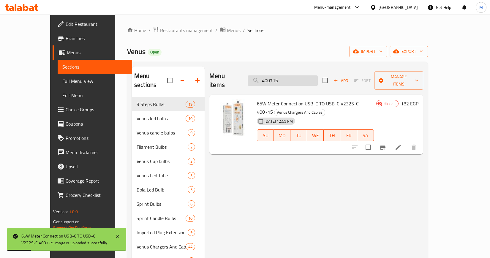
paste input "20"
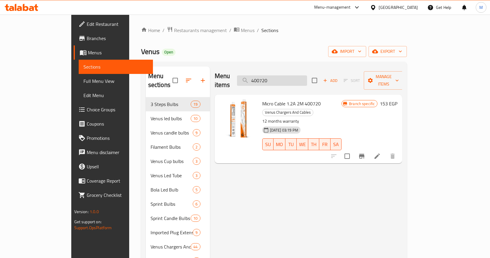
click at [307, 76] on input "400720" at bounding box center [272, 80] width 70 height 10
paste input "3"
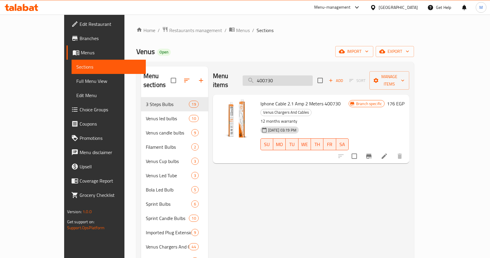
click at [290, 77] on input "400730" at bounding box center [278, 80] width 70 height 10
paste input "6"
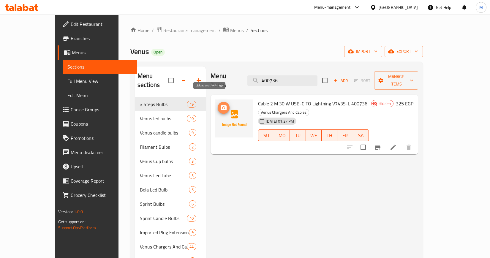
click at [221, 105] on icon "upload picture" at bounding box center [224, 107] width 6 height 5
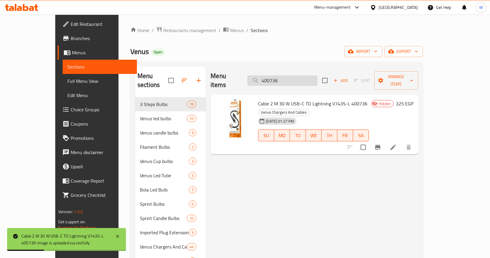
click at [312, 76] on input "400736" at bounding box center [282, 80] width 70 height 10
paste input "40"
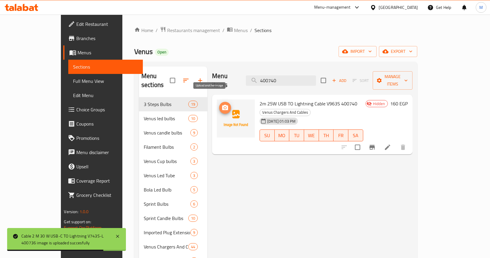
click at [219, 104] on span "upload picture" at bounding box center [225, 107] width 12 height 7
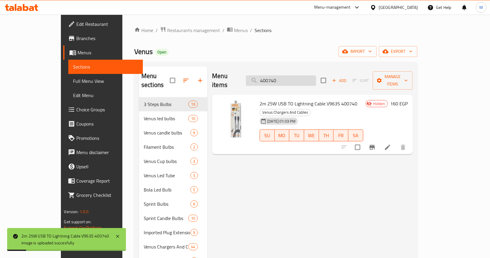
click at [316, 76] on input "400740" at bounding box center [281, 80] width 70 height 10
paste input "6"
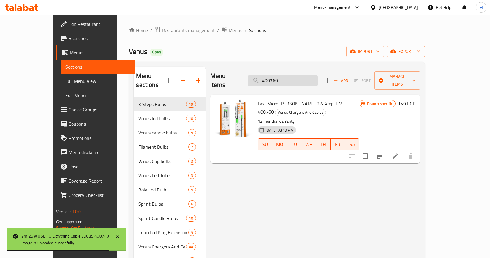
click at [318, 75] on input "400760" at bounding box center [283, 80] width 70 height 10
paste input "8"
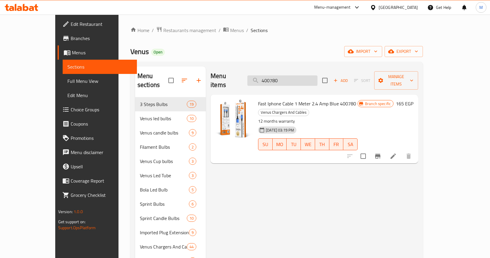
click at [303, 76] on input "400780" at bounding box center [282, 80] width 70 height 10
paste input "9"
click at [215, 101] on img at bounding box center [234, 118] width 38 height 38
click at [317, 76] on input "400790" at bounding box center [282, 80] width 70 height 10
paste input "80"
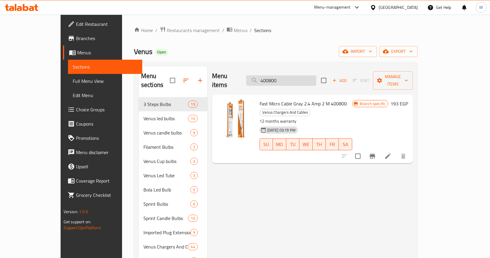
click at [316, 78] on input "400800" at bounding box center [281, 80] width 70 height 10
paste input "1"
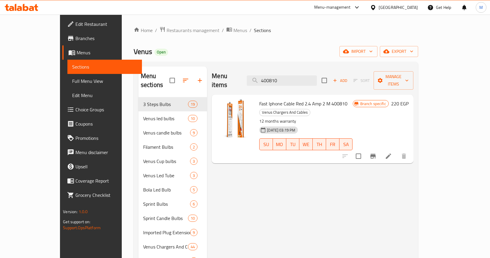
click at [310, 82] on div "Menu items 400810 Add Sort Manage items" at bounding box center [312, 81] width 201 height 28
click at [299, 79] on input "400810" at bounding box center [282, 80] width 70 height 10
paste input "2"
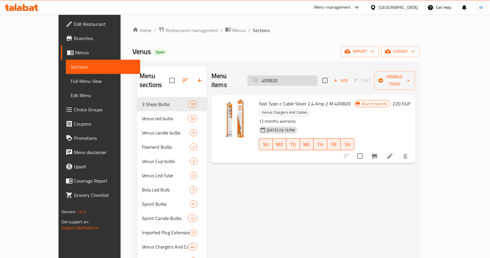
click at [316, 81] on input "400820" at bounding box center [282, 80] width 70 height 10
paste input "3"
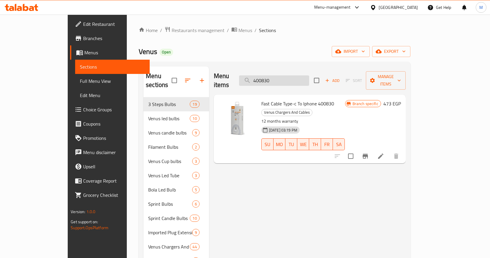
click at [309, 76] on input "400830" at bounding box center [274, 80] width 70 height 10
paste input "91"
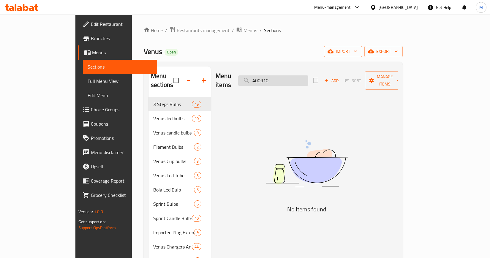
click at [302, 75] on input "400910" at bounding box center [273, 80] width 70 height 10
click at [308, 75] on input "400910" at bounding box center [273, 80] width 70 height 10
paste input "400920"
paste input "search"
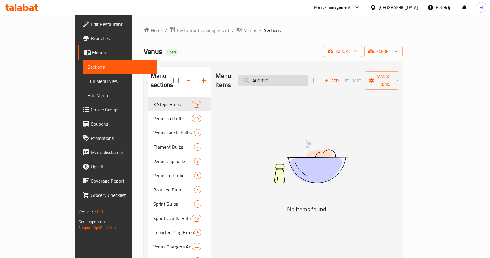
click at [308, 81] on input "400920" at bounding box center [273, 80] width 70 height 10
paste input "8"
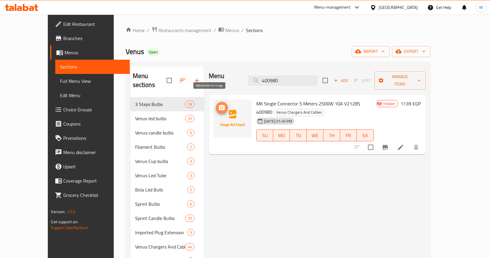
click at [216, 103] on button "upload picture" at bounding box center [222, 108] width 12 height 12
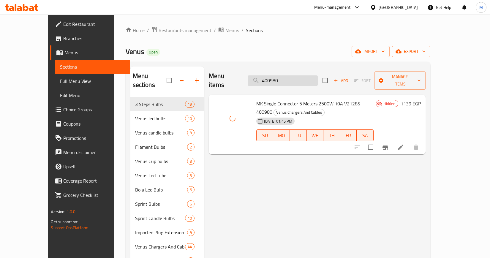
click at [293, 80] on input "400980" at bounding box center [283, 80] width 70 height 10
paste input "71036"
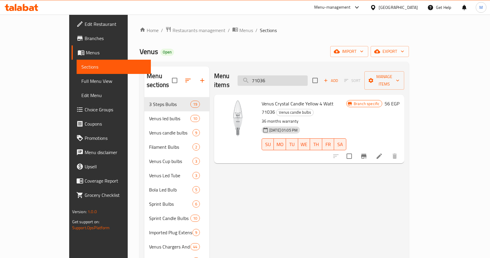
click at [308, 78] on input "71036" at bounding box center [273, 80] width 70 height 10
paste input "400980"
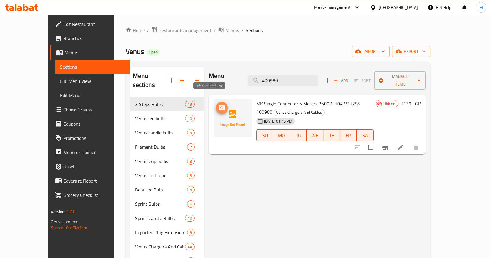
click at [218, 104] on icon "upload picture" at bounding box center [221, 107] width 7 height 7
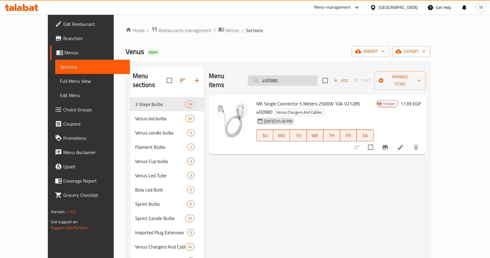
click at [292, 78] on input "400980" at bounding box center [283, 80] width 70 height 10
paste input "71036"
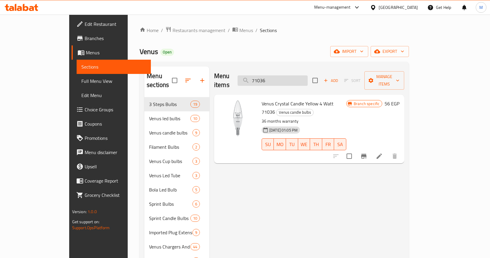
click at [308, 75] on input "71036" at bounding box center [273, 80] width 70 height 10
paste input "65"
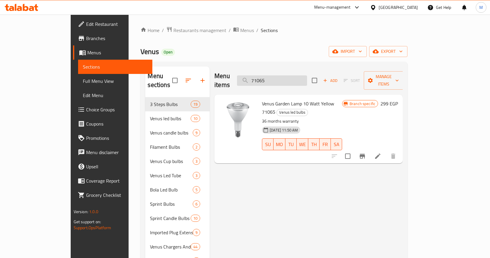
click at [307, 75] on input "71065" at bounding box center [272, 80] width 70 height 10
paste input "206"
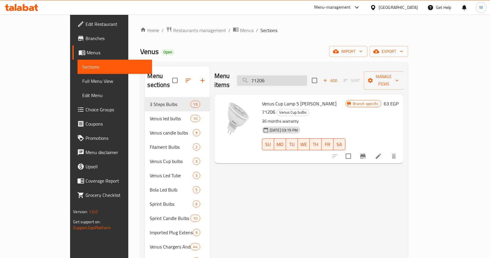
click at [307, 75] on input "71206" at bounding box center [272, 80] width 70 height 10
paste input "7"
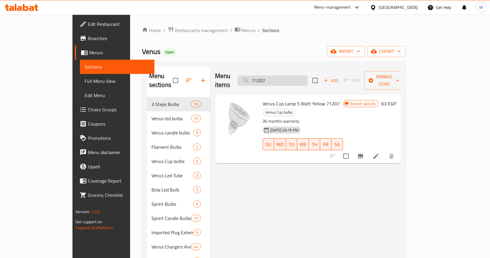
click at [308, 76] on input "71207" at bounding box center [273, 80] width 70 height 10
paste input "31"
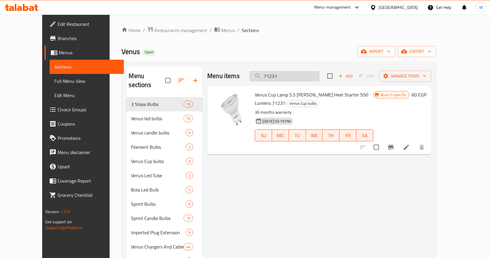
click at [299, 75] on input "71231" at bounding box center [284, 76] width 70 height 10
paste input "482"
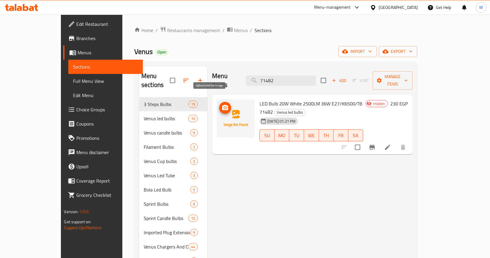
click at [224, 107] on circle "upload picture" at bounding box center [225, 108] width 2 height 2
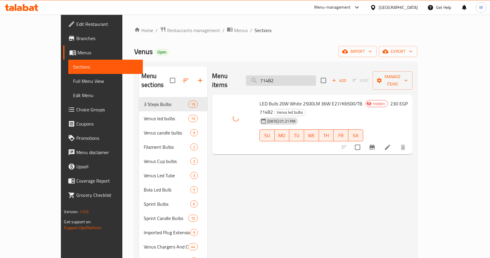
click at [316, 77] on input "71482" at bounding box center [281, 80] width 70 height 10
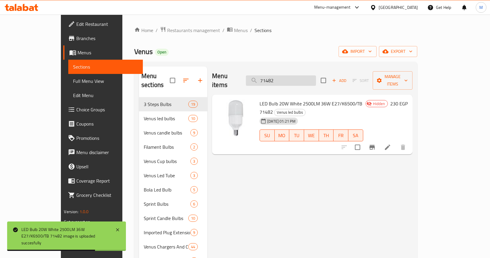
click at [304, 80] on input "71482" at bounding box center [281, 80] width 70 height 10
paste input "525"
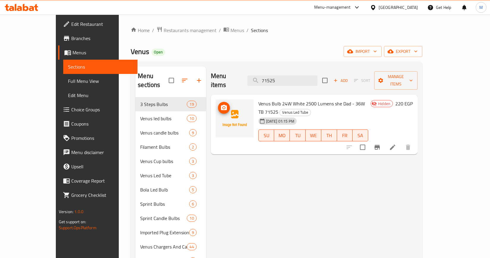
type input "71525"
click at [220, 104] on icon "upload picture" at bounding box center [223, 107] width 7 height 7
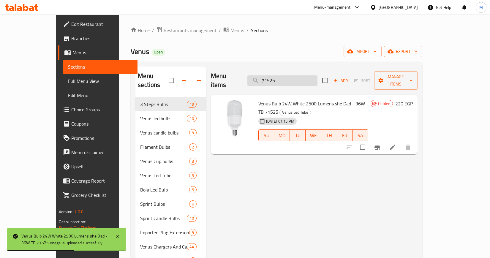
click at [295, 75] on input "71525" at bounding box center [282, 80] width 70 height 10
paste input "34"
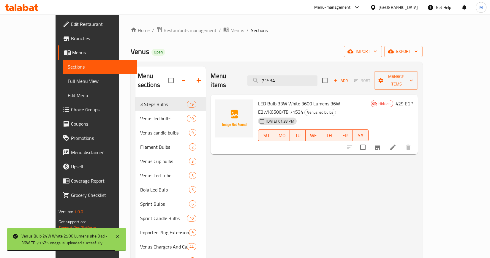
click at [266, 151] on div "Menu items 71534 Add Sort Manage items LED Bulb 33W White 3600 Lumens 36W E27/K…" at bounding box center [312, 204] width 212 height 275
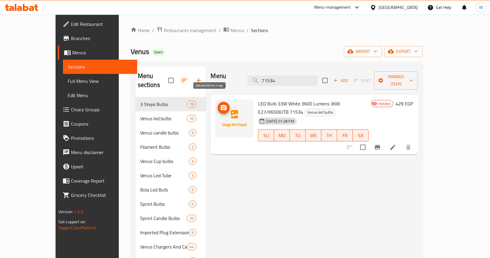
click at [221, 105] on icon "upload picture" at bounding box center [224, 107] width 6 height 5
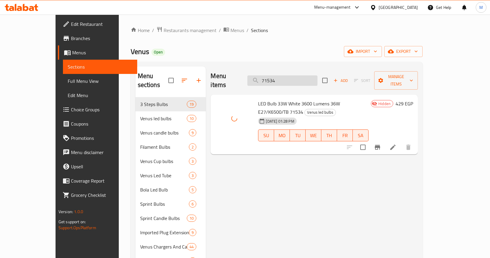
click at [295, 78] on input "71534" at bounding box center [282, 80] width 70 height 10
paste input "47"
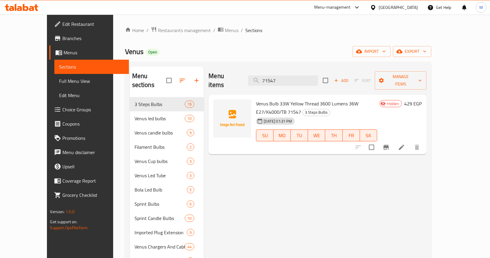
click at [256, 198] on div "Menu items 71547 Add Sort Manage items Venus Bulb 33W Yellow Thread 3600 Lumens…" at bounding box center [315, 204] width 222 height 275
click at [218, 104] on icon "upload picture" at bounding box center [221, 107] width 7 height 7
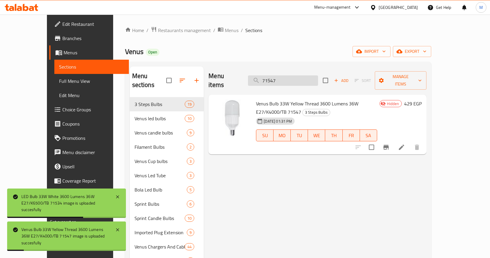
click at [289, 77] on input "71547" at bounding box center [283, 80] width 70 height 10
paste input "75"
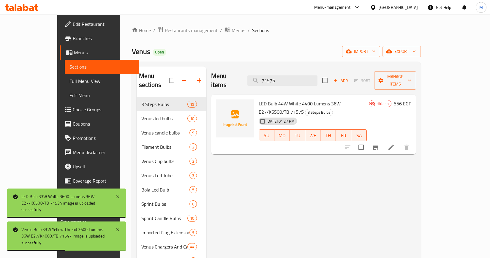
click at [240, 145] on div "Menu items 71575 Add Sort Manage items LED Bulb 44W White 4400 Lumens 36W E27/K…" at bounding box center [311, 204] width 210 height 275
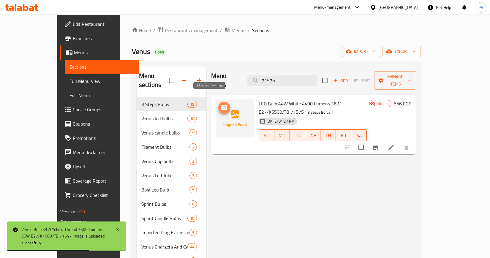
click at [218, 104] on span "upload picture" at bounding box center [224, 107] width 12 height 7
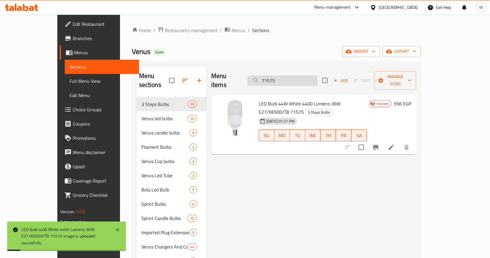
click at [284, 75] on input "71575" at bounding box center [282, 80] width 70 height 10
paste input "3092"
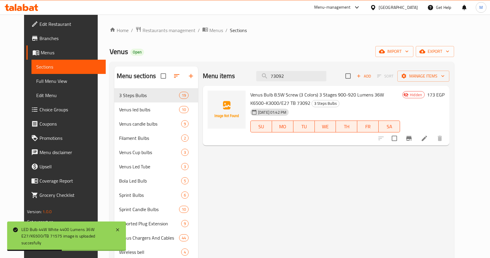
click at [245, 159] on div "Menu items 73092 Add Sort Manage items Venus Bulb 8.5W Screw (3 Colors) 3 Stage…" at bounding box center [323, 200] width 251 height 266
click at [210, 103] on button "upload picture" at bounding box center [216, 99] width 12 height 12
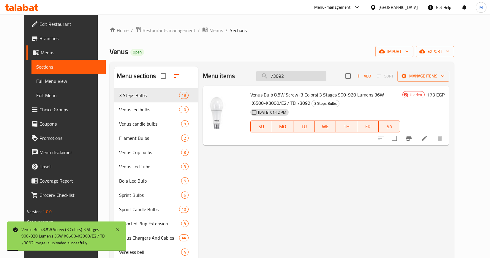
click at [302, 73] on input "73092" at bounding box center [291, 76] width 70 height 10
paste input "6"
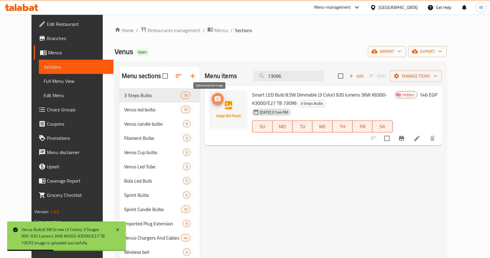
click at [214, 101] on icon "upload picture" at bounding box center [217, 98] width 7 height 7
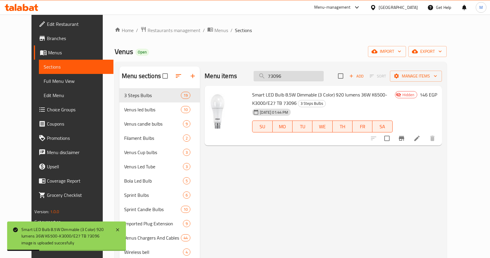
click at [284, 72] on input "73096" at bounding box center [289, 76] width 70 height 10
paste input "8"
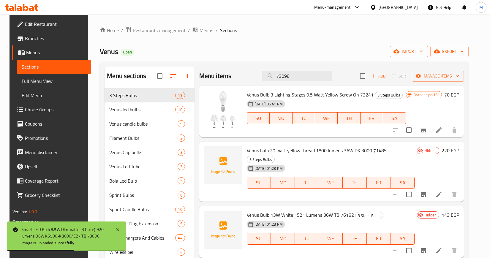
click at [258, 174] on div "SU MO TU WE TH FR SA" at bounding box center [330, 182] width 173 height 17
click at [302, 77] on input "73098" at bounding box center [297, 76] width 70 height 10
paste input "search"
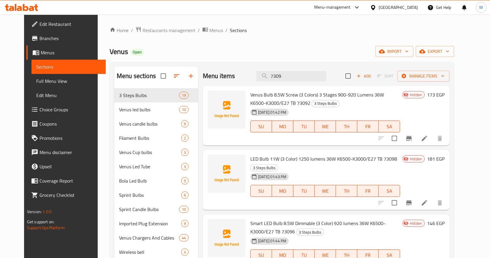
paste input "8"
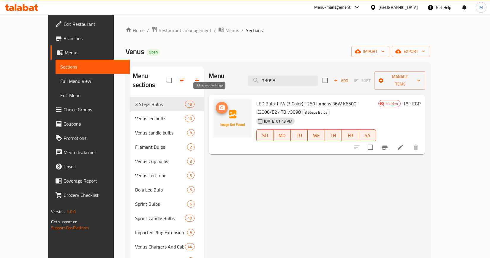
click at [219, 105] on icon "upload picture" at bounding box center [222, 107] width 6 height 5
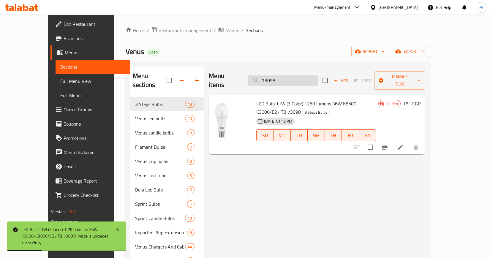
click at [300, 76] on input "73098" at bounding box center [283, 80] width 70 height 10
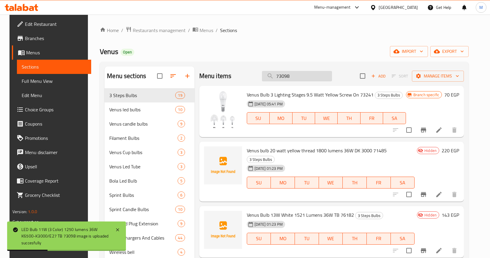
click at [300, 76] on input "73098" at bounding box center [297, 76] width 70 height 10
paste input "101"
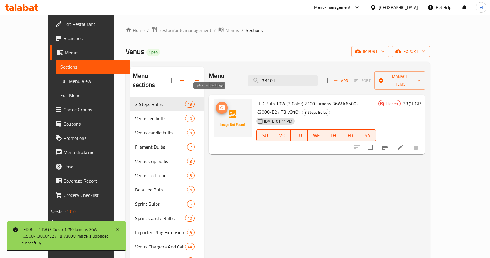
click at [216, 102] on button "upload picture" at bounding box center [222, 108] width 12 height 12
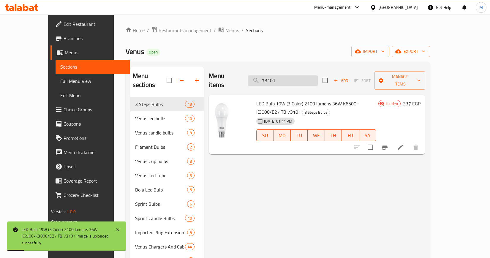
click at [313, 77] on input "73101" at bounding box center [283, 80] width 70 height 10
paste input "240"
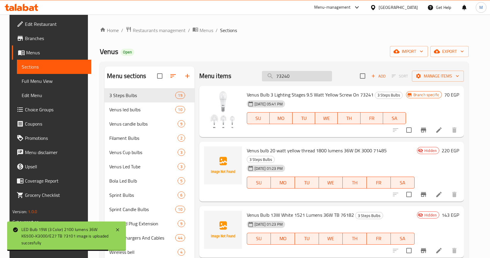
click at [308, 75] on input "73240" at bounding box center [297, 76] width 70 height 10
paste input "1"
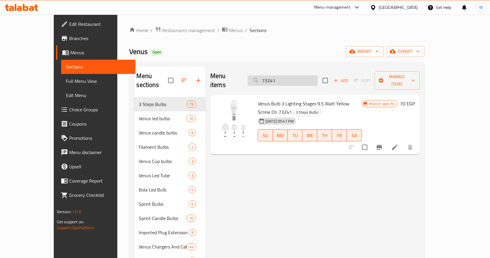
click at [318, 75] on input "73241" at bounding box center [283, 80] width 70 height 10
paste input "65"
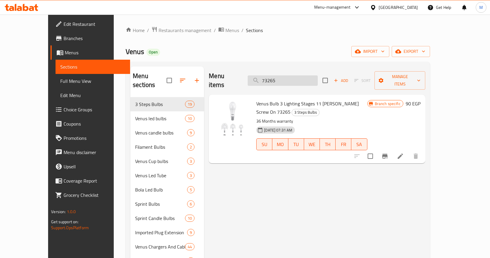
click at [314, 79] on input "73265" at bounding box center [283, 80] width 70 height 10
paste input "6"
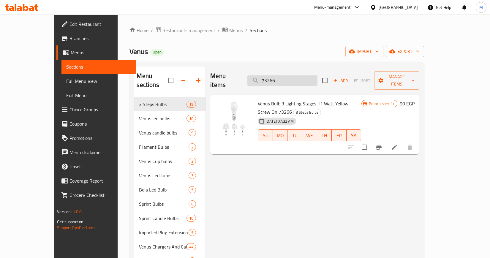
click at [283, 75] on input "73266" at bounding box center [282, 80] width 70 height 10
paste input "95"
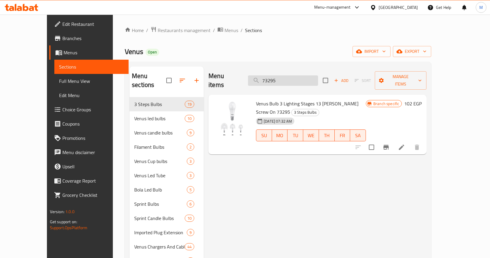
click at [299, 81] on input "73295" at bounding box center [283, 80] width 70 height 10
paste input "6"
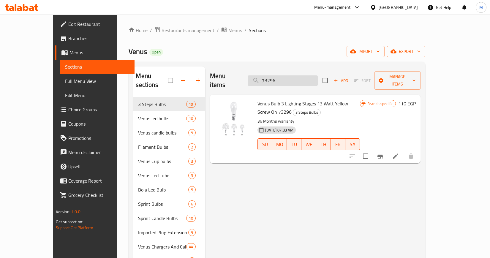
click at [300, 75] on input "73296" at bounding box center [283, 80] width 70 height 10
paste input "371"
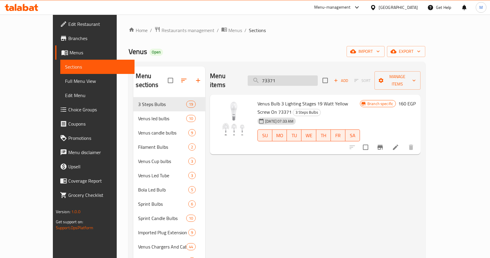
click at [304, 75] on input "73371" at bounding box center [283, 80] width 70 height 10
paste input "720"
click at [310, 75] on input "73720" at bounding box center [283, 80] width 70 height 10
paste input "1"
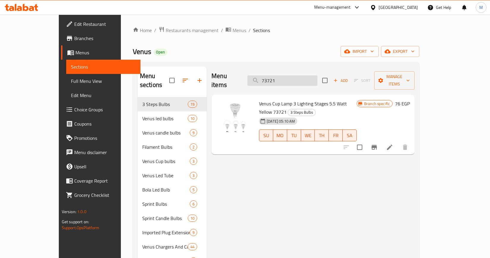
click at [310, 75] on input "73721" at bounding box center [282, 80] width 70 height 10
click at [295, 75] on input "73721" at bounding box center [282, 80] width 70 height 10
paste input "75008"
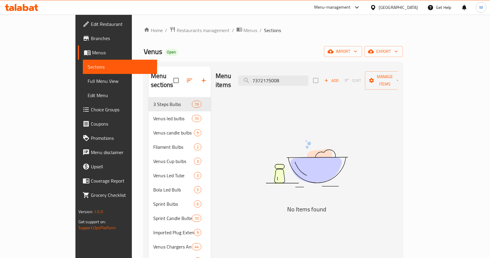
paste input "search"
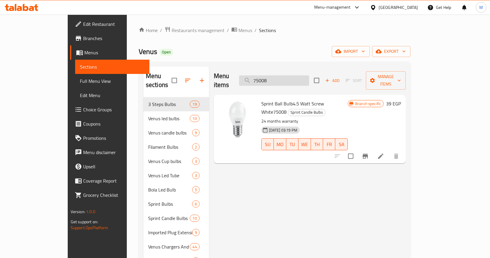
click at [309, 75] on input "75008" at bounding box center [274, 80] width 70 height 10
paste input "9"
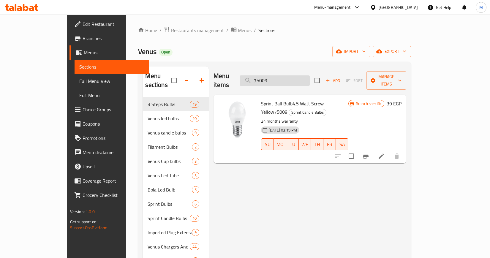
click at [310, 78] on input "75009" at bounding box center [275, 80] width 70 height 10
paste input "11"
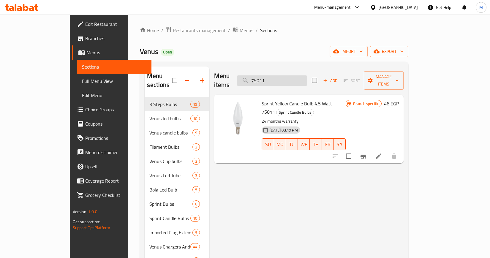
click at [297, 80] on input "75011" at bounding box center [272, 80] width 70 height 10
paste input "2"
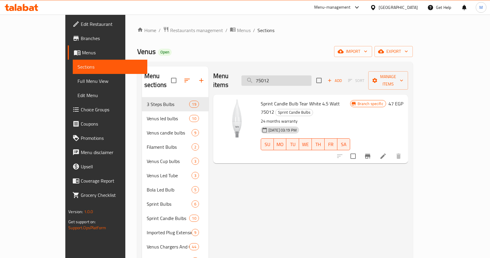
click at [295, 75] on input "75012" at bounding box center [276, 80] width 70 height 10
paste input "3"
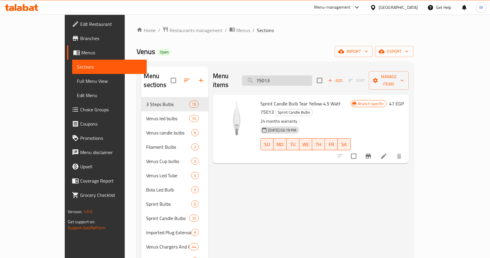
click at [312, 77] on input "75013" at bounding box center [277, 80] width 70 height 10
paste input "34"
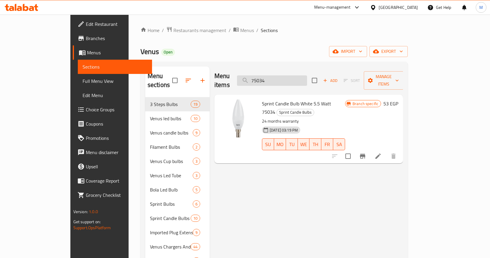
click at [304, 75] on input "75034" at bounding box center [272, 80] width 70 height 10
paste input "5"
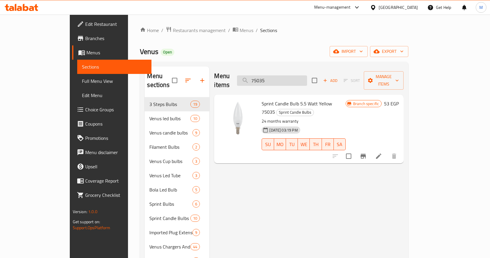
click at [307, 75] on input "75035" at bounding box center [272, 80] width 70 height 10
paste input "50"
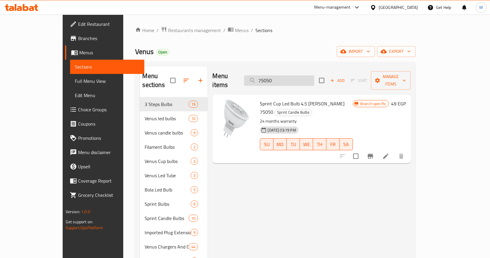
click at [296, 78] on input "75050" at bounding box center [279, 80] width 70 height 10
paste
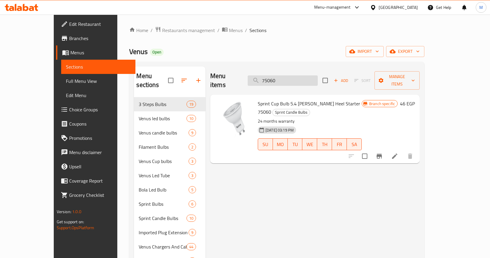
click at [318, 80] on input "75060" at bounding box center [283, 80] width 70 height 10
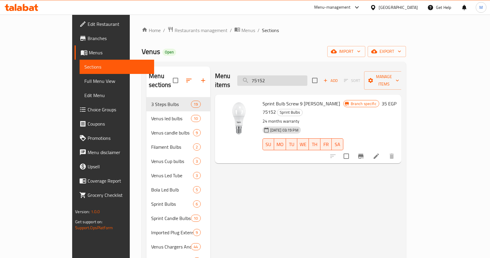
click at [302, 75] on input "75152" at bounding box center [272, 80] width 70 height 10
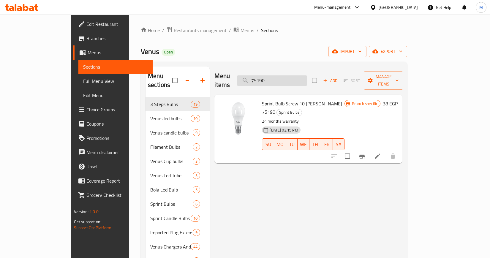
click at [307, 75] on input "75190" at bounding box center [272, 80] width 70 height 10
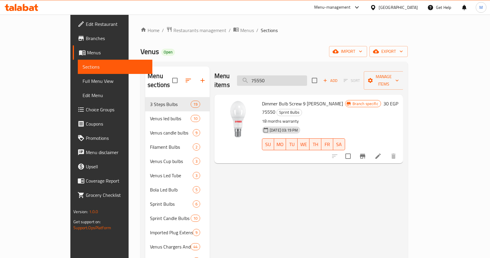
click at [303, 80] on input "75550" at bounding box center [272, 80] width 70 height 10
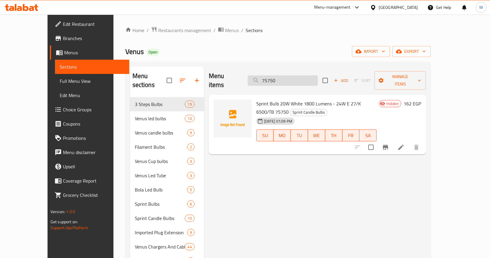
click at [295, 75] on input "75750" at bounding box center [283, 80] width 70 height 10
click at [213, 102] on img at bounding box center [232, 118] width 38 height 38
click at [216, 102] on button "upload picture" at bounding box center [222, 108] width 12 height 12
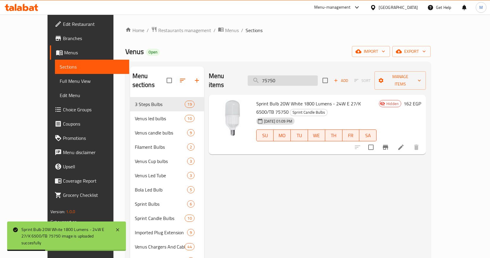
click at [295, 75] on input "75750" at bounding box center [283, 80] width 70 height 10
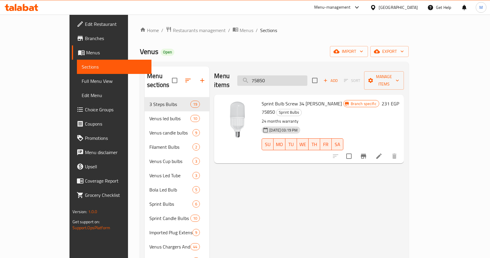
click at [306, 79] on input "75850" at bounding box center [272, 80] width 70 height 10
click at [307, 75] on input "75900" at bounding box center [272, 80] width 70 height 10
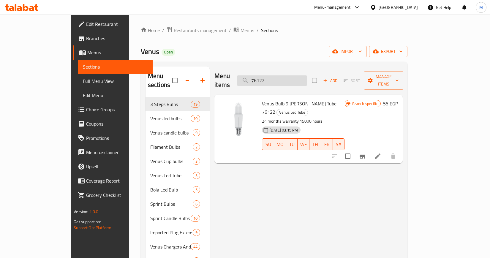
click at [307, 81] on input "76122" at bounding box center [272, 80] width 70 height 10
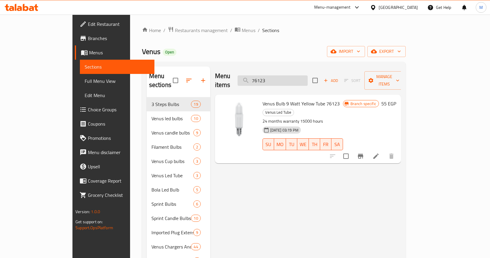
click at [293, 76] on input "76123" at bounding box center [273, 80] width 70 height 10
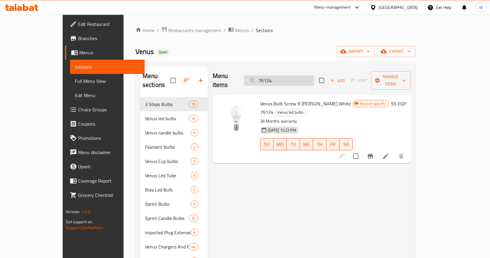
click at [314, 75] on input "76124" at bounding box center [279, 80] width 70 height 10
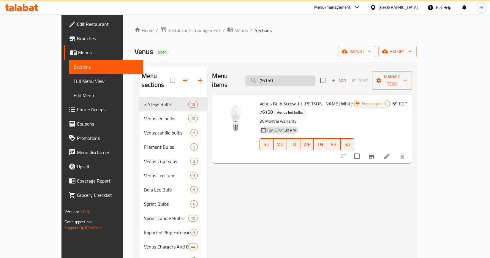
click at [312, 81] on input "76150" at bounding box center [280, 80] width 70 height 10
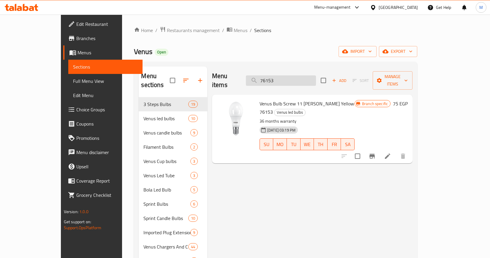
click at [310, 79] on input "76153" at bounding box center [281, 80] width 70 height 10
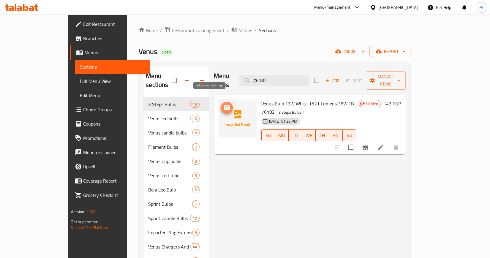
click at [226, 107] on circle "upload picture" at bounding box center [227, 108] width 2 height 2
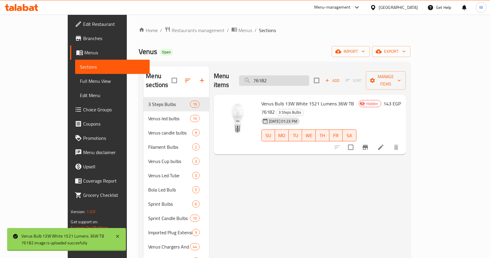
click at [306, 80] on input "76182" at bounding box center [274, 80] width 70 height 10
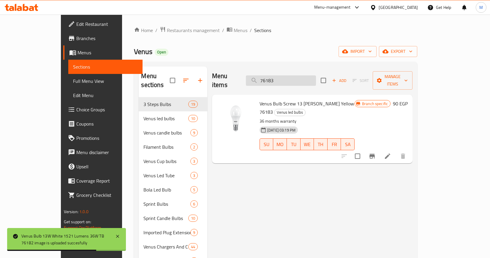
click at [310, 81] on input "76183" at bounding box center [281, 80] width 70 height 10
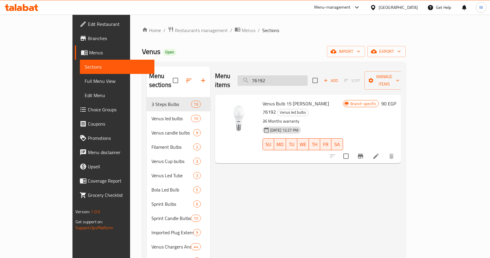
click at [308, 75] on input "76192" at bounding box center [273, 80] width 70 height 10
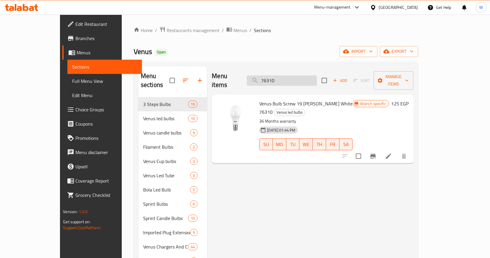
click at [309, 75] on input "76310" at bounding box center [282, 80] width 70 height 10
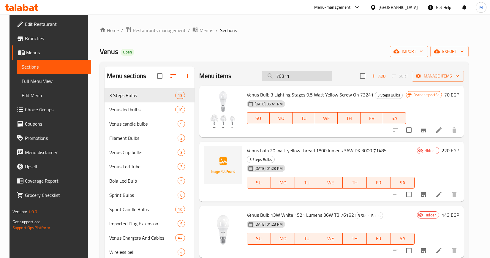
click at [306, 76] on input "76311" at bounding box center [297, 76] width 70 height 10
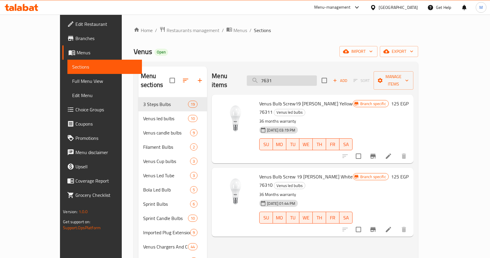
click at [312, 77] on input "7631" at bounding box center [282, 80] width 70 height 10
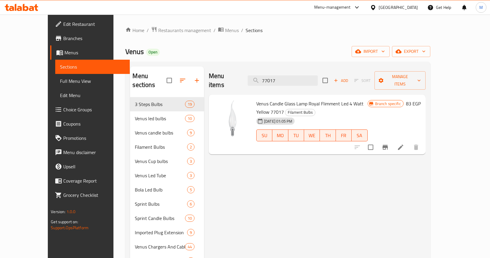
click at [289, 81] on div "Menu items 77017 Add Sort Manage items" at bounding box center [317, 81] width 217 height 28
click at [298, 79] on input "77017" at bounding box center [283, 80] width 70 height 10
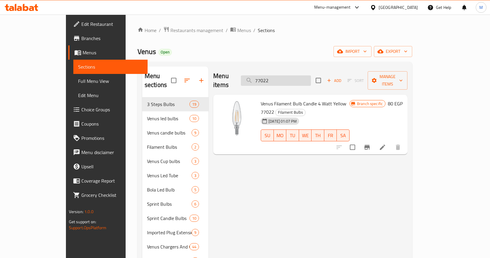
click at [288, 75] on input "77022" at bounding box center [276, 80] width 70 height 10
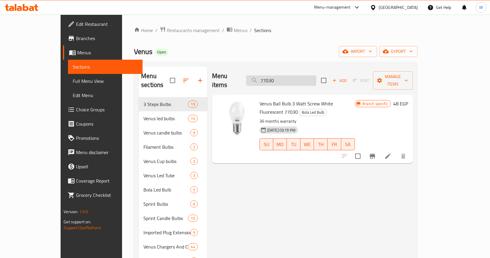
click at [308, 75] on input "77030" at bounding box center [281, 80] width 70 height 10
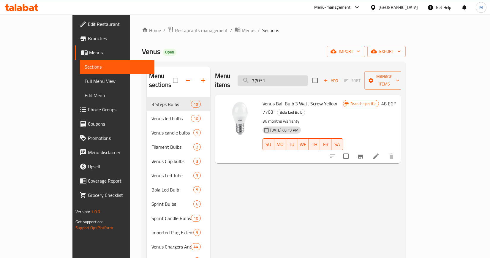
click at [308, 75] on input "77031" at bounding box center [273, 80] width 70 height 10
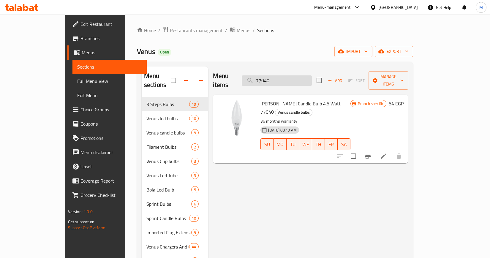
click at [282, 75] on input "77040" at bounding box center [277, 80] width 70 height 10
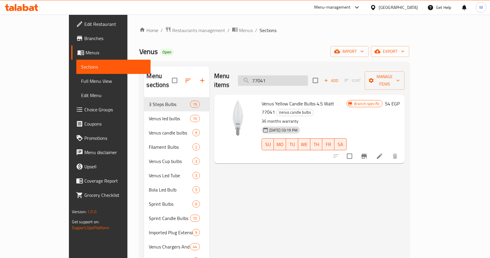
click at [303, 75] on input "77041" at bounding box center [273, 80] width 70 height 10
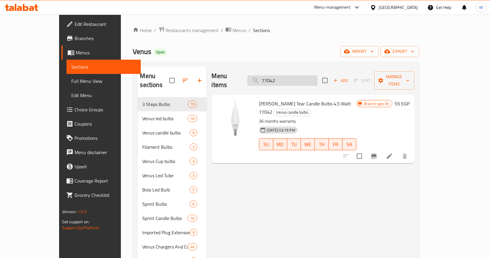
click at [309, 75] on input "77042" at bounding box center [282, 80] width 70 height 10
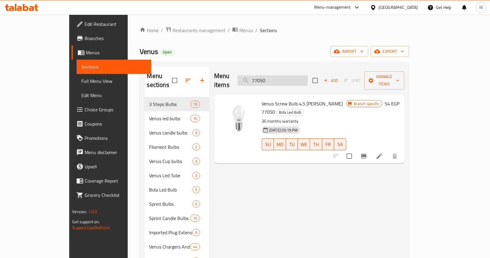
click at [308, 81] on input "77050" at bounding box center [273, 80] width 70 height 10
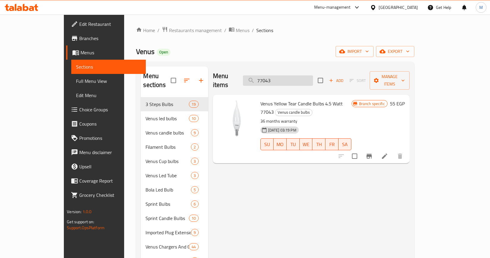
click at [313, 75] on input "77043" at bounding box center [278, 80] width 70 height 10
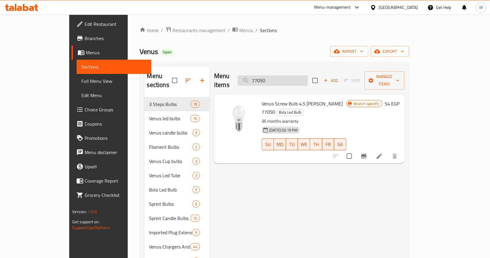
click at [287, 75] on input "77050" at bounding box center [273, 80] width 70 height 10
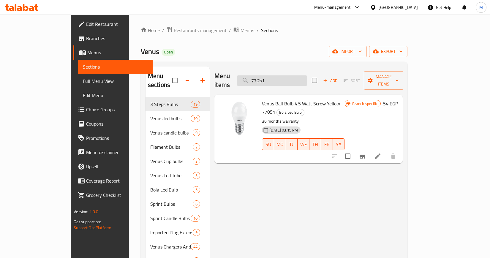
click at [307, 75] on input "77051" at bounding box center [272, 80] width 70 height 10
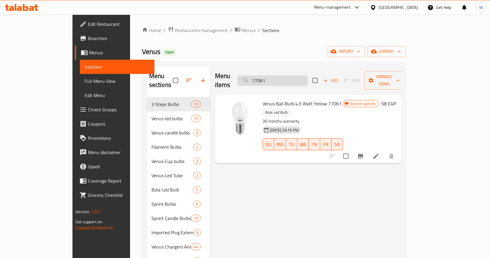
click at [308, 75] on input "77061" at bounding box center [273, 80] width 70 height 10
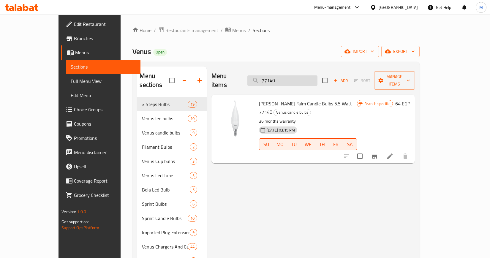
click at [306, 75] on input "77140" at bounding box center [282, 80] width 70 height 10
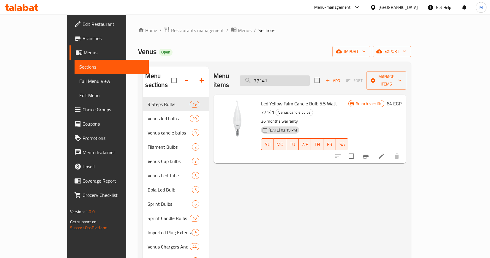
click at [310, 77] on input "77141" at bounding box center [275, 80] width 70 height 10
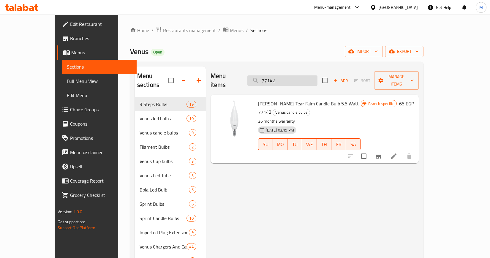
click at [300, 77] on input "77142" at bounding box center [282, 80] width 70 height 10
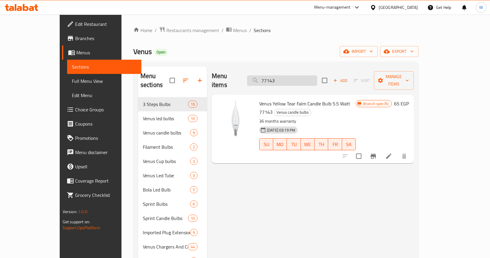
click at [305, 75] on input "77143" at bounding box center [282, 80] width 70 height 10
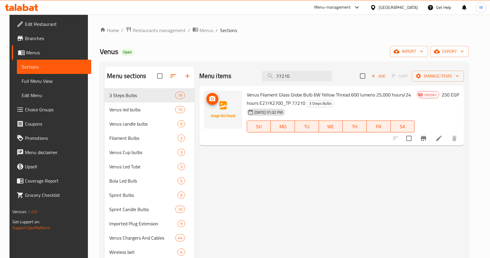
type input "77210"
click at [209, 97] on icon "upload picture" at bounding box center [212, 98] width 6 height 5
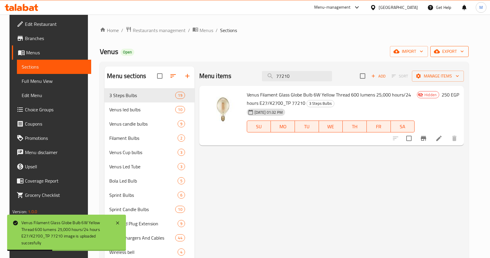
click at [464, 48] on span "export" at bounding box center [449, 51] width 29 height 7
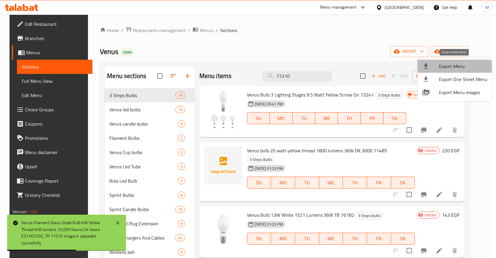
click at [437, 67] on div at bounding box center [430, 66] width 17 height 7
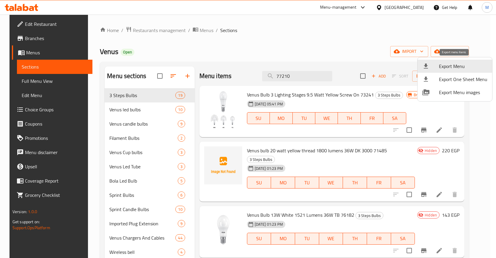
click at [374, 152] on div at bounding box center [248, 129] width 496 height 258
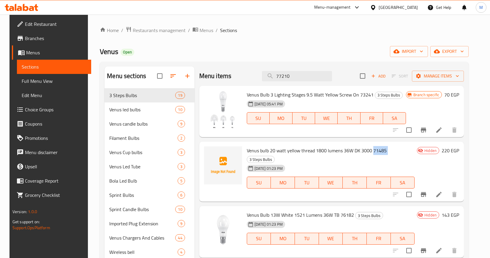
click at [374, 152] on span "Venus bulb 20 watt yellow thread 1800 lumens 36W DK 3000 71485" at bounding box center [317, 150] width 140 height 9
copy h6 "71485"
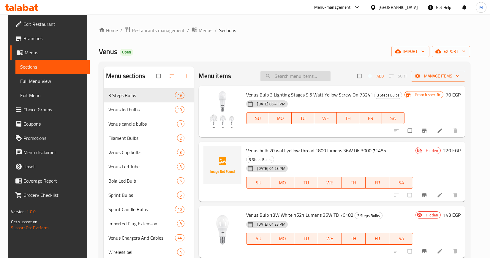
click at [285, 80] on input "search" at bounding box center [295, 76] width 70 height 10
paste input "71485"
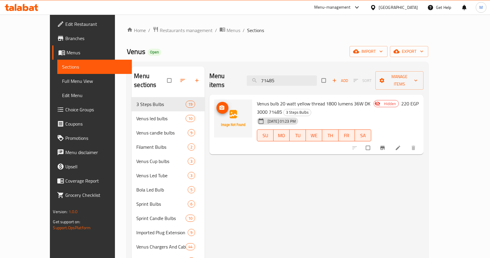
type input "71485"
click at [219, 105] on icon "upload picture" at bounding box center [222, 108] width 6 height 6
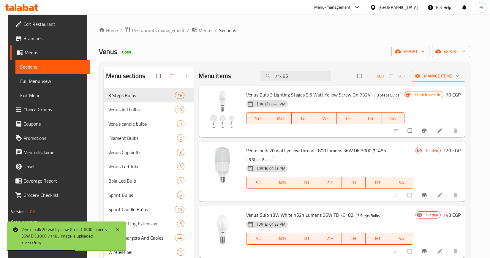
click at [306, 35] on div "Home / Restaurants management / Menus / Sections Venus Open import export Menu …" at bounding box center [284, 181] width 371 height 311
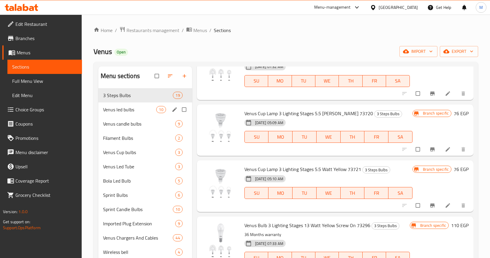
scroll to position [0, 0]
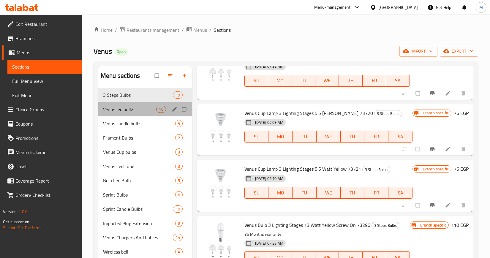
click at [144, 115] on div "Venus led bulbs 10" at bounding box center [145, 109] width 94 height 14
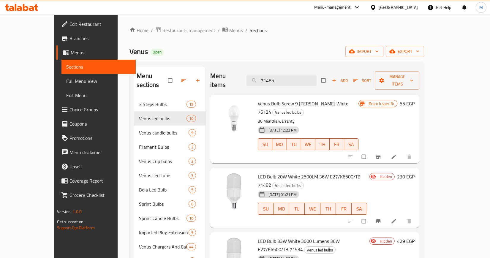
scroll to position [0, 0]
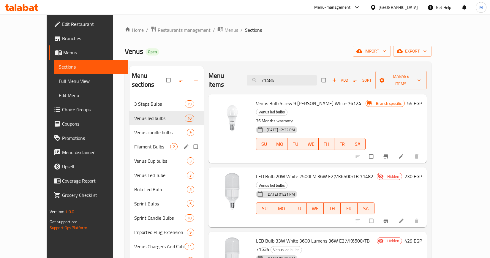
click at [135, 140] on div "Filament Bulbs 2" at bounding box center [166, 147] width 74 height 14
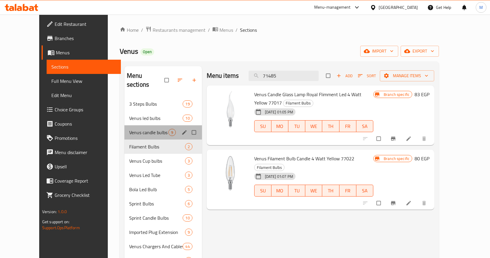
click at [140, 129] on div "Venus candle bulbs 9" at bounding box center [162, 132] width 77 height 14
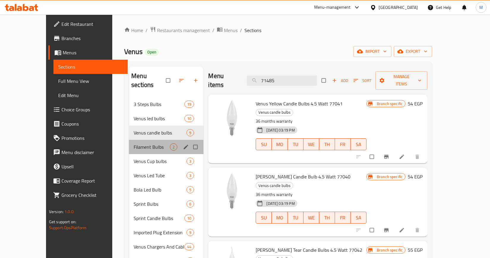
click at [135, 142] on div "Filament Bulbs 2" at bounding box center [166, 147] width 75 height 14
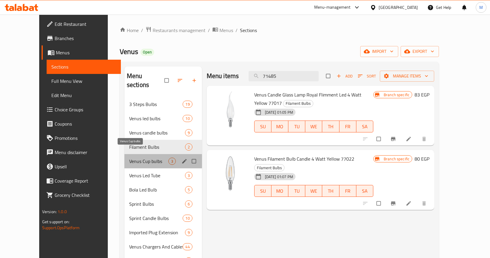
click at [145, 158] on span "Venus Cup bulbs" at bounding box center [148, 161] width 39 height 7
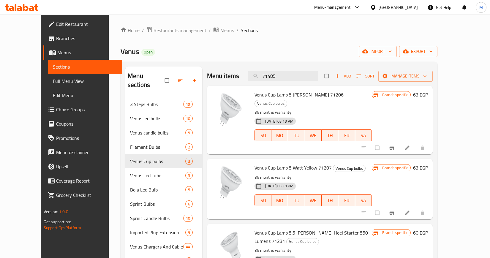
scroll to position [91, 0]
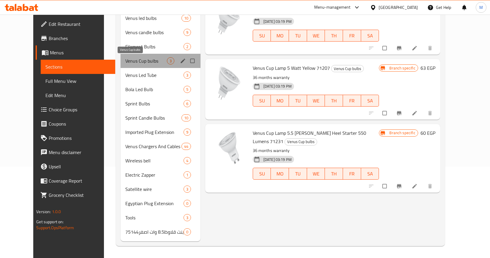
click at [137, 59] on span "Venus Cup bulbs" at bounding box center [146, 60] width 42 height 7
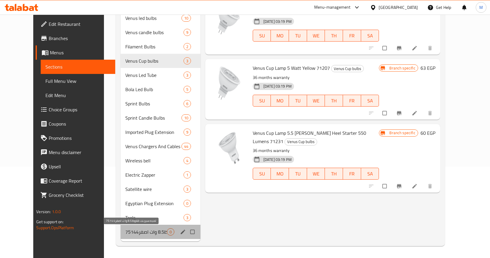
click at [150, 233] on span "لمبه سبرينت قلاوظ8.5 وات اصفر75144" at bounding box center [146, 231] width 42 height 7
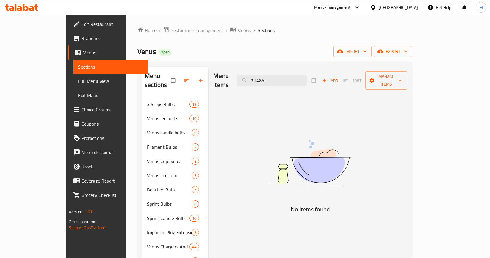
scroll to position [91, 0]
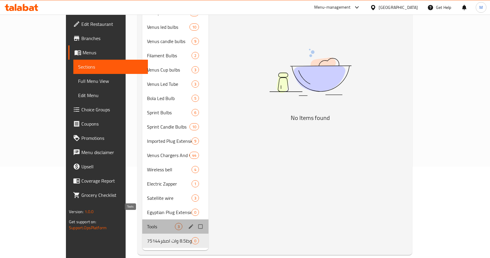
click at [147, 223] on span "Tools" at bounding box center [161, 226] width 28 height 7
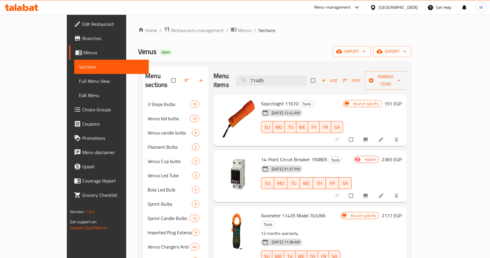
scroll to position [91, 0]
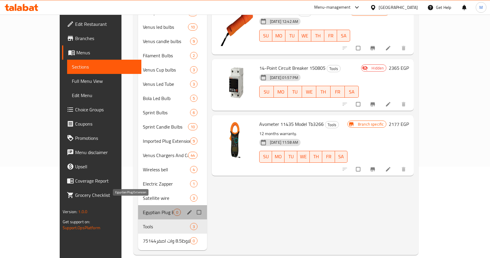
click at [143, 209] on span "Egyptian Plug Extension" at bounding box center [158, 212] width 31 height 7
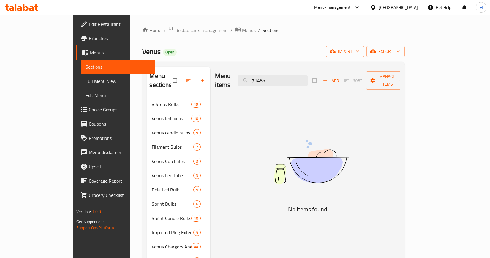
scroll to position [91, 0]
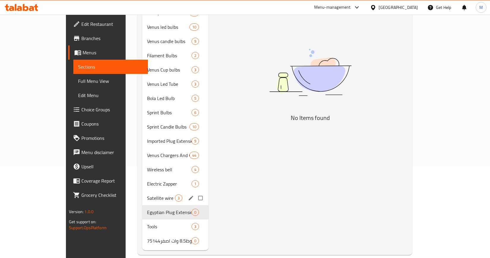
click at [142, 191] on div "Satellite wire 3" at bounding box center [175, 198] width 66 height 14
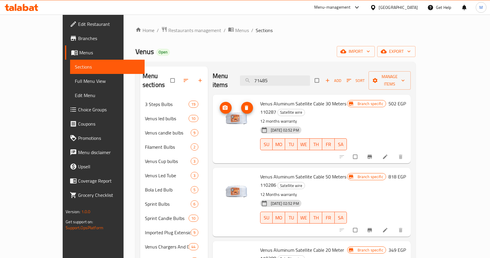
scroll to position [91, 0]
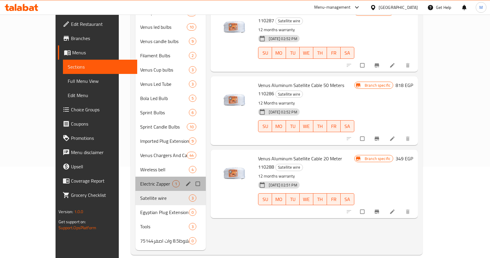
click at [135, 177] on div "Electric Zapper 1" at bounding box center [170, 184] width 71 height 14
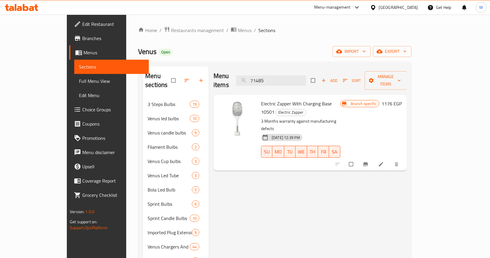
scroll to position [91, 0]
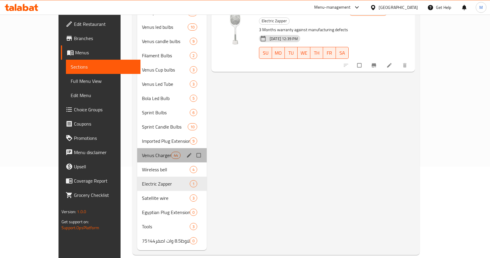
click at [137, 153] on div "Venus Chargers And Cables 44" at bounding box center [171, 155] width 69 height 14
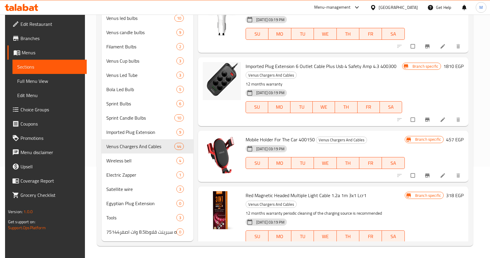
scroll to position [2636, 0]
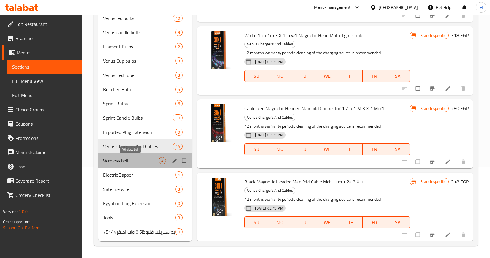
click at [142, 162] on span "Wireless bell" at bounding box center [131, 160] width 56 height 7
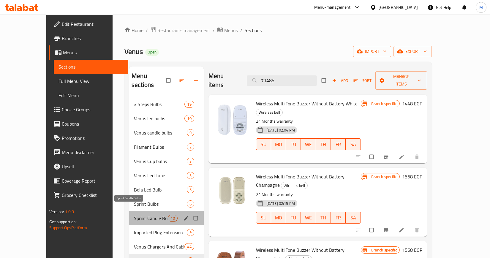
click at [143, 215] on span "Sprint Candle Bulbs" at bounding box center [151, 218] width 34 height 7
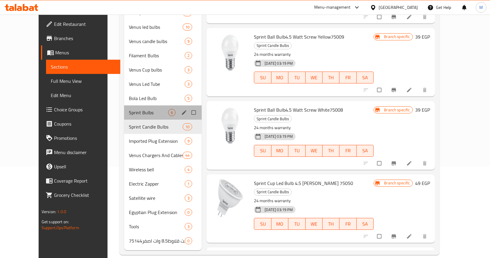
click at [124, 110] on div "Sprint Bulbs 6" at bounding box center [162, 112] width 77 height 14
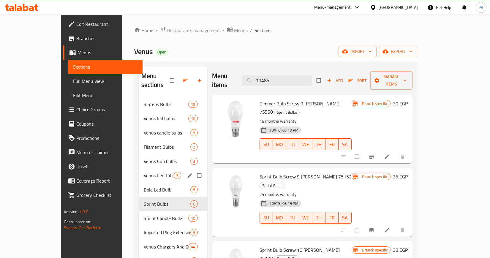
click at [139, 168] on div "Venus Led Tube 3" at bounding box center [173, 175] width 68 height 14
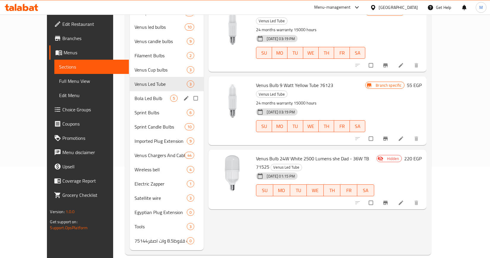
click at [130, 91] on div "Bola Led Bulb 5" at bounding box center [167, 98] width 74 height 14
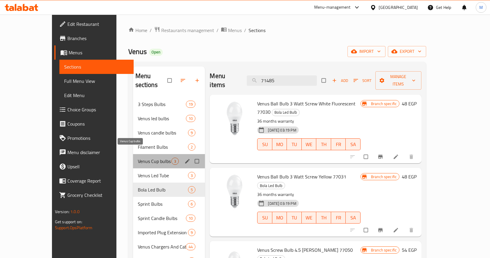
click at [138, 158] on span "Venus Cup bulbs" at bounding box center [155, 161] width 34 height 7
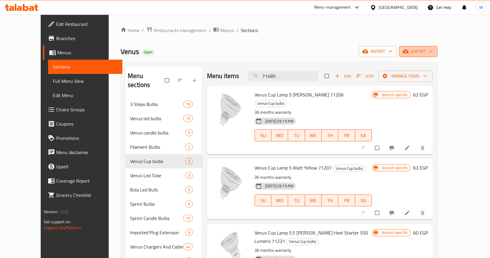
click at [433, 52] on span "export" at bounding box center [418, 51] width 29 height 7
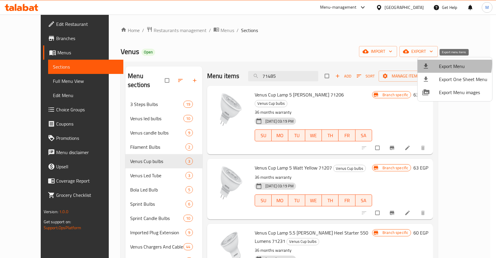
click at [450, 64] on span "Export Menu" at bounding box center [463, 66] width 48 height 7
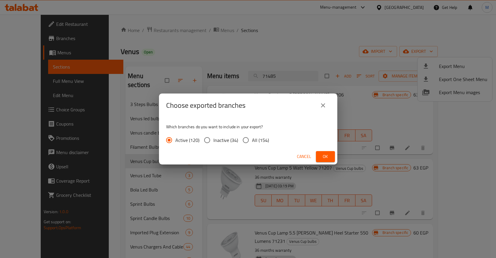
click at [264, 137] on span "All (154)" at bounding box center [260, 140] width 17 height 7
click at [252, 136] on input "All (154)" at bounding box center [245, 140] width 12 height 12
radio input "true"
click at [323, 155] on span "Ok" at bounding box center [325, 156] width 10 height 7
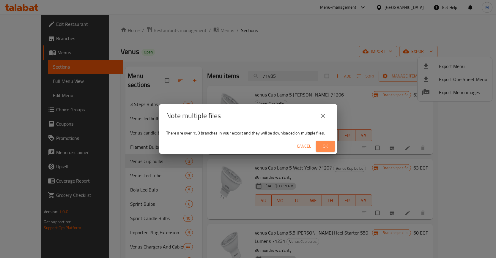
click at [325, 147] on span "Ok" at bounding box center [325, 146] width 10 height 7
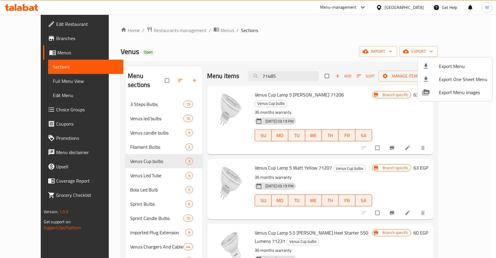
click at [284, 37] on div at bounding box center [248, 129] width 496 height 258
